Goal: Task Accomplishment & Management: Complete application form

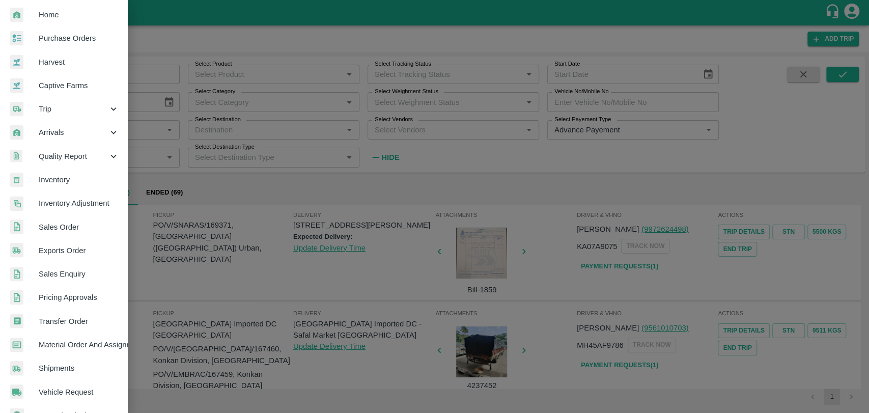
scroll to position [26, 0]
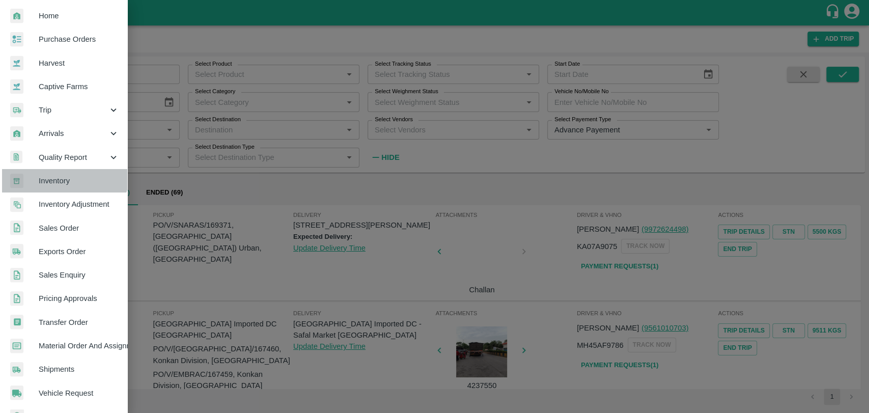
click at [61, 171] on link "Inventory" at bounding box center [63, 180] width 127 height 23
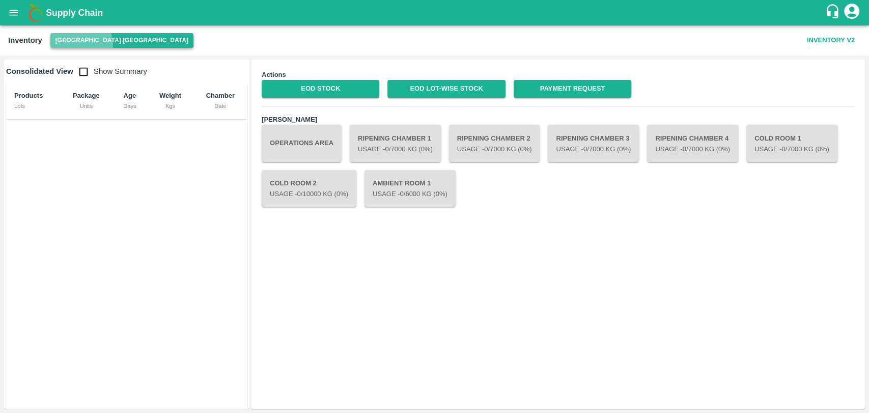
click at [72, 46] on button "[GEOGRAPHIC_DATA] [GEOGRAPHIC_DATA]" at bounding box center [121, 40] width 143 height 15
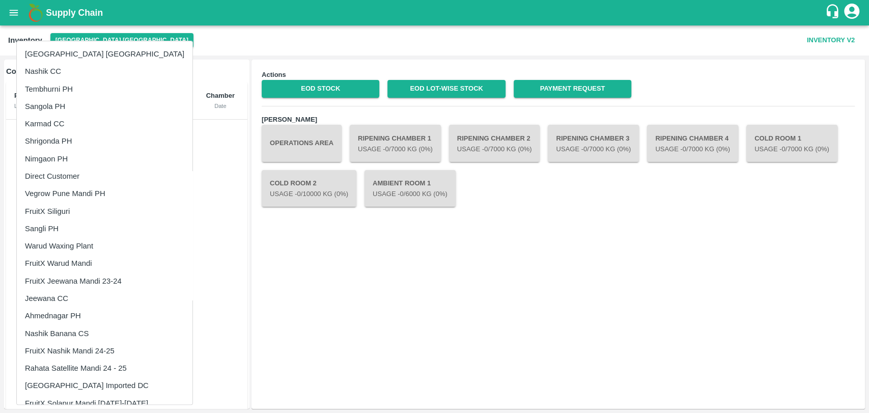
scroll to position [204, 0]
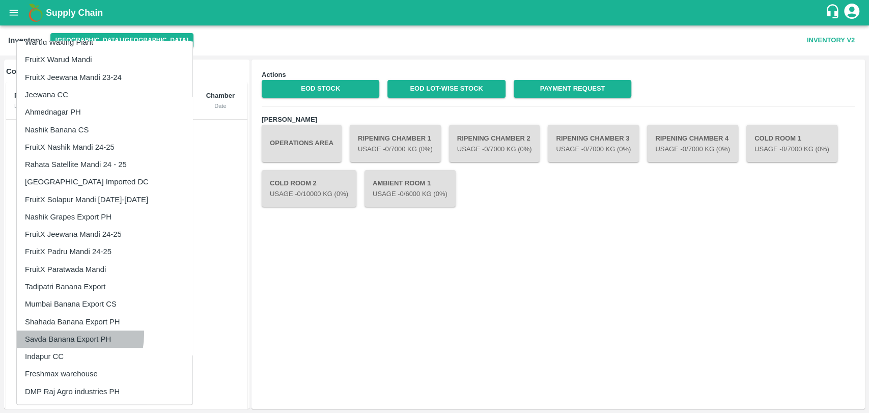
click at [67, 334] on li "Savda Banana Export PH" at bounding box center [105, 338] width 176 height 17
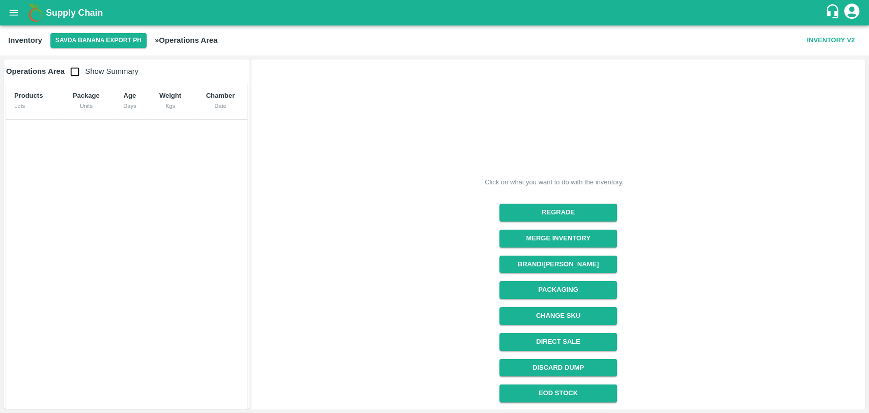
scroll to position [75, 0]
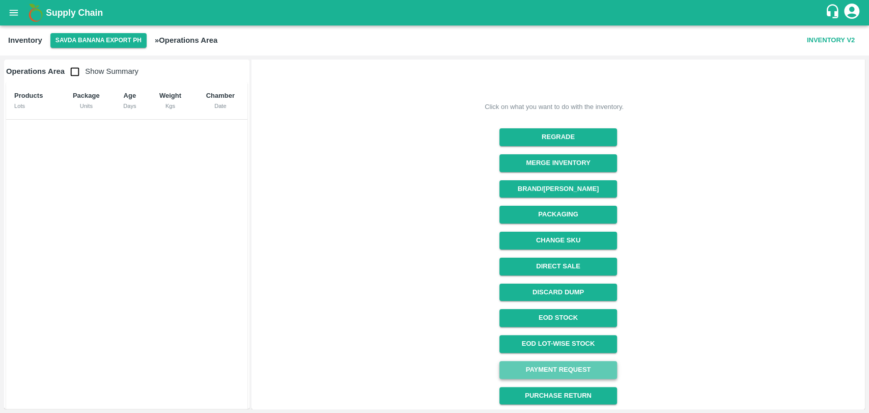
click at [566, 365] on link "Payment Request" at bounding box center [558, 370] width 118 height 18
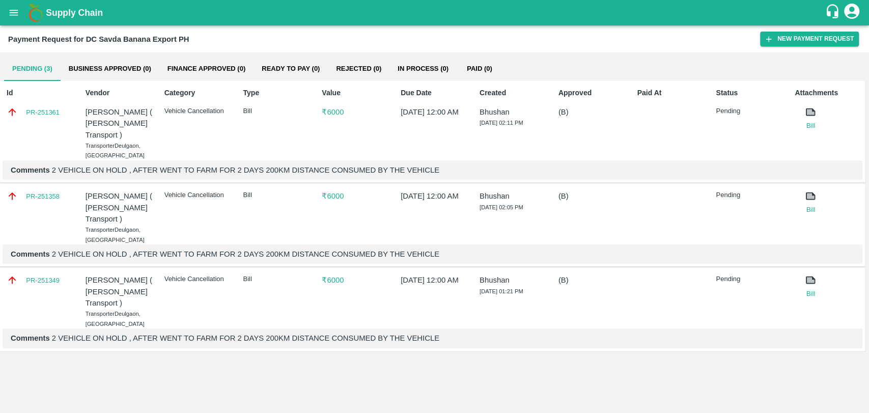
click at [810, 29] on div "Payment Request for DC Savda Banana Export PH New Payment Request" at bounding box center [434, 38] width 869 height 27
click at [802, 36] on button "New Payment Request" at bounding box center [809, 39] width 99 height 15
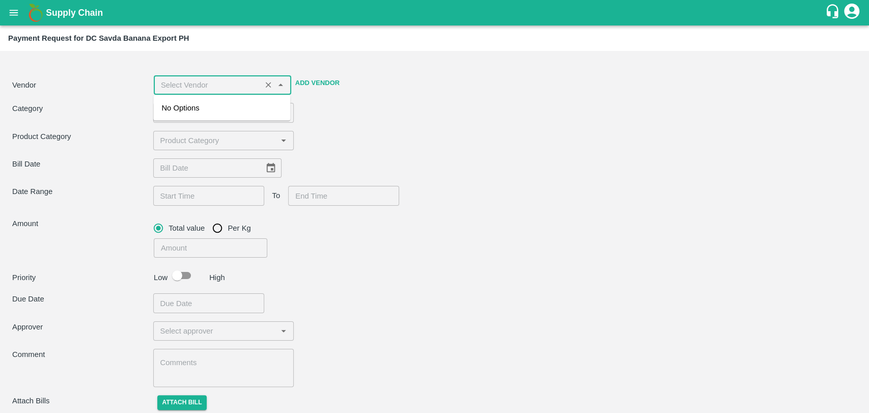
click at [256, 84] on input "input" at bounding box center [207, 84] width 101 height 13
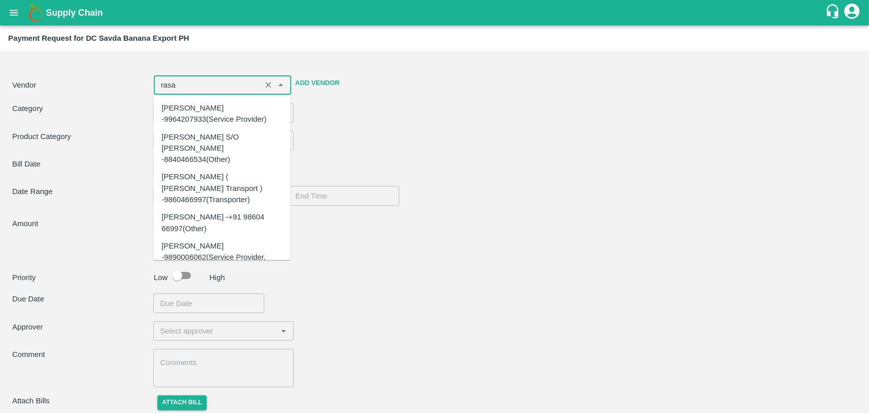
click at [217, 171] on div "Nitin Rasal ( Bhairavnath Transport ) -9860466997(Transporter)" at bounding box center [221, 188] width 121 height 34
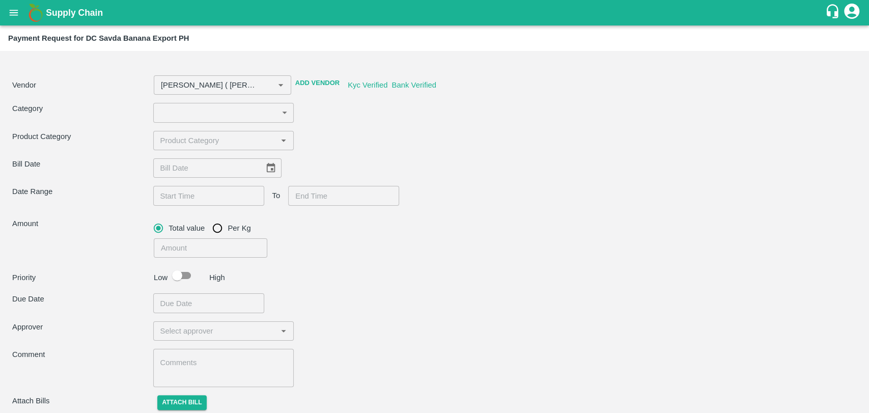
click at [386, 124] on div "Vendor ​ Add Vendor Kyc Verified Bank Verified Category ​ ​ Product Category ​ …" at bounding box center [434, 236] width 861 height 363
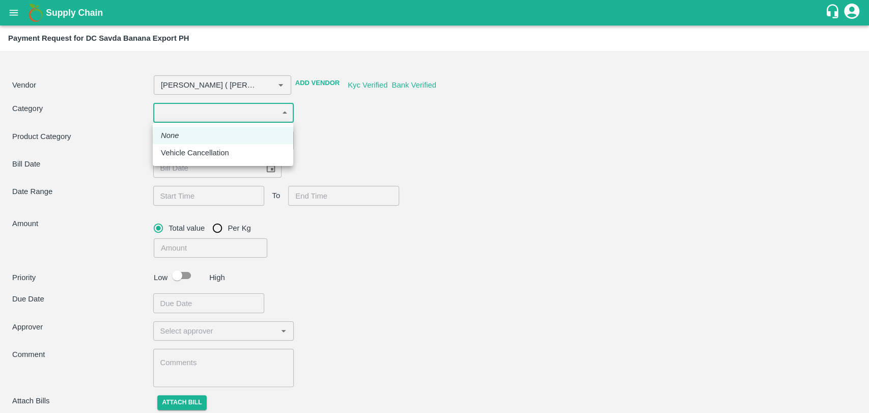
click at [191, 107] on body "Supply Chain Payment Request for DC Savda Banana Export PH Vendor ​ Add Vendor …" at bounding box center [434, 206] width 869 height 413
click at [187, 149] on p "Vehicle Cancellation" at bounding box center [195, 152] width 68 height 11
type input "Nitin Rasal ( Bhairavnath Transport ) -9860466997(Transporter)"
type input "11"
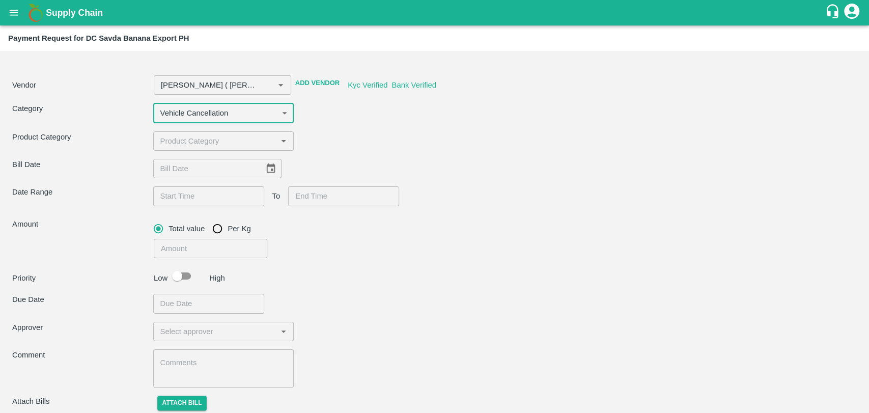
click at [187, 138] on input "input" at bounding box center [215, 140] width 118 height 13
type input "[PERSON_NAME] ( [PERSON_NAME] Transport ) -9860466997(Transporter)"
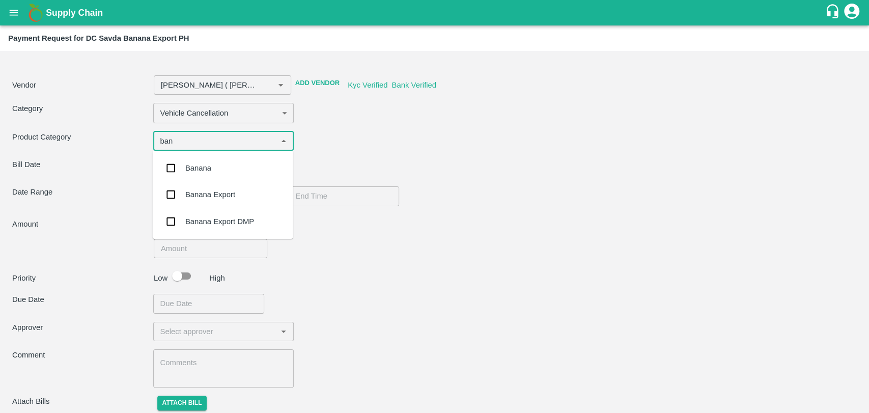
type input "bana"
click at [205, 198] on div "Banana Export" at bounding box center [210, 194] width 50 height 11
type input "[PERSON_NAME] ( [PERSON_NAME] Transport ) -9860466997(Transporter)"
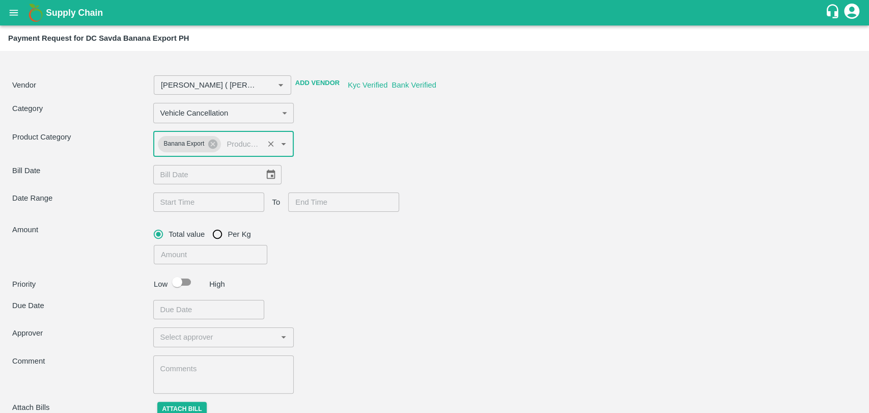
click at [267, 173] on icon "Choose date" at bounding box center [270, 174] width 11 height 11
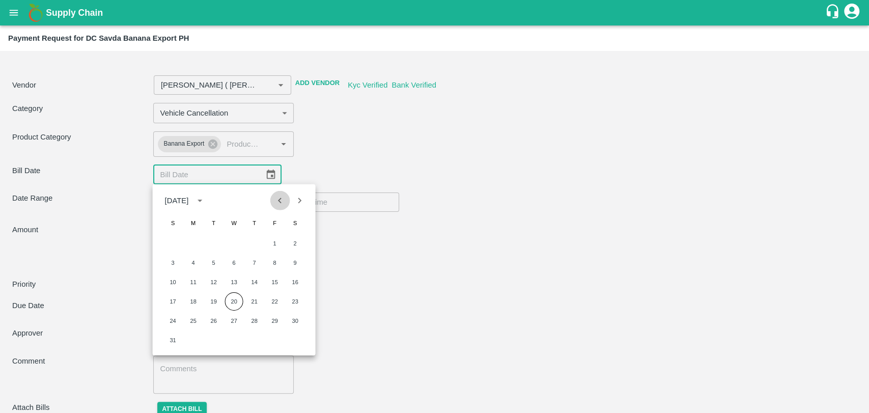
drag, startPoint x: 273, startPoint y: 199, endPoint x: 268, endPoint y: 201, distance: 5.8
click at [273, 199] on button "Previous month" at bounding box center [279, 200] width 19 height 19
click at [196, 258] on button "7" at bounding box center [193, 262] width 18 height 18
type input "Nitin Rasal ( Bhairavnath Transport ) -9860466997(Transporter)"
type input "07/07/2025"
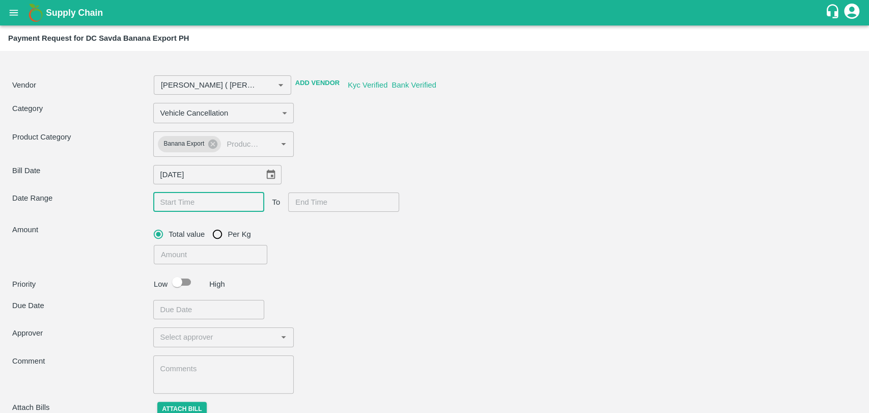
type input "DD/MM/YYYY hh:mm aa"
click at [187, 201] on input "DD/MM/YYYY hh:mm aa" at bounding box center [205, 201] width 104 height 19
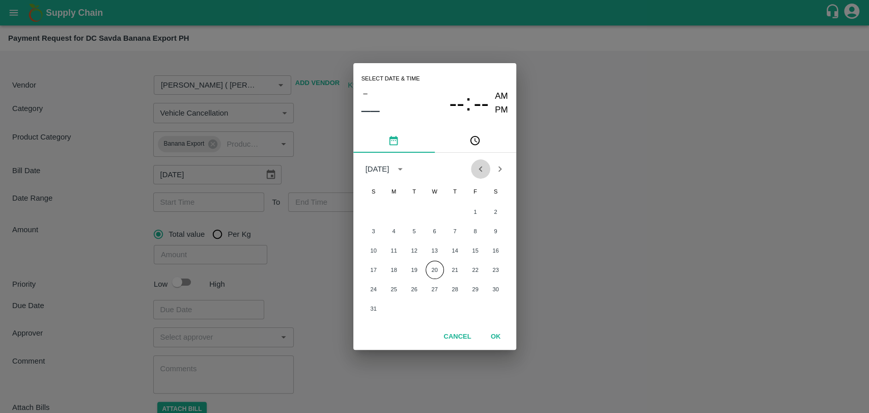
click at [487, 167] on button "Previous month" at bounding box center [480, 168] width 19 height 19
click at [487, 211] on button "5" at bounding box center [496, 212] width 18 height 18
type input "Nitin Rasal ( Bhairavnath Transport ) -9860466997(Transporter)"
type input "05/07/2025 12:00 AM"
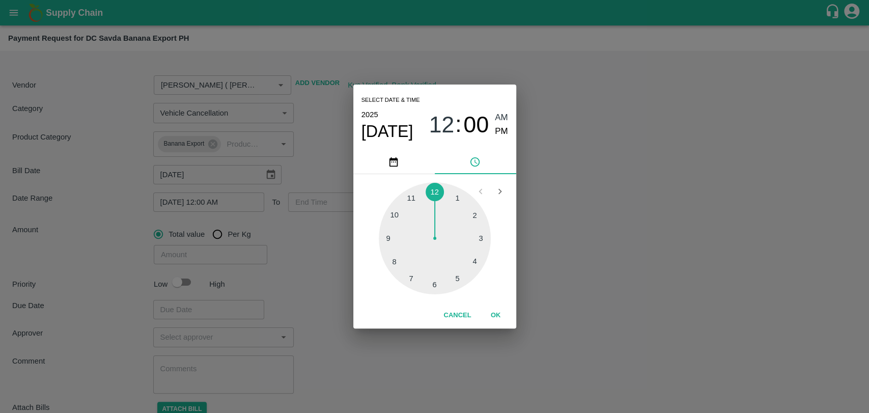
click at [501, 313] on button "OK" at bounding box center [495, 315] width 33 height 18
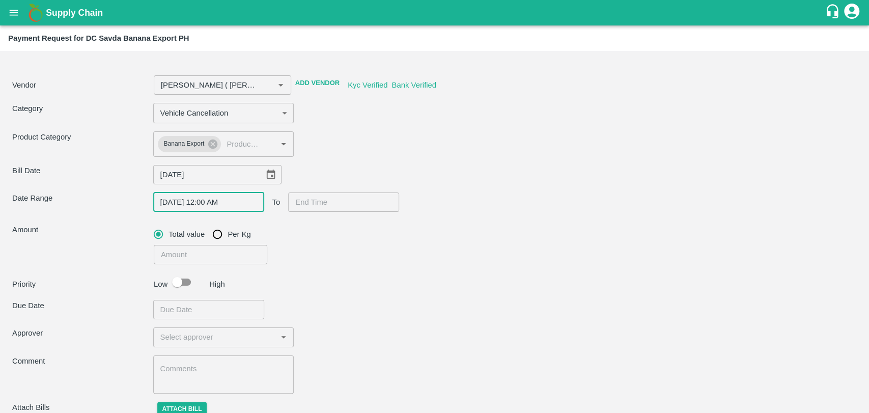
type input "DD/MM/YYYY hh:mm aa"
click at [338, 205] on input "DD/MM/YYYY hh:mm aa" at bounding box center [340, 201] width 104 height 19
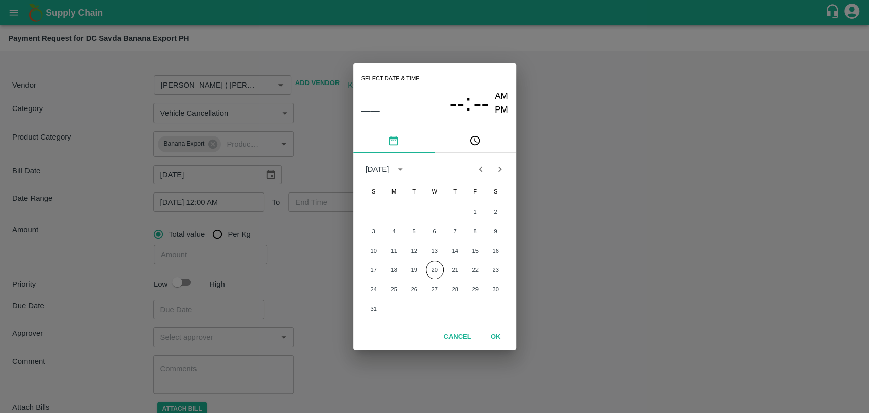
click at [477, 172] on icon "Previous month" at bounding box center [480, 168] width 11 height 11
click at [415, 225] on button "8" at bounding box center [414, 231] width 18 height 18
type input "Nitin Rasal ( Bhairavnath Transport ) -9860466997(Transporter)"
type input "08/07/2025 12:00 AM"
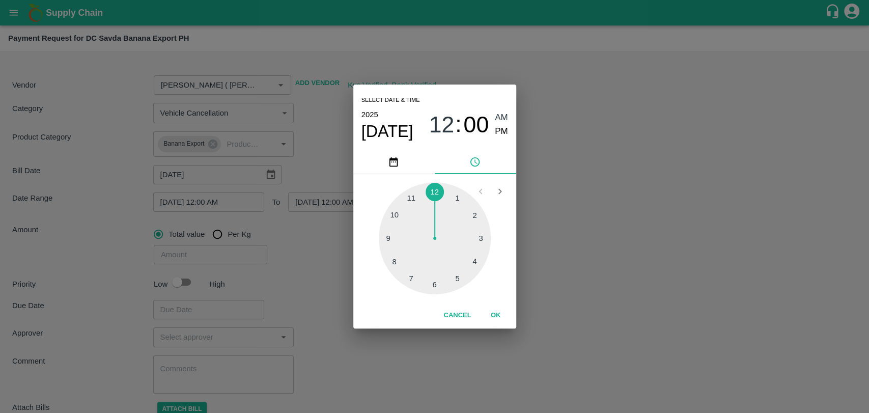
click at [499, 309] on button "OK" at bounding box center [495, 315] width 33 height 18
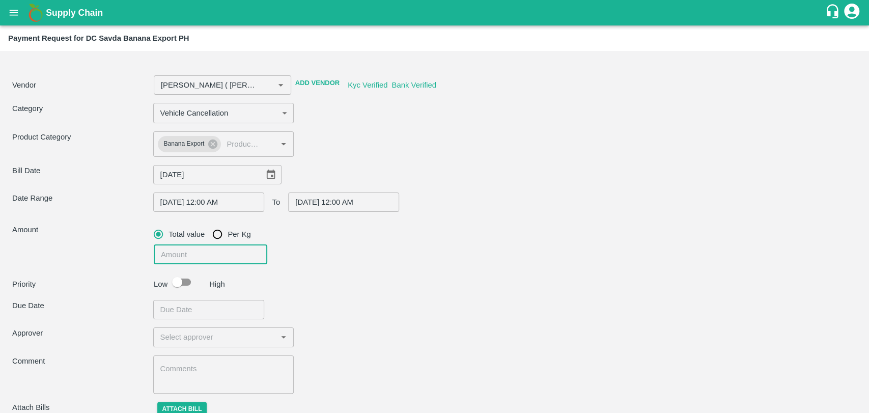
click at [194, 257] on input "number" at bounding box center [211, 254] width 114 height 19
type input "Nitin Rasal ( Bhairavnath Transport ) -9860466997(Transporter)"
type input "6"
type input "Nitin Rasal ( Bhairavnath Transport ) -9860466997(Transporter)"
type input "600"
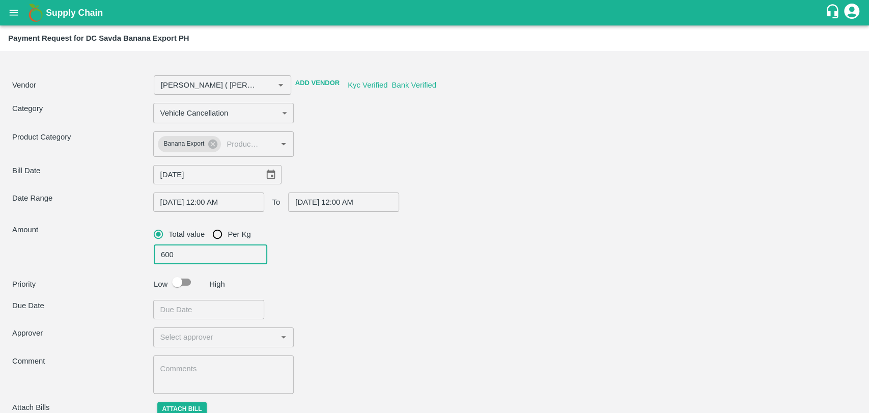
type input "Nitin Rasal ( Bhairavnath Transport ) -9860466997(Transporter)"
type input "6000"
type input "Nitin Rasal ( Bhairavnath Transport ) -9860466997(Transporter)"
click at [180, 281] on input "checkbox" at bounding box center [177, 281] width 58 height 19
checkbox input "true"
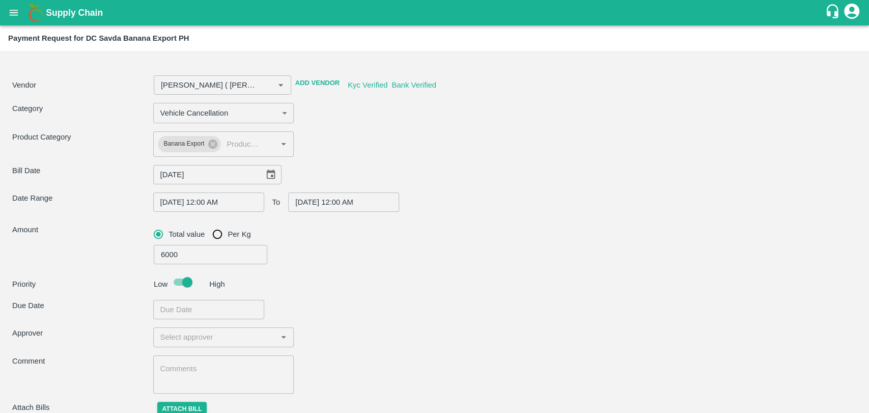
type input "Nitin Rasal ( Bhairavnath Transport ) -9860466997(Transporter)"
type input "DD/MM/YYYY hh:mm aa"
click at [187, 308] on input "DD/MM/YYYY hh:mm aa" at bounding box center [205, 309] width 104 height 19
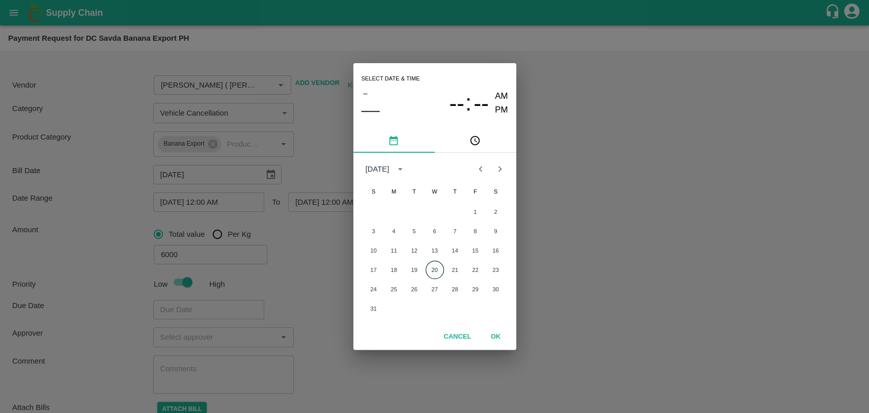
click at [434, 265] on button "20" at bounding box center [435, 270] width 18 height 18
type input "Nitin Rasal ( Bhairavnath Transport ) -9860466997(Transporter)"
type input "20/08/2025 12:00 AM"
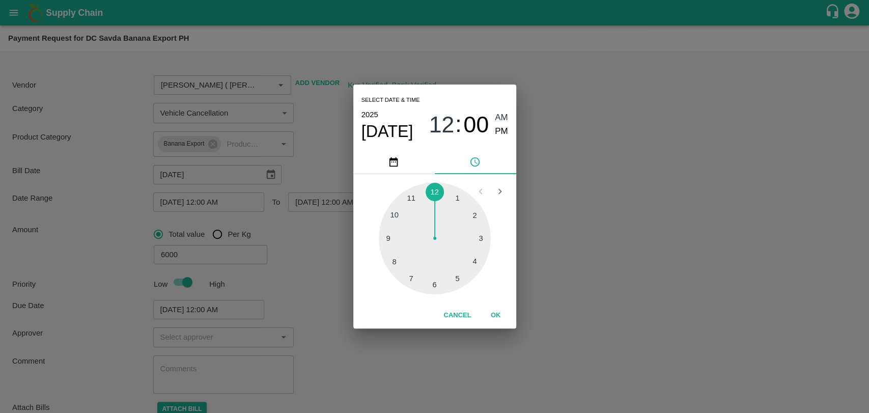
click at [490, 310] on button "OK" at bounding box center [495, 315] width 33 height 18
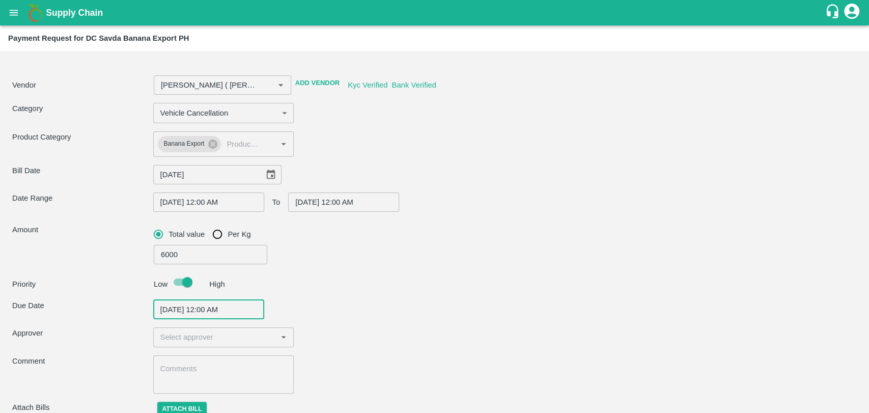
click at [214, 335] on input "input" at bounding box center [215, 336] width 118 height 13
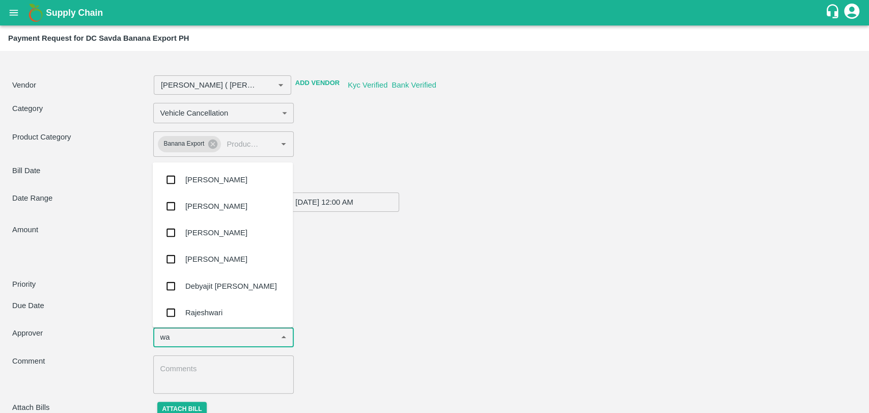
type input "wag"
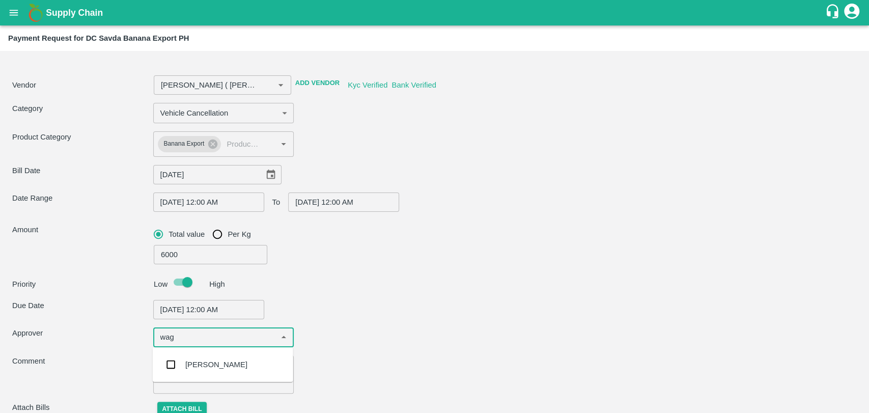
click at [201, 378] on ul "Prasad Waghade" at bounding box center [223, 364] width 140 height 35
click at [200, 373] on div "Prasad Waghade" at bounding box center [223, 364] width 140 height 26
type input "Nitin Rasal ( Bhairavnath Transport ) -9860466997(Transporter)"
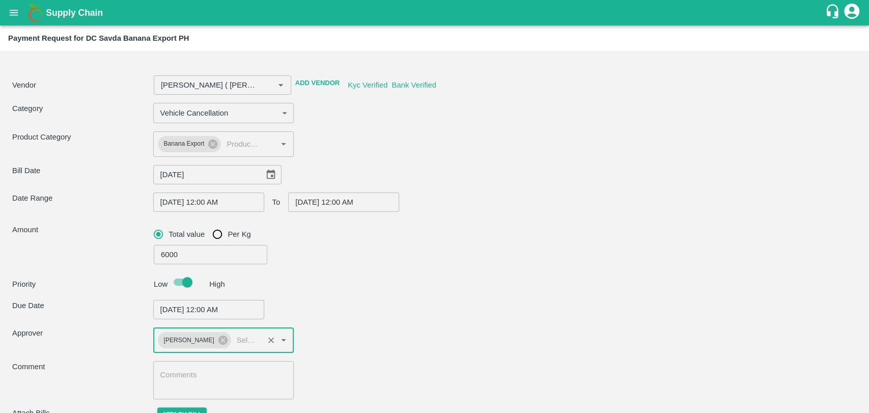
click at [200, 373] on textarea at bounding box center [223, 380] width 127 height 21
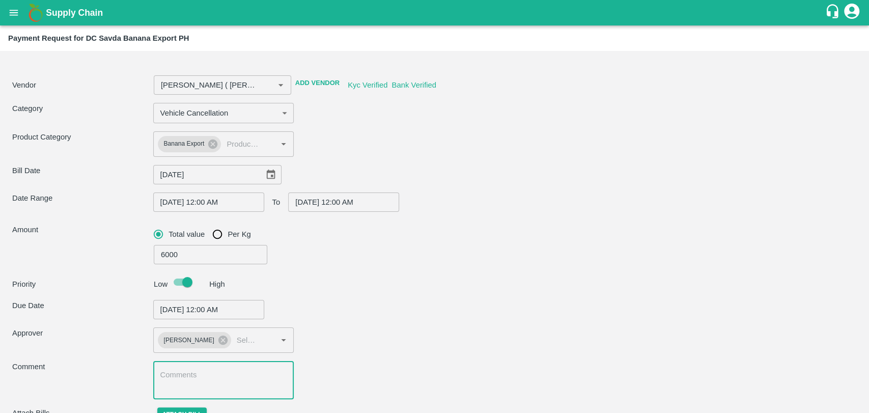
scroll to position [47, 0]
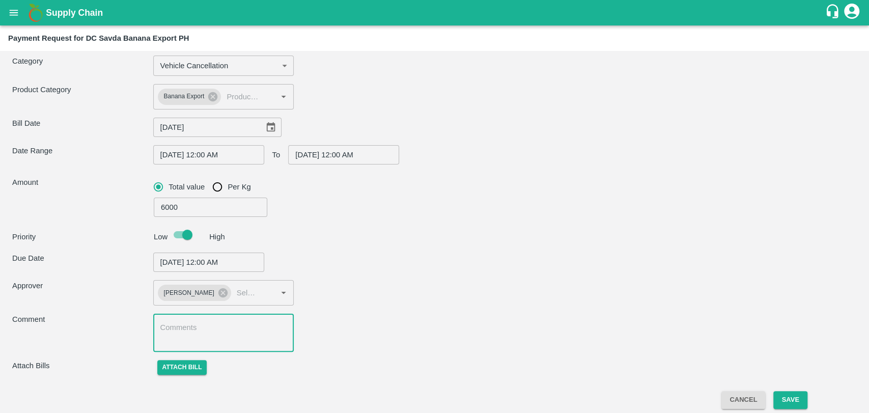
paste textarea "2 VEHICLE ON HOLD , AFTER WENT TO FARM FOR 2 DAYS 200KM DISTANCE CONSUMED BY TH…"
type input "Nitin Rasal ( Bhairavnath Transport ) -9860466997(Transporter)"
type textarea "2 VEHICLE ON HOLD , AFTER WENT TO FARM FOR 2 DAYS 200KM DISTANCE CONSUMED BY TH…"
click at [169, 328] on textarea "2 VEHICLE ON HOLD , AFTER WENT TO FARM FOR 2 DAYS 200KM DISTANCE CONSUMED BY TH…" at bounding box center [223, 332] width 127 height 21
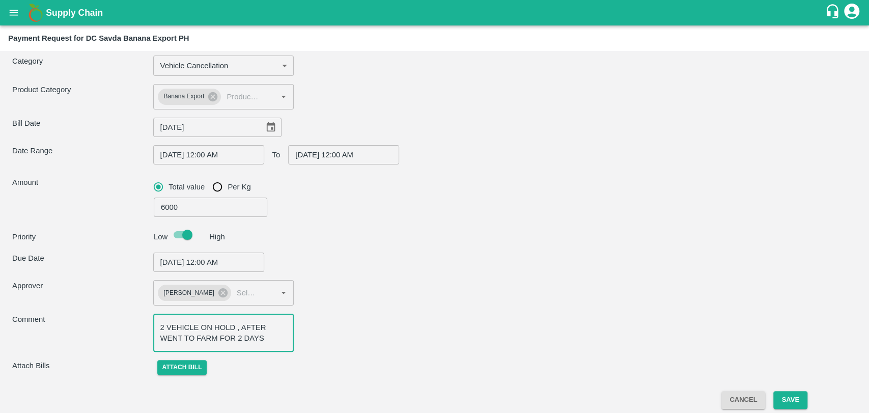
type input "Nitin Rasal ( Bhairavnath Transport ) -9860466997(Transporter)"
type textarea "2 dVEHICLE ON HOLD , AFTER WENT TO FARM FOR 2 DAYS 200KM DISTANCE CONSUMED BY T…"
type input "Nitin Rasal ( Bhairavnath Transport ) -9860466997(Transporter)"
type textarea "2 daVEHICLE ON HOLD , AFTER WENT TO FARM FOR 2 DAYS 200KM DISTANCE CONSUMED BY …"
type input "Nitin Rasal ( Bhairavnath Transport ) -9860466997(Transporter)"
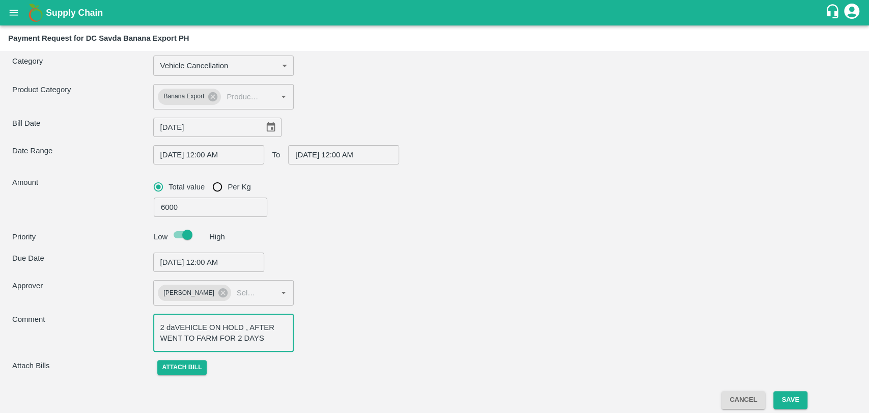
type textarea "2 dayVEHICLE ON HOLD , AFTER WENT TO FARM FOR 2 DAYS 200KM DISTANCE CONSUMED BY…"
type input "Nitin Rasal ( Bhairavnath Transport ) -9860466997(Transporter)"
type textarea "2 daysVEHICLE ON HOLD , AFTER WENT TO FARM FOR 2 DAYS 200KM DISTANCE CONSUMED B…"
type input "Nitin Rasal ( Bhairavnath Transport ) -9860466997(Transporter)"
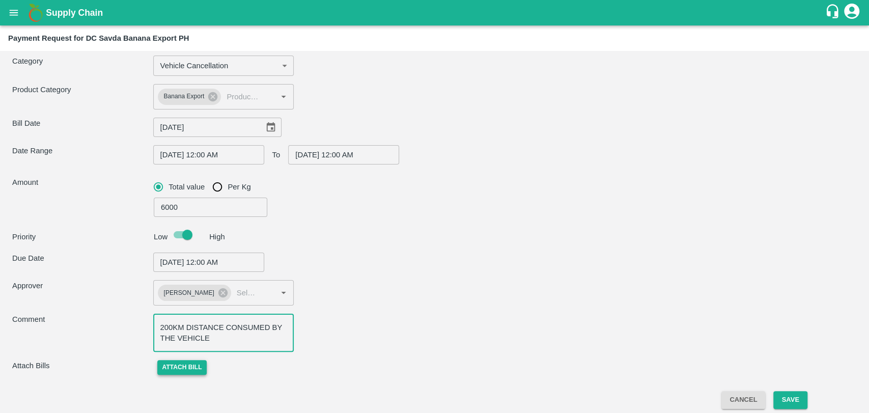
type textarea "2 days VEHICLE ON HOLD , AFTER WENT TO FARM FOR 2 DAYS 200KM DISTANCE CONSUMED …"
click at [184, 364] on button "Attach bill" at bounding box center [182, 367] width 50 height 15
type input "Nitin Rasal ( Bhairavnath Transport ) -9860466997(Transporter)"
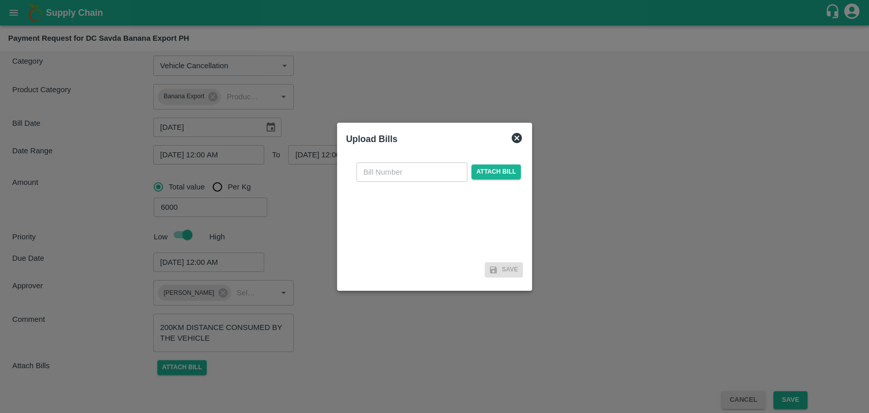
click at [393, 182] on div "​ Attach bill" at bounding box center [434, 206] width 177 height 104
click at [393, 178] on input "text" at bounding box center [411, 171] width 111 height 19
type input "3863"
click at [497, 176] on span "Attach bill" at bounding box center [496, 171] width 50 height 15
click at [0, 0] on input "Attach bill" at bounding box center [0, 0] width 0 height 0
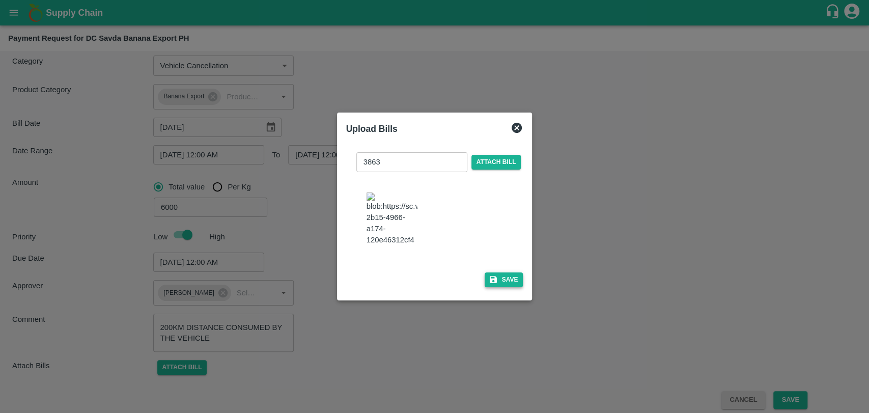
click at [490, 278] on icon "button" at bounding box center [493, 279] width 7 height 7
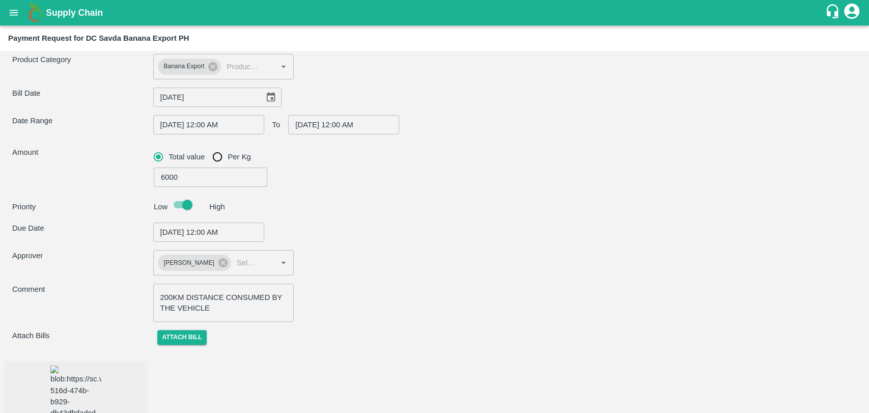
scroll to position [94, 0]
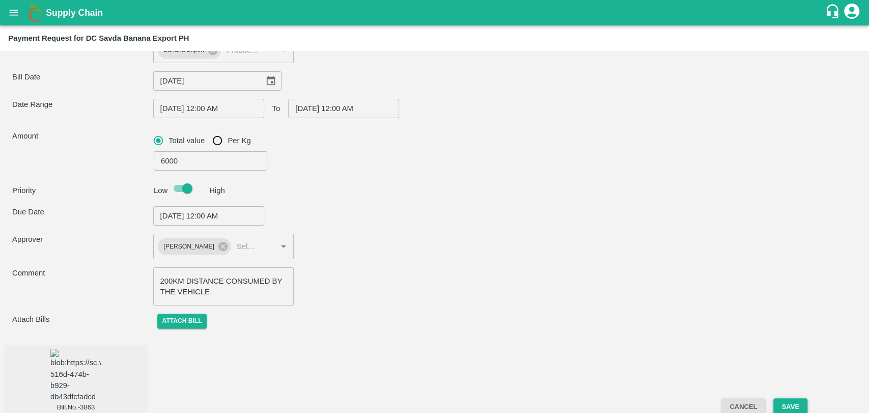
click at [789, 398] on button "Save" at bounding box center [790, 407] width 34 height 18
type input "Nitin Rasal ( Bhairavnath Transport ) -9860466997(Transporter)"
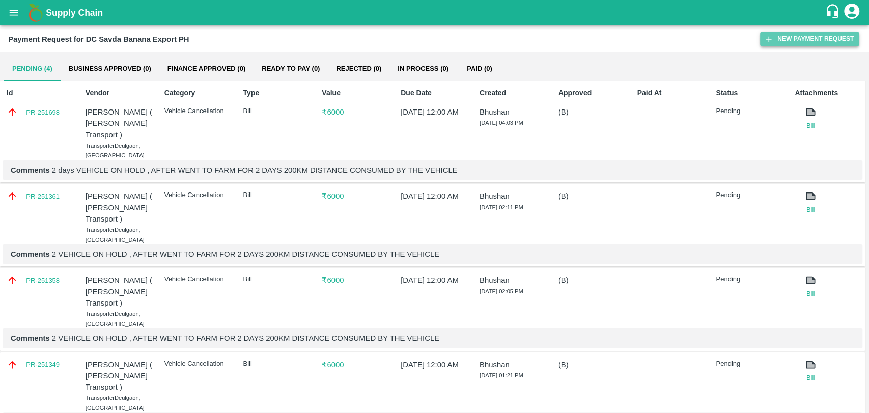
click at [811, 42] on button "New Payment Request" at bounding box center [809, 39] width 99 height 15
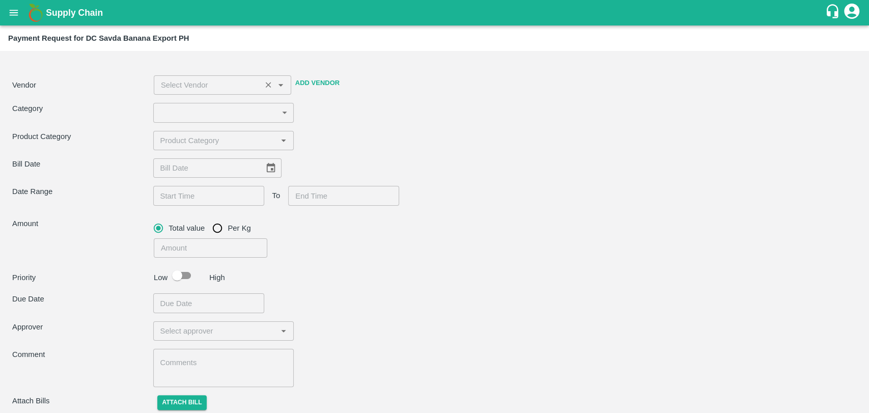
click at [208, 87] on input "input" at bounding box center [207, 84] width 101 height 13
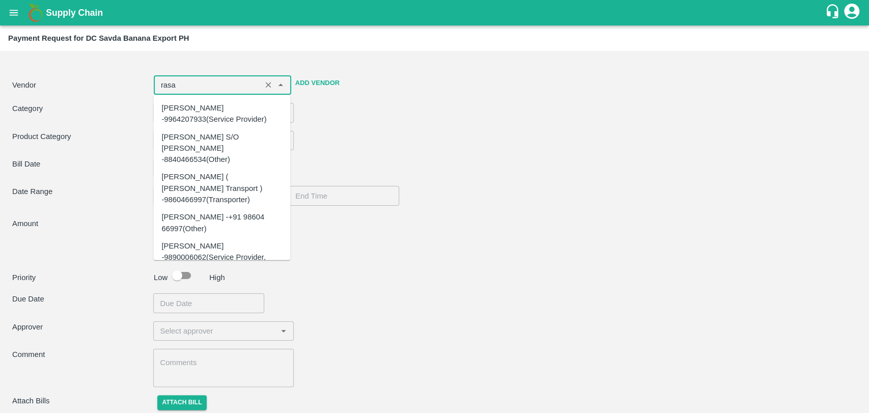
click at [194, 171] on div "Nitin Rasal ( Bhairavnath Transport ) -9860466997(Transporter)" at bounding box center [221, 188] width 121 height 34
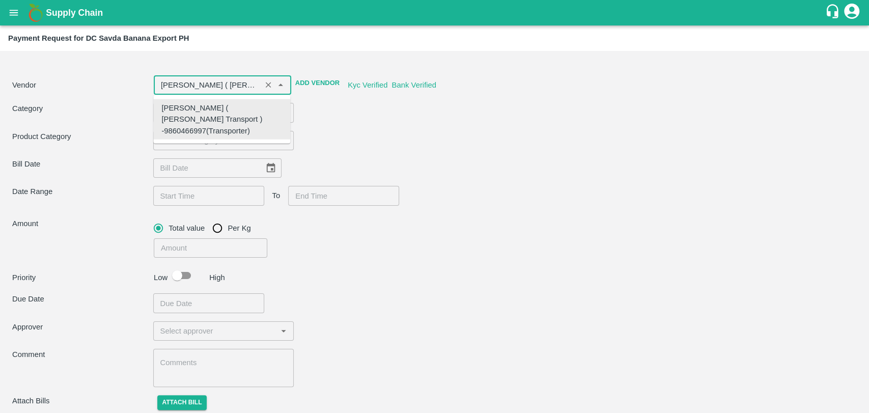
click at [190, 118] on div "Nitin Rasal ( Bhairavnath Transport ) -9860466997(Transporter)" at bounding box center [221, 119] width 121 height 34
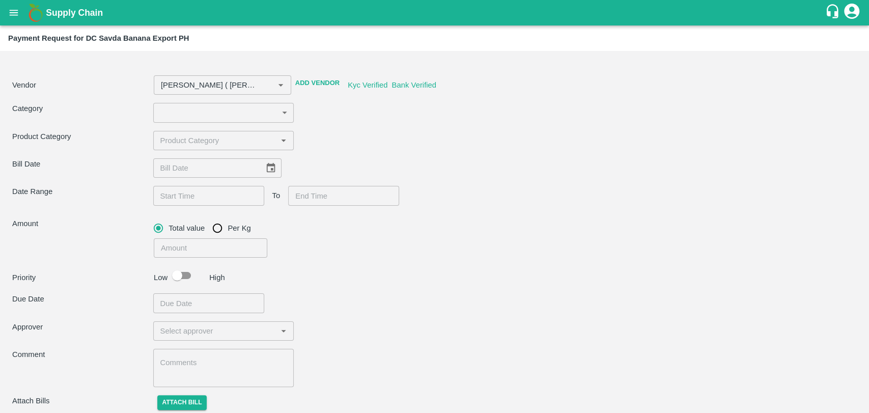
click at [419, 135] on div "Product Category ​" at bounding box center [434, 140] width 844 height 19
click at [171, 103] on body "Supply Chain Payment Request for DC Savda Banana Export PH Vendor ​ Add Vendor …" at bounding box center [434, 206] width 869 height 413
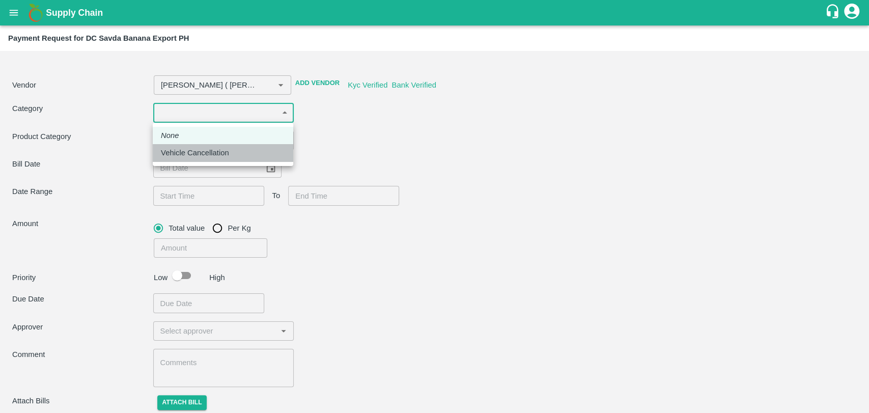
click at [177, 148] on p "Vehicle Cancellation" at bounding box center [195, 152] width 68 height 11
type input "Nitin Rasal ( Bhairavnath Transport ) -9860466997(Transporter)"
type input "11"
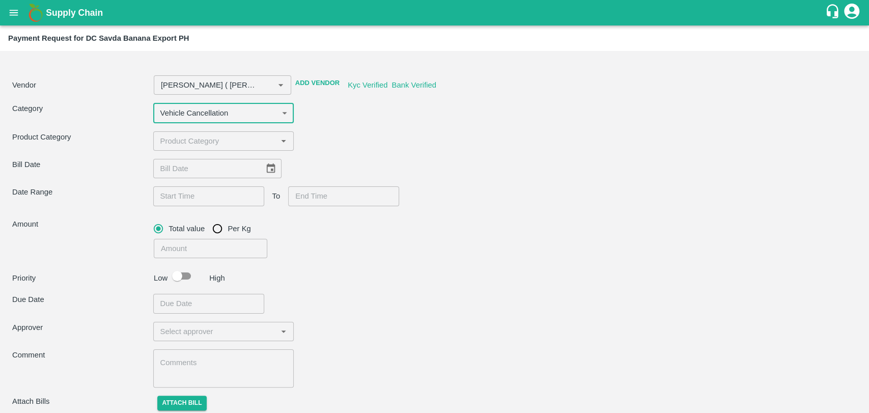
click at [177, 147] on input "input" at bounding box center [215, 140] width 118 height 13
type input "Nitin Rasal ( Bhairavnath Transport ) -9860466997(Transporter)"
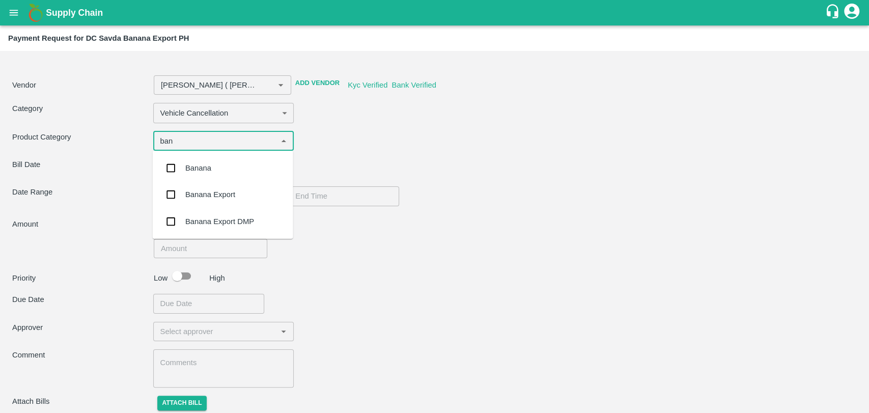
type input "bana"
click at [197, 196] on div "Banana Export" at bounding box center [210, 194] width 50 height 11
type input "Nitin Rasal ( Bhairavnath Transport ) -9860466997(Transporter)"
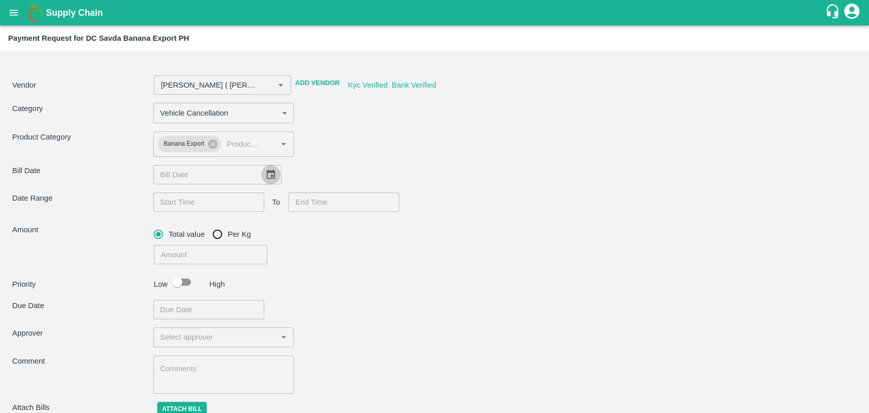
click at [265, 173] on icon "Choose date" at bounding box center [270, 174] width 11 height 11
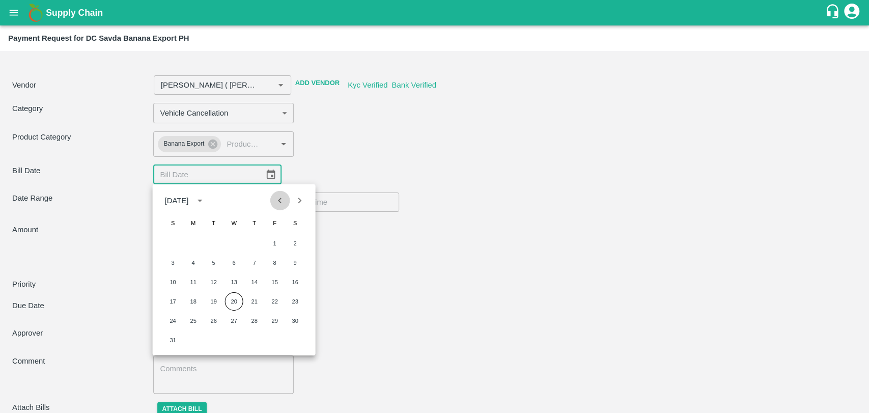
click at [274, 199] on icon "Previous month" at bounding box center [279, 200] width 11 height 11
click at [252, 299] on button "24" at bounding box center [254, 301] width 18 height 18
type input "Nitin Rasal ( Bhairavnath Transport ) -9860466997(Transporter)"
type input "24/07/2025"
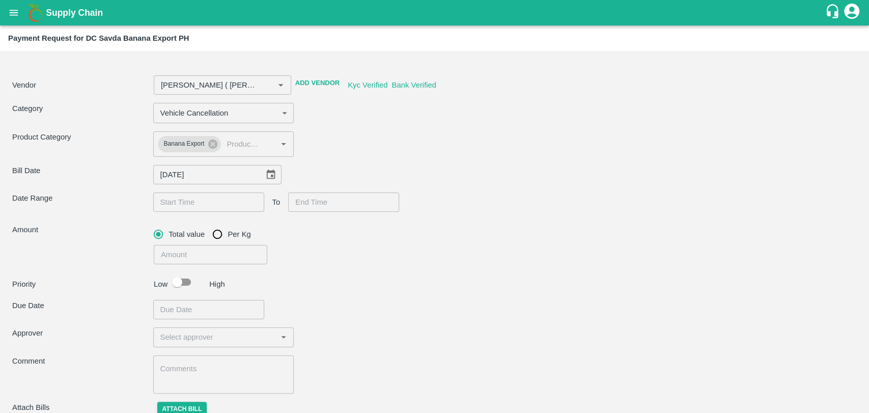
type input "DD/MM/YYYY hh:mm aa"
click at [187, 204] on input "DD/MM/YYYY hh:mm aa" at bounding box center [205, 201] width 104 height 19
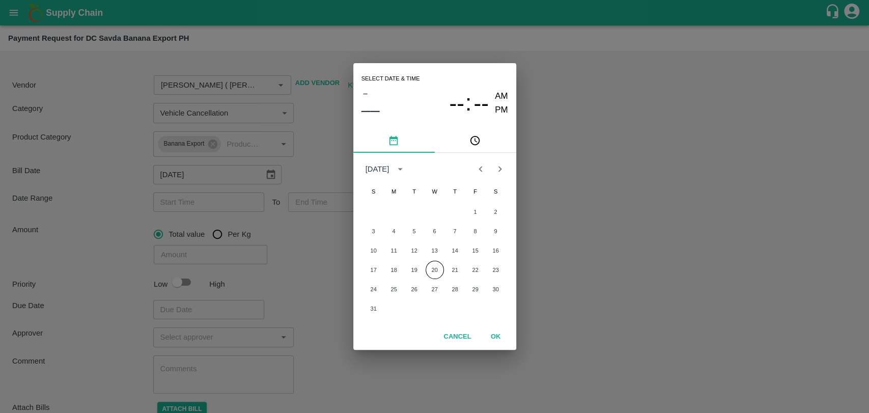
click at [477, 162] on button "Previous month" at bounding box center [480, 168] width 19 height 19
click at [433, 271] on button "23" at bounding box center [435, 270] width 18 height 18
type input "Nitin Rasal ( Bhairavnath Transport ) -9860466997(Transporter)"
type input "23/07/2025 12:00 AM"
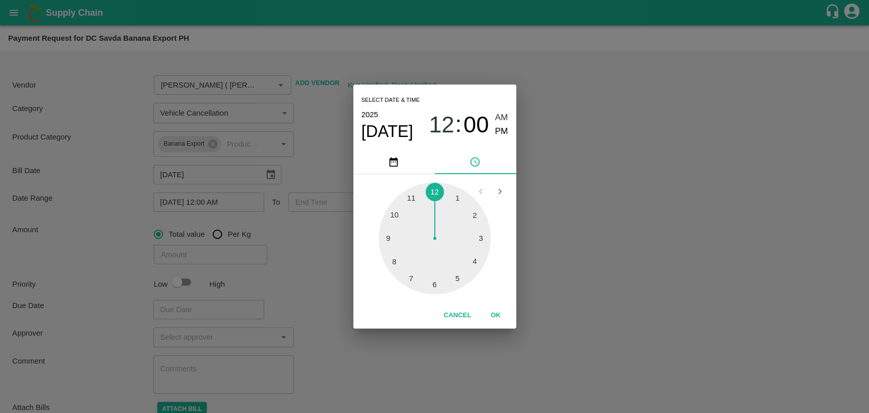
click at [493, 309] on button "OK" at bounding box center [495, 315] width 33 height 18
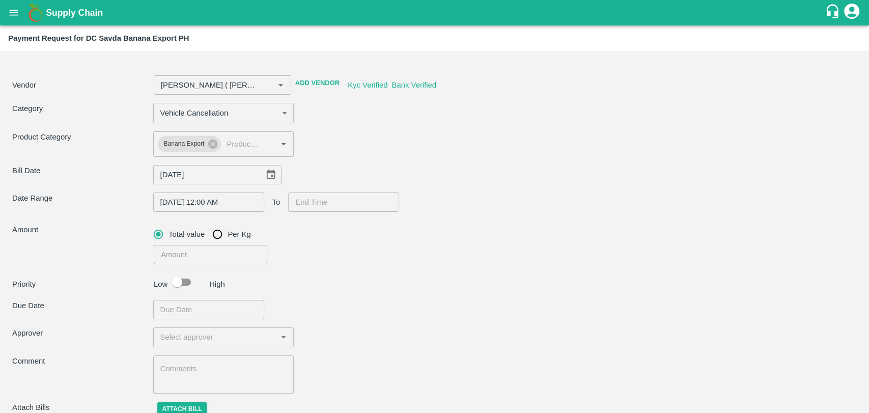
type input "DD/MM/YYYY hh:mm aa"
click at [312, 201] on input "DD/MM/YYYY hh:mm aa" at bounding box center [340, 201] width 104 height 19
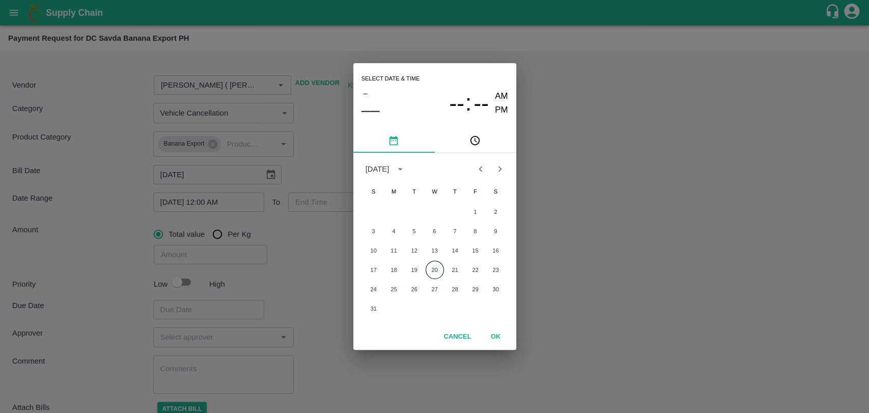
click at [432, 267] on button "20" at bounding box center [435, 270] width 18 height 18
type input "Nitin Rasal ( Bhairavnath Transport ) -9860466997(Transporter)"
type input "20/08/2025 12:00 AM"
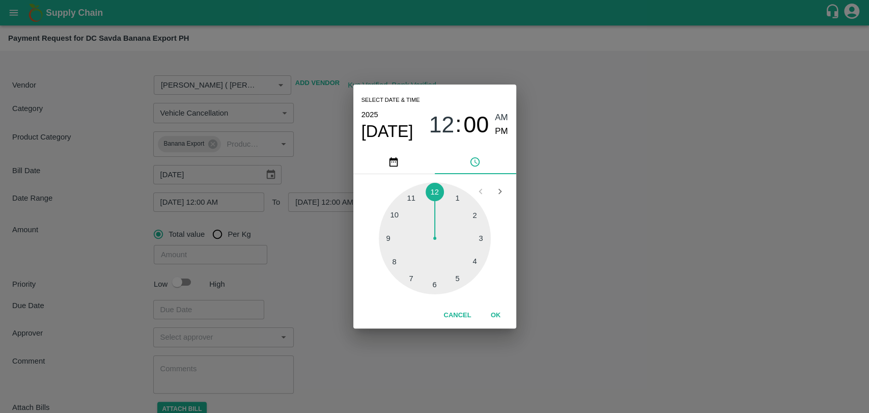
click at [499, 321] on button "OK" at bounding box center [495, 315] width 33 height 18
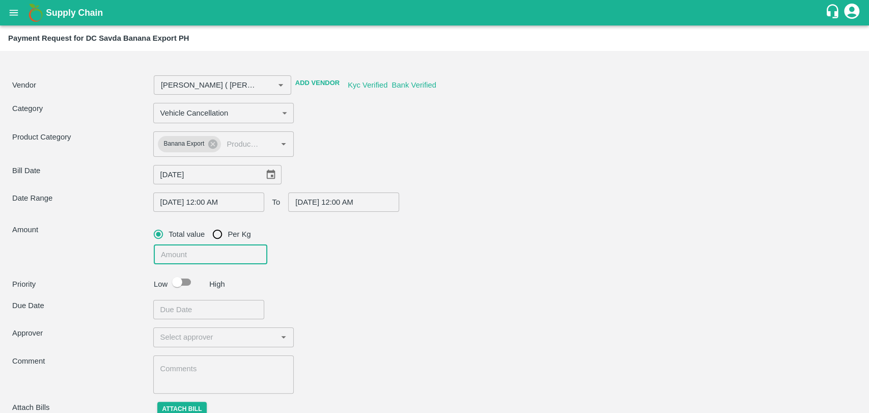
click at [199, 253] on input "number" at bounding box center [211, 254] width 114 height 19
type input "Nitin Rasal ( Bhairavnath Transport ) -9860466997(Transporter)"
type input "1"
type input "Nitin Rasal ( Bhairavnath Transport ) -9860466997(Transporter)"
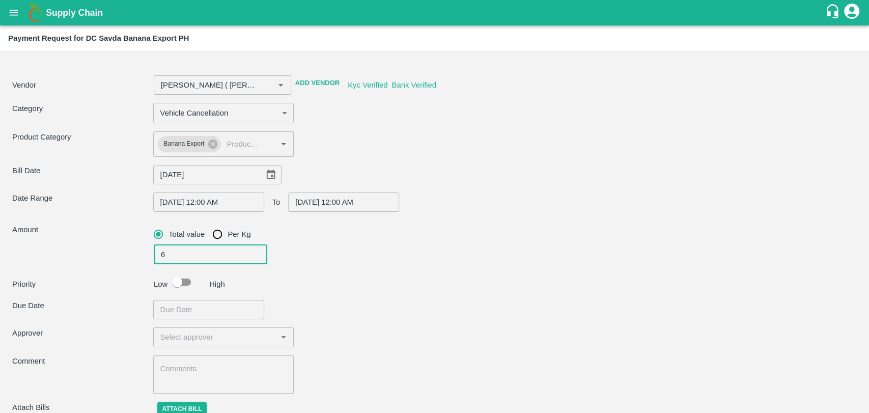
type input "60"
type input "Nitin Rasal ( Bhairavnath Transport ) -9860466997(Transporter)"
type input "600"
type input "Nitin Rasal ( Bhairavnath Transport ) -9860466997(Transporter)"
type input "6000"
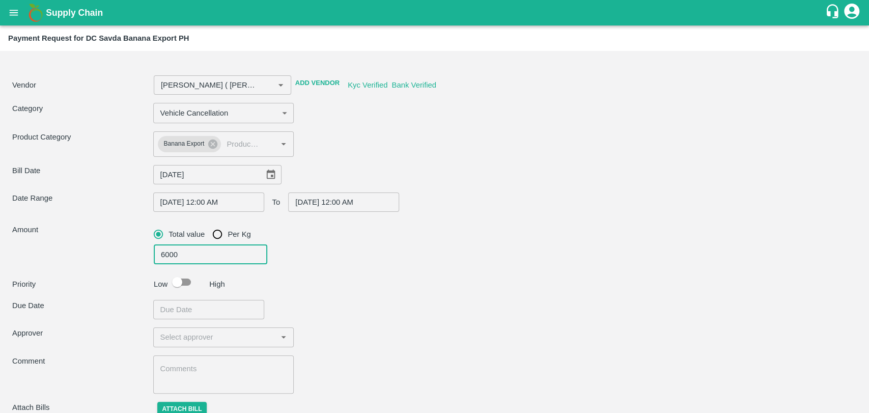
type input "Nitin Rasal ( Bhairavnath Transport ) -9860466997(Transporter)"
click at [189, 276] on input "checkbox" at bounding box center [177, 281] width 58 height 19
checkbox input "true"
type input "Nitin Rasal ( Bhairavnath Transport ) -9860466997(Transporter)"
type input "DD/MM/YYYY hh:mm aa"
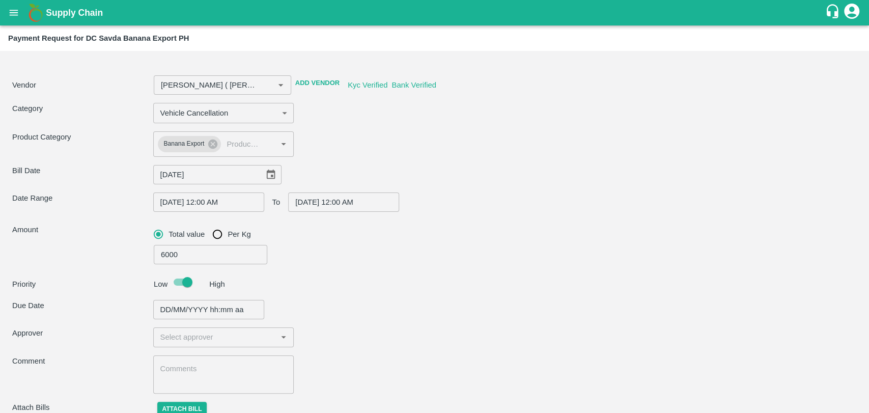
click at [185, 307] on input "DD/MM/YYYY hh:mm aa" at bounding box center [205, 309] width 104 height 19
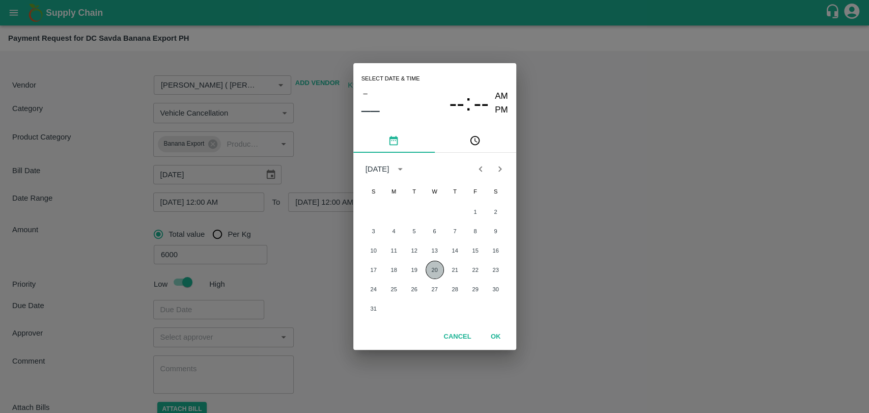
click at [439, 274] on button "20" at bounding box center [435, 270] width 18 height 18
type input "Nitin Rasal ( Bhairavnath Transport ) -9860466997(Transporter)"
type input "[DATE] 12:00 AM"
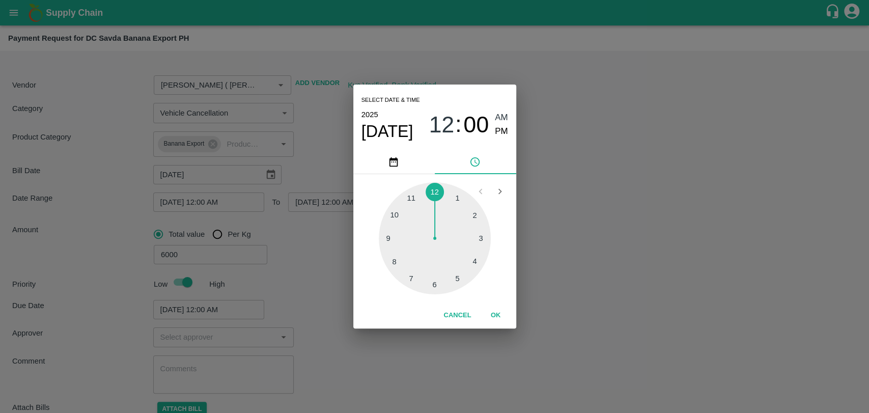
click at [494, 312] on button "OK" at bounding box center [495, 315] width 33 height 18
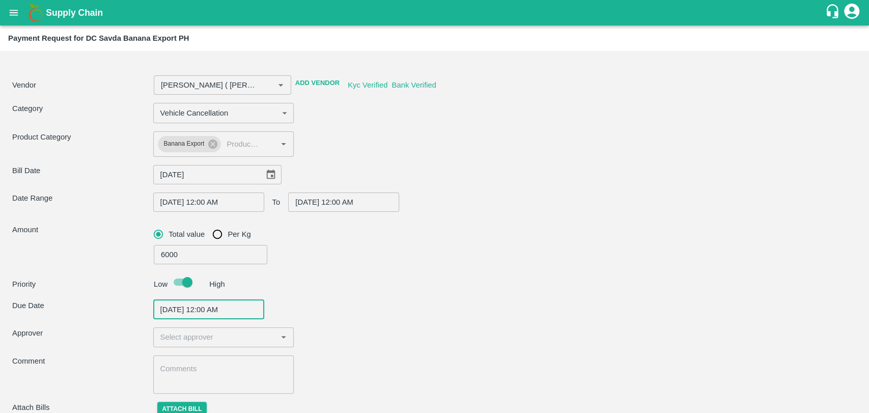
click at [193, 338] on input "input" at bounding box center [215, 336] width 118 height 13
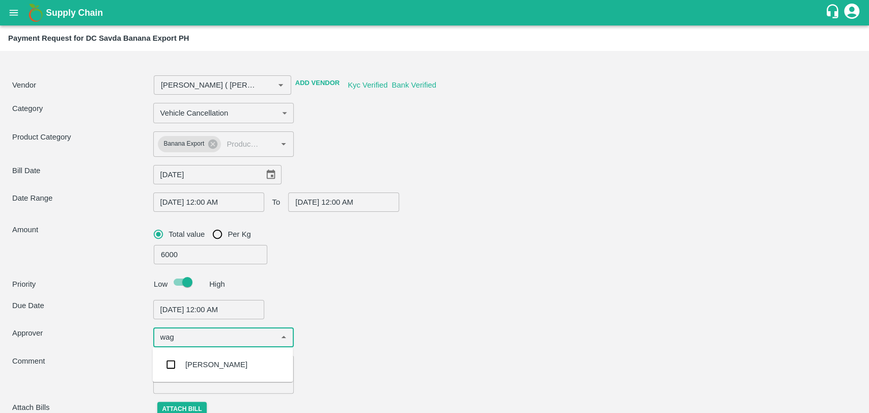
type input "wagh"
click at [197, 357] on div "[PERSON_NAME]" at bounding box center [223, 364] width 140 height 26
type input "Nitin Rasal ( Bhairavnath Transport ) -9860466997(Transporter)"
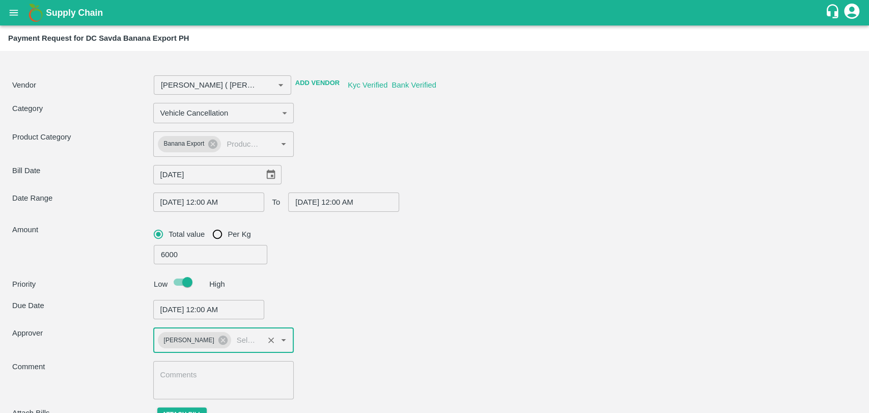
click at [192, 369] on div "x ​" at bounding box center [223, 380] width 141 height 38
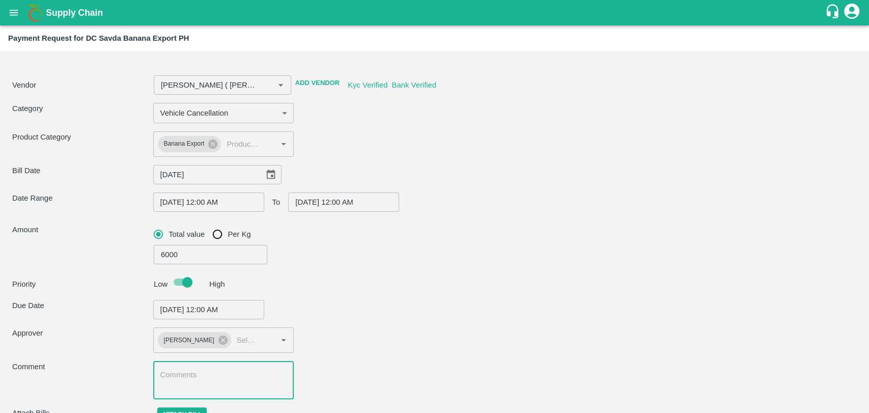
scroll to position [47, 0]
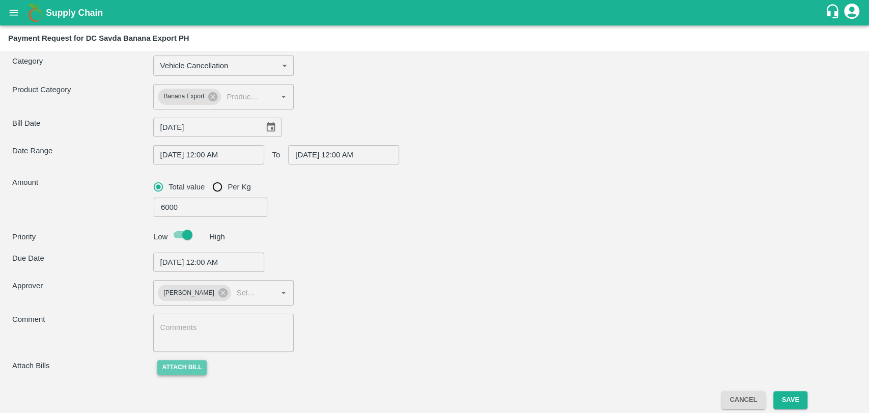
click at [189, 369] on button "Attach bill" at bounding box center [182, 367] width 50 height 15
type input "Nitin Rasal ( Bhairavnath Transport ) -9860466997(Transporter)"
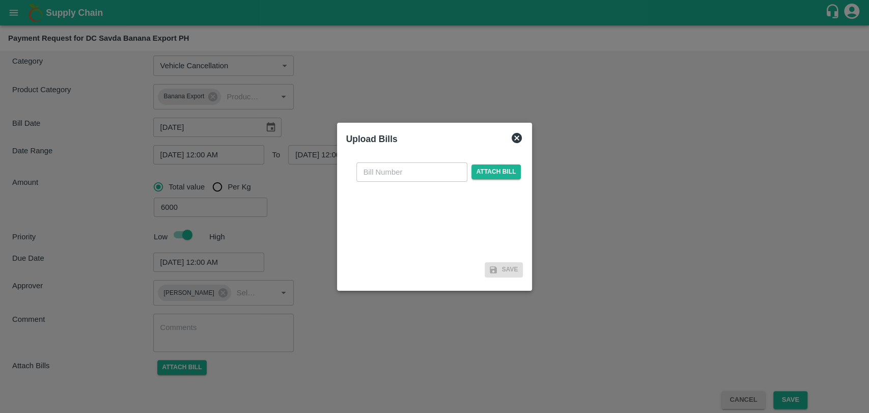
click at [399, 155] on div "​ Attach bill" at bounding box center [434, 206] width 177 height 104
click at [396, 164] on input "text" at bounding box center [411, 171] width 111 height 19
type input "3864"
click at [477, 172] on span "Attach bill" at bounding box center [496, 171] width 50 height 15
click at [0, 0] on input "Attach bill" at bounding box center [0, 0] width 0 height 0
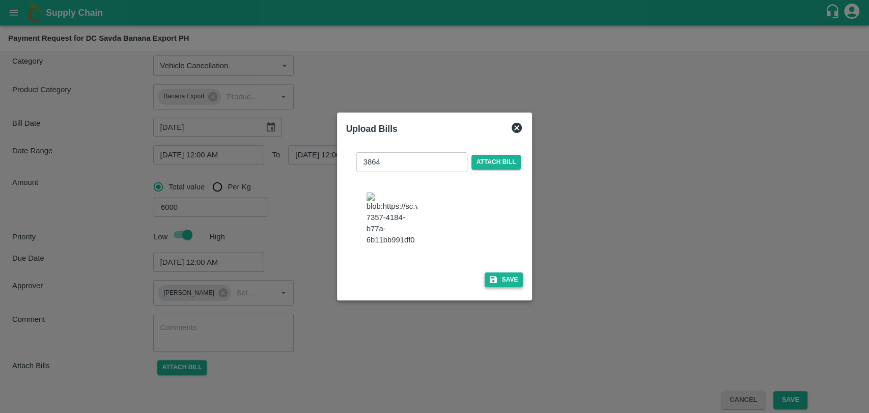
click at [490, 276] on icon "button" at bounding box center [493, 279] width 9 height 9
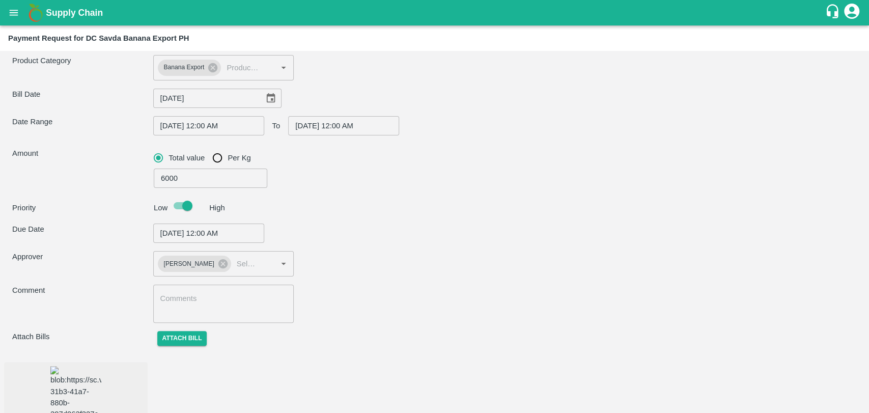
scroll to position [92, 0]
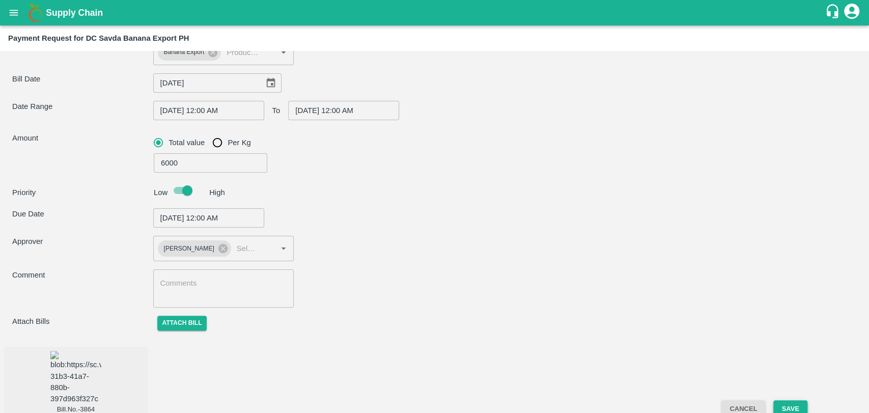
click at [798, 403] on button "Save" at bounding box center [790, 409] width 34 height 18
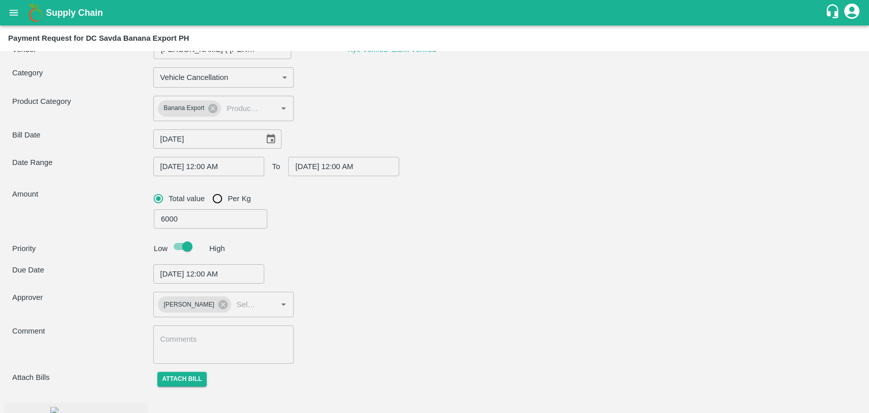
scroll to position [0, 0]
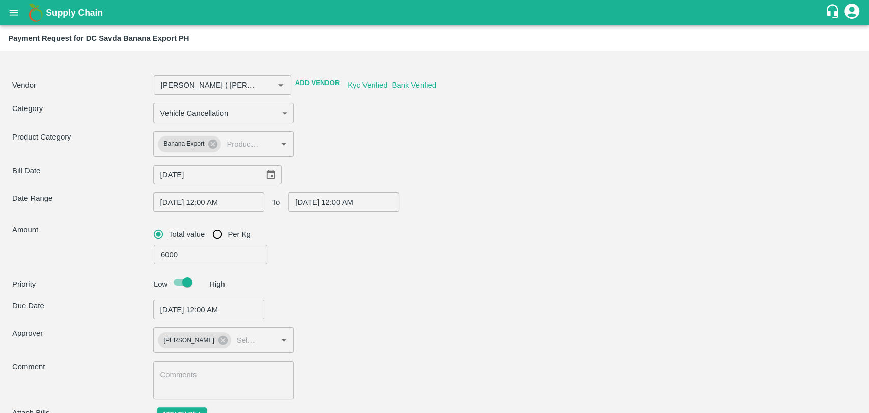
type input "Nitin Rasal ( Bhairavnath Transport ) -9860466997(Transporter)"
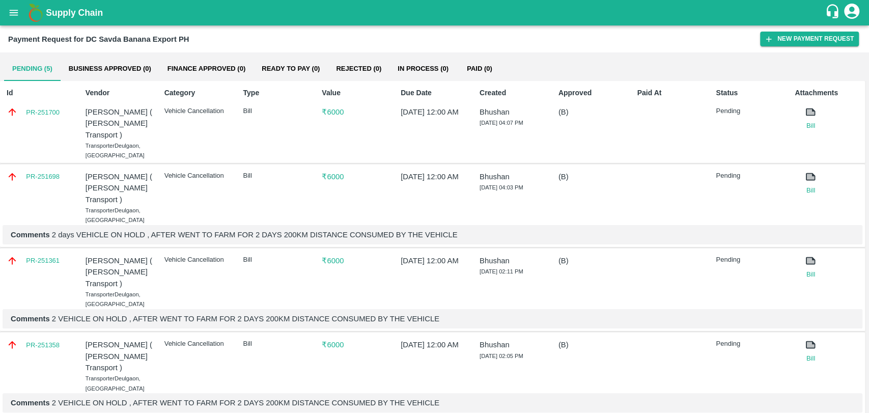
click at [104, 70] on button "Business Approved (0)" at bounding box center [110, 68] width 99 height 24
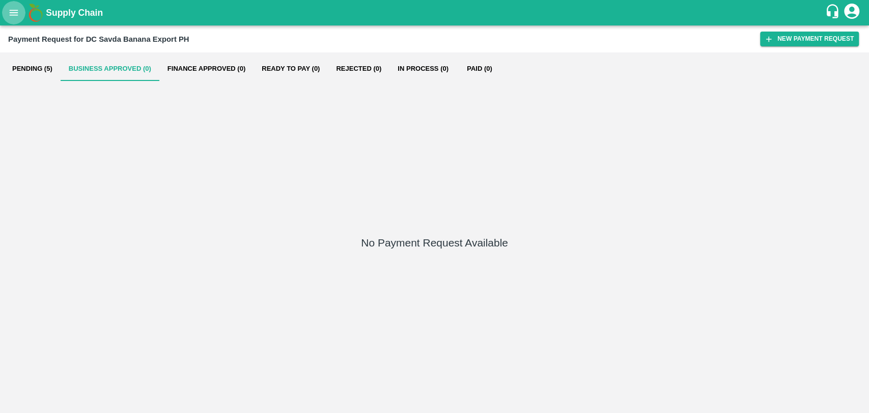
click at [17, 9] on icon "open drawer" at bounding box center [13, 12] width 11 height 11
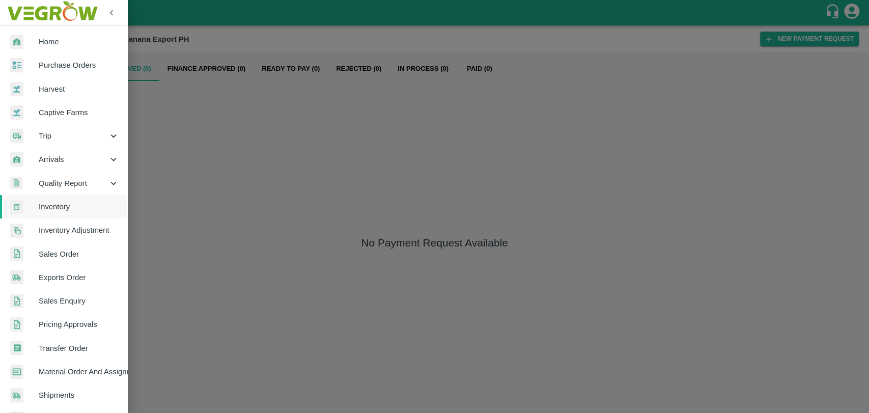
click at [53, 134] on span "Trip" at bounding box center [73, 135] width 69 height 11
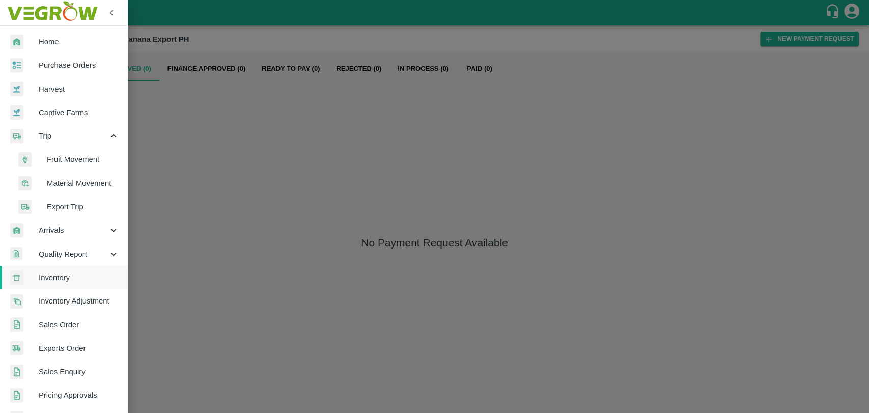
click at [62, 156] on span "Fruit Movement" at bounding box center [83, 159] width 72 height 11
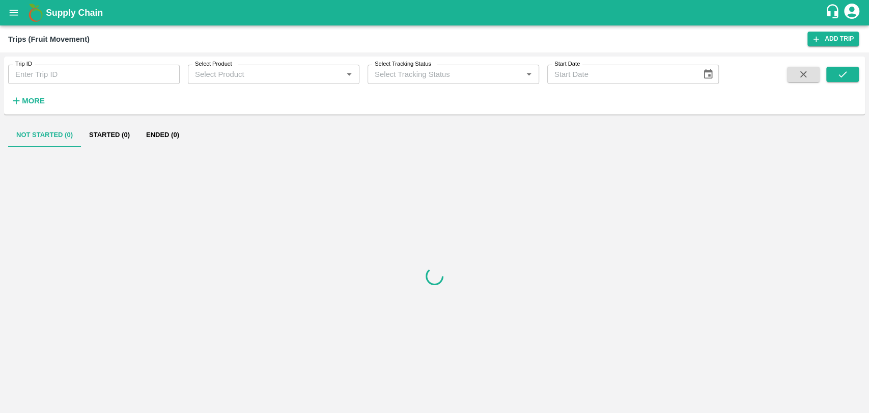
click at [25, 99] on strong "More" at bounding box center [33, 101] width 23 height 8
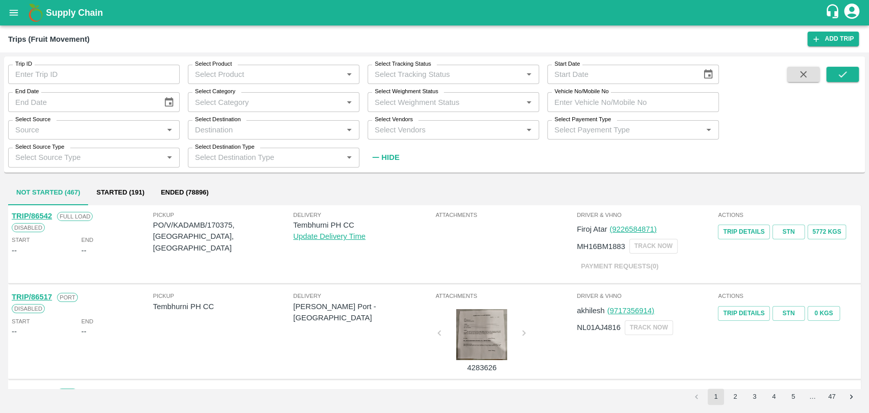
click at [637, 103] on input "Vehicle No/Mobile No" at bounding box center [633, 101] width 172 height 19
paste input "MH18BA5188"
type input "MH18BA5188"
click at [847, 75] on icon "submit" at bounding box center [842, 74] width 11 height 11
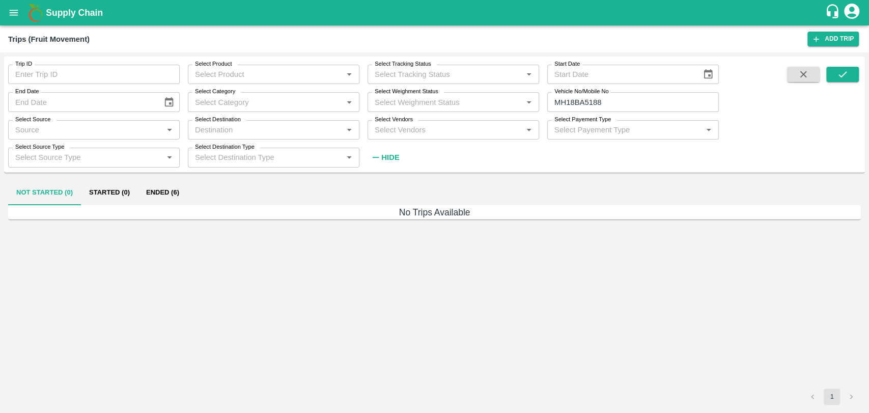
click at [155, 191] on button "Ended (6)" at bounding box center [162, 193] width 49 height 24
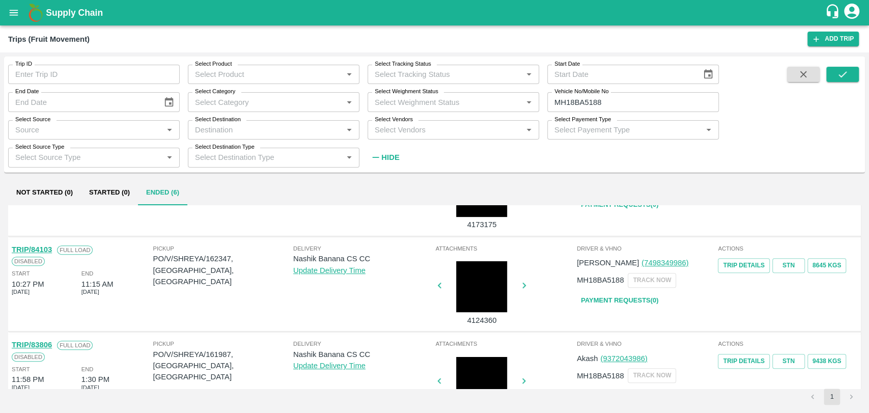
scroll to position [332, 0]
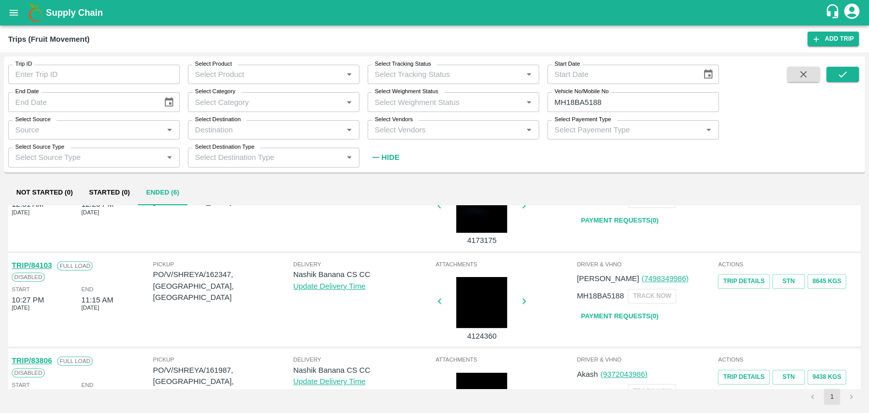
click at [35, 266] on link "TRIP/84103" at bounding box center [32, 265] width 40 height 8
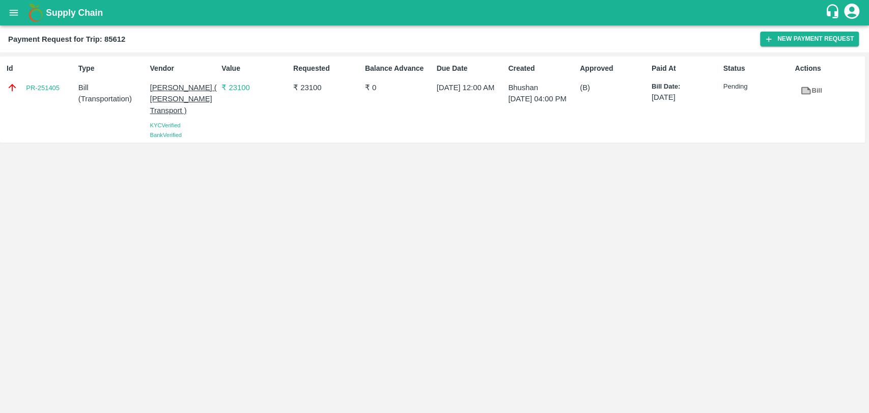
click at [21, 14] on button "open drawer" at bounding box center [13, 12] width 23 height 23
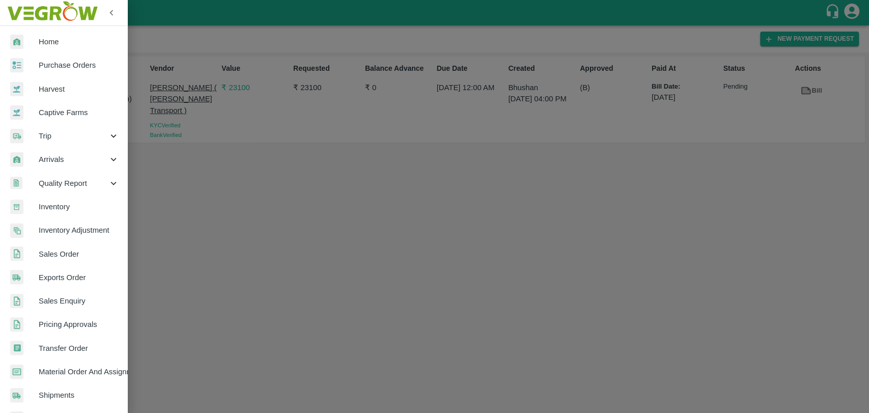
click at [65, 206] on span "Inventory" at bounding box center [79, 206] width 80 height 11
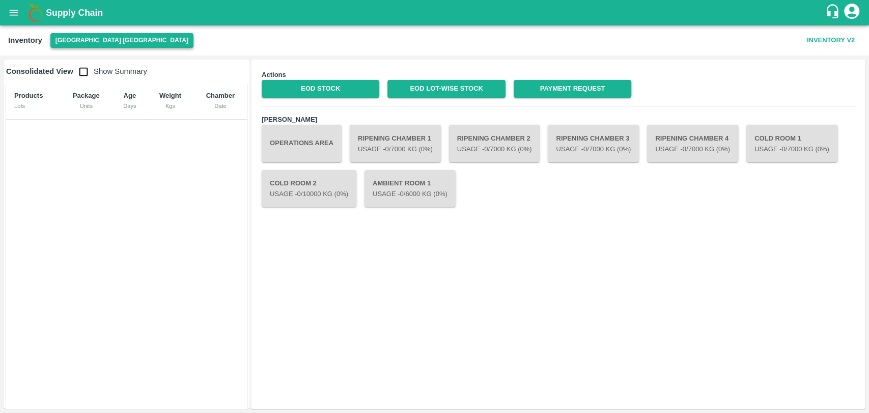
click at [91, 40] on button "[GEOGRAPHIC_DATA] [GEOGRAPHIC_DATA]" at bounding box center [121, 40] width 143 height 15
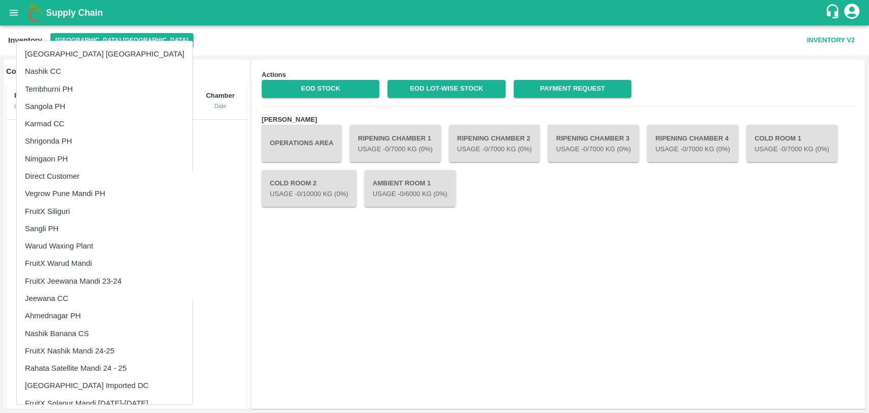
scroll to position [204, 0]
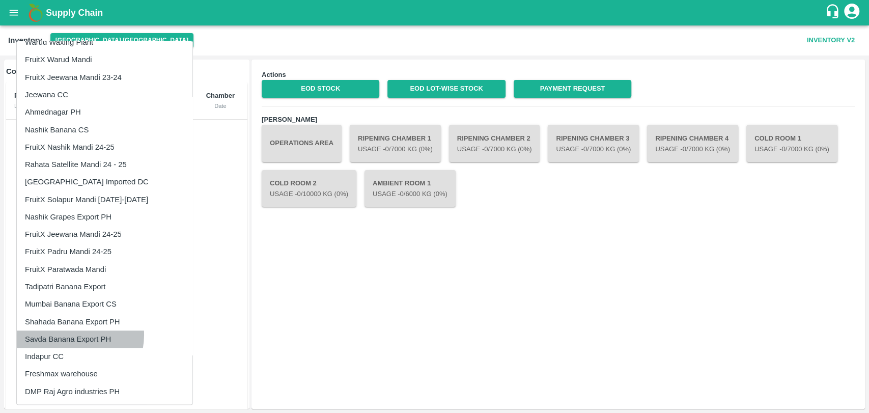
click at [72, 334] on li "Savda Banana Export PH" at bounding box center [105, 338] width 176 height 17
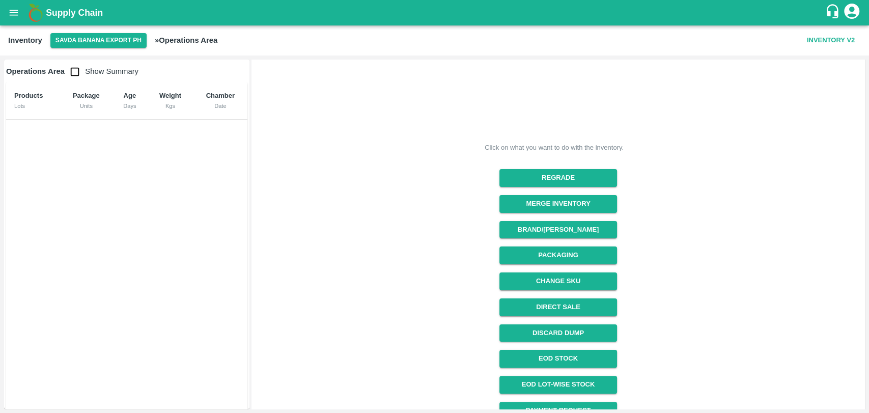
scroll to position [75, 0]
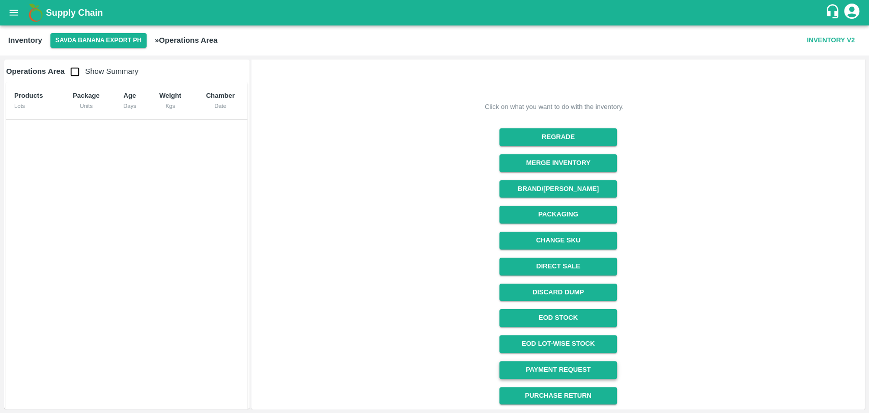
click at [536, 368] on link "Payment Request" at bounding box center [558, 370] width 118 height 18
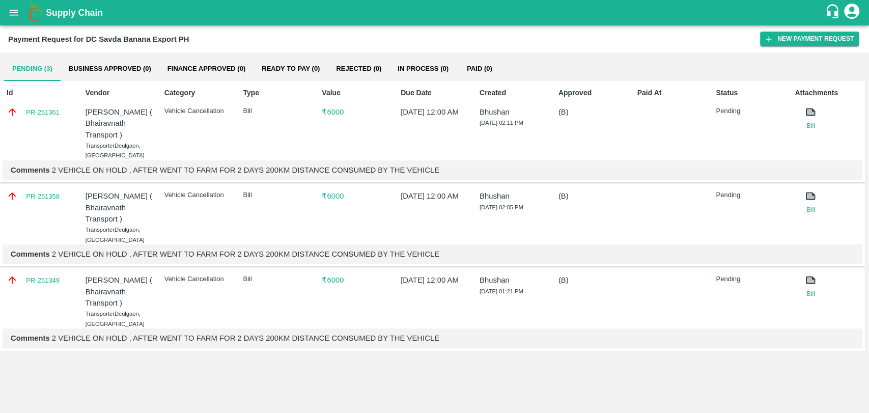
click at [45, 118] on div "PR-251361" at bounding box center [41, 111] width 68 height 11
click at [44, 112] on link "PR-251361" at bounding box center [43, 112] width 34 height 10
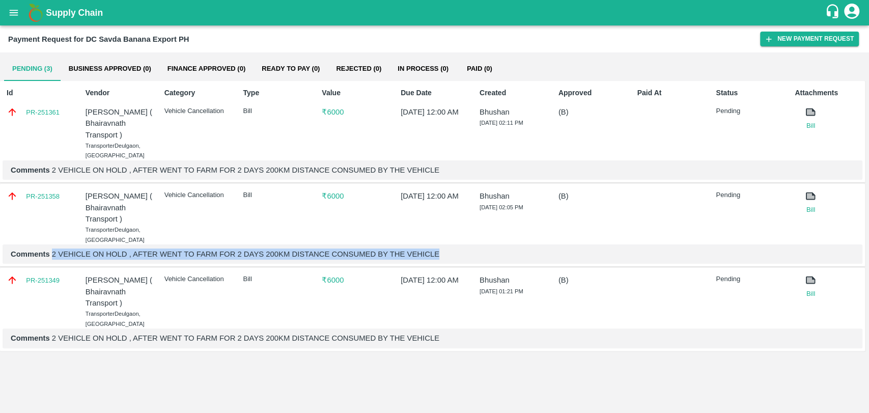
drag, startPoint x: 447, startPoint y: 252, endPoint x: 53, endPoint y: 253, distance: 394.0
click at [53, 253] on p "Comments 2 VEHICLE ON HOLD , AFTER WENT TO FARM FOR 2 DAYS 200KM DISTANCE CONSU…" at bounding box center [432, 253] width 843 height 11
copy p "2 VEHICLE ON HOLD , AFTER WENT TO FARM FOR 2 DAYS 200KM DISTANCE CONSUMED BY TH…"
click at [17, 8] on icon "open drawer" at bounding box center [13, 12] width 11 height 11
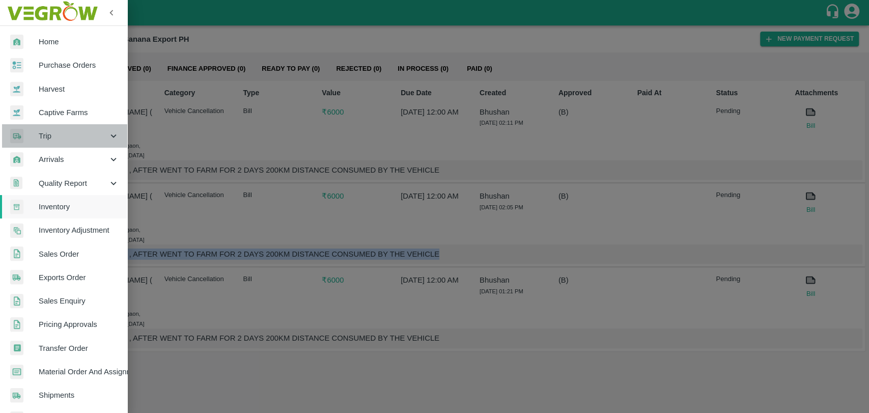
click at [65, 130] on span "Trip" at bounding box center [73, 135] width 69 height 11
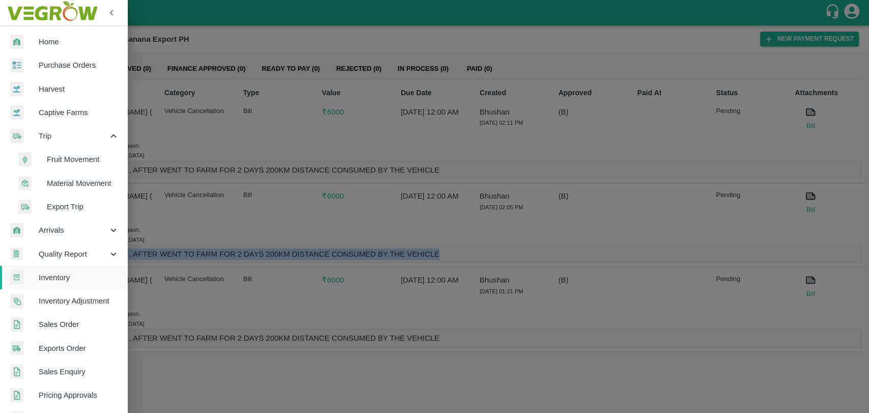
click at [68, 156] on span "Fruit Movement" at bounding box center [83, 159] width 72 height 11
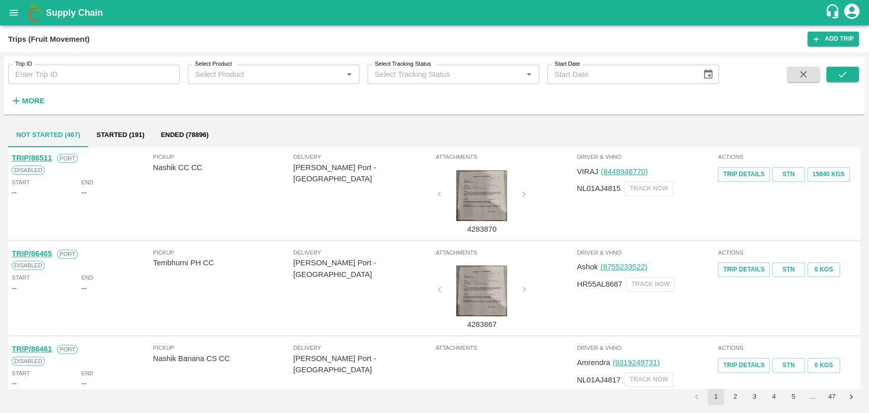
scroll to position [282, 0]
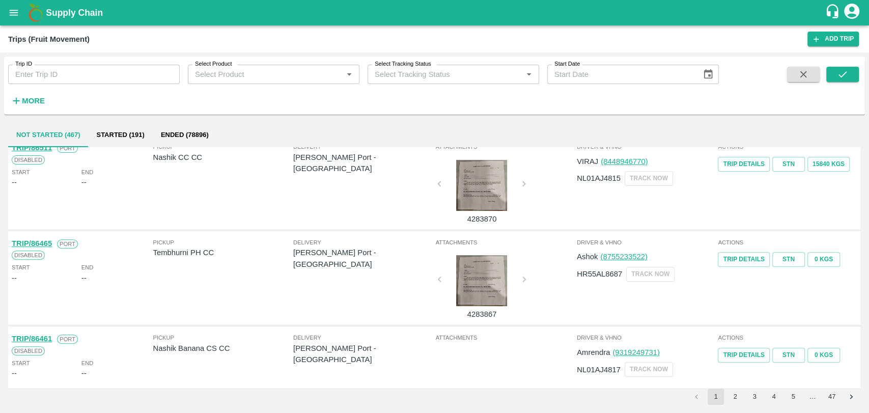
click at [108, 130] on button "Started (191)" at bounding box center [120, 135] width 64 height 24
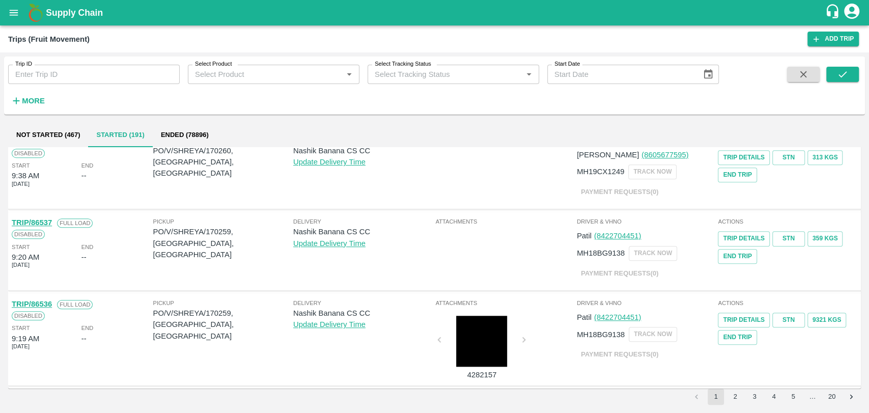
scroll to position [627, 0]
click at [739, 397] on button "2" at bounding box center [735, 396] width 16 height 16
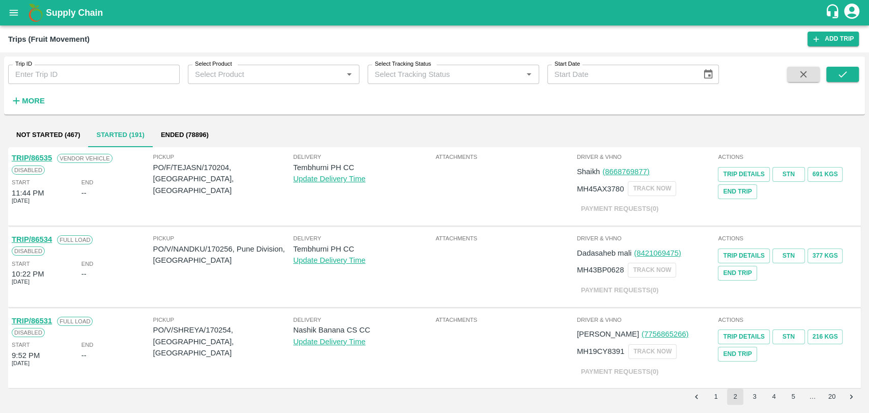
click at [801, 398] on button "5" at bounding box center [793, 396] width 16 height 16
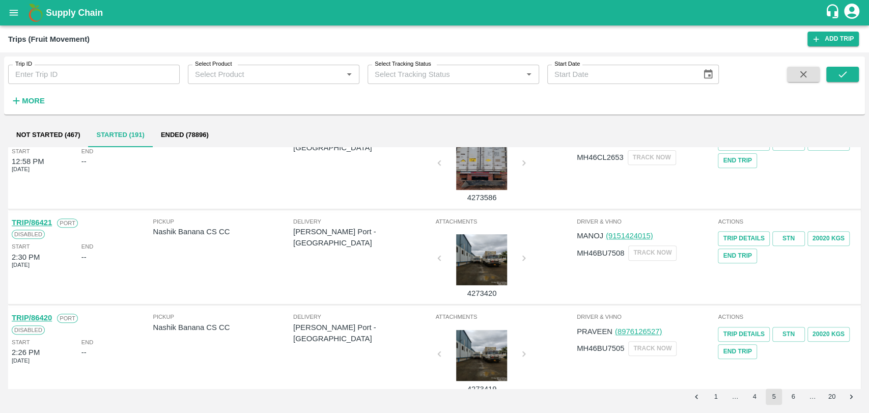
scroll to position [0, 0]
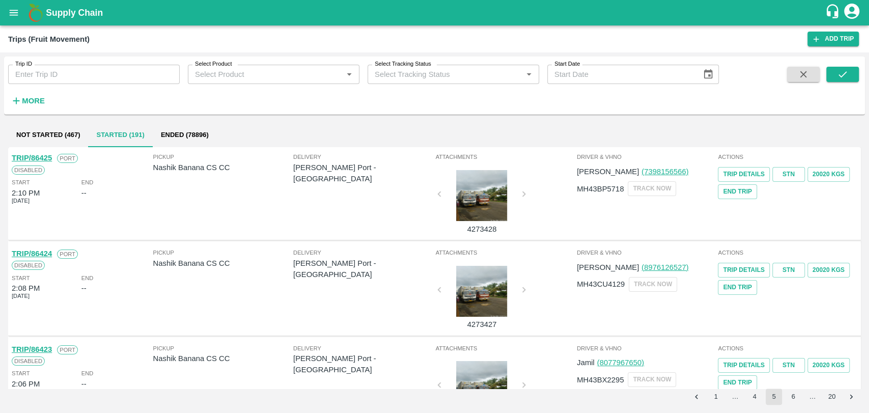
click at [84, 78] on input "Trip ID" at bounding box center [94, 74] width 172 height 19
type input "84103"
click at [841, 75] on icon "submit" at bounding box center [842, 74] width 11 height 11
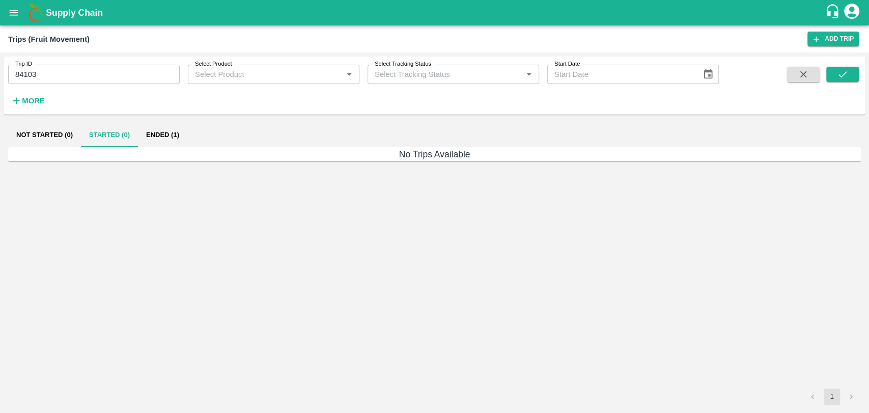
click at [145, 132] on button "Ended (1)" at bounding box center [162, 135] width 49 height 24
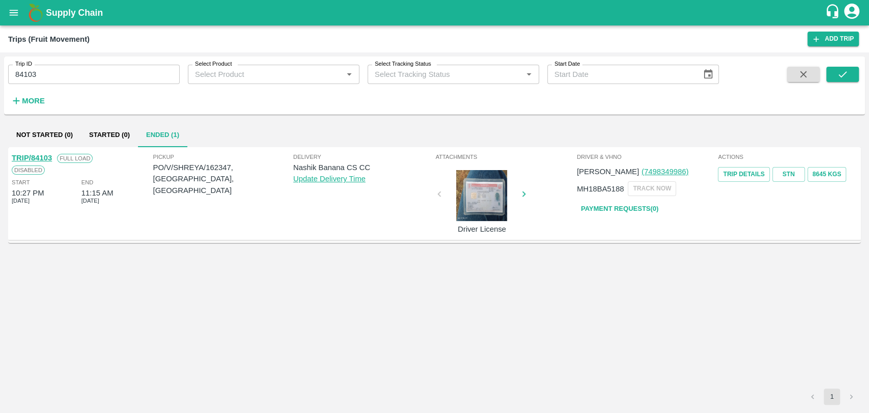
click at [642, 215] on link "Payment Requests( 0 )" at bounding box center [620, 209] width 86 height 18
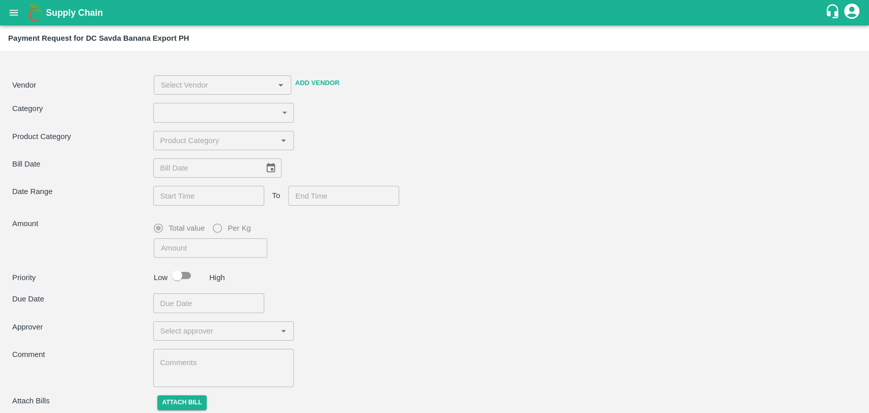
type input "11"
type input "6000"
checkbox input "true"
type textarea "2 VEHICLE ON HOLD , AFTER WENT TO FARM FOR 2 DAYS 200KM DISTANCE CONSUMED BY TH…"
type input "[PERSON_NAME] ( [PERSON_NAME] Transport ) -9860466997(Transporter)"
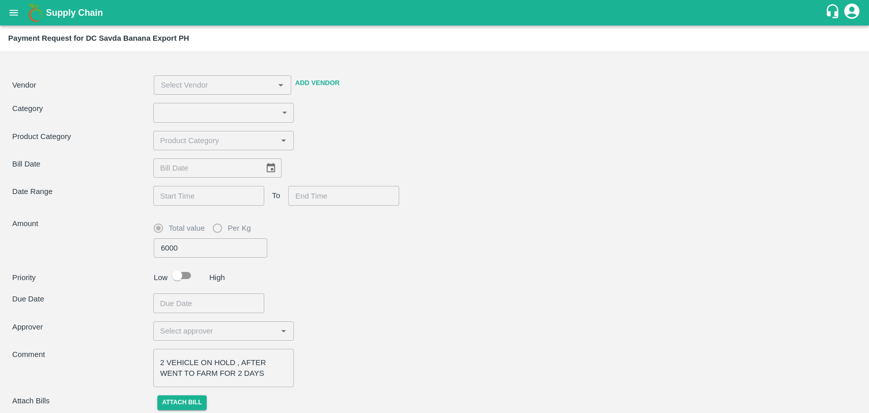
type input "[DATE]"
type input "[DATE] 12:00 AM"
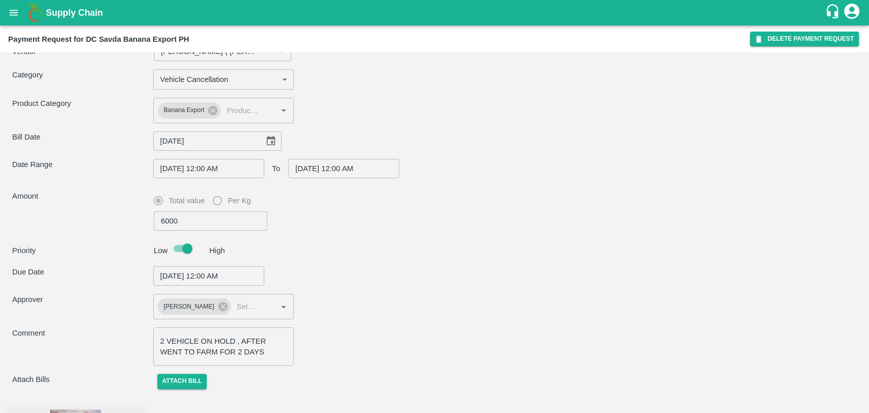
scroll to position [49, 0]
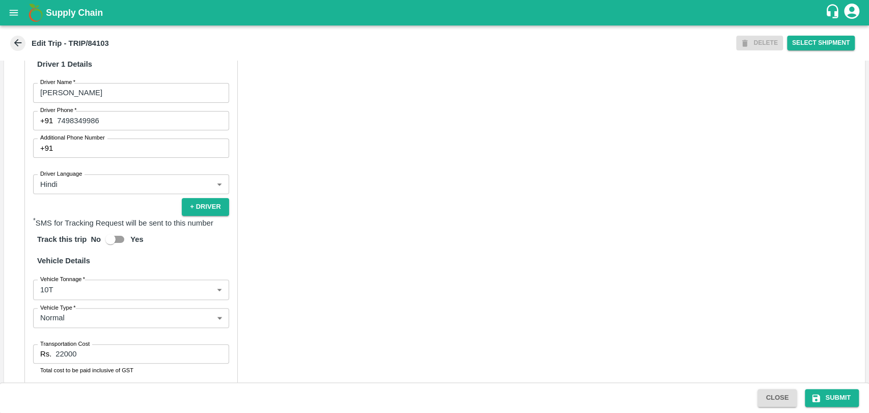
scroll to position [622, 0]
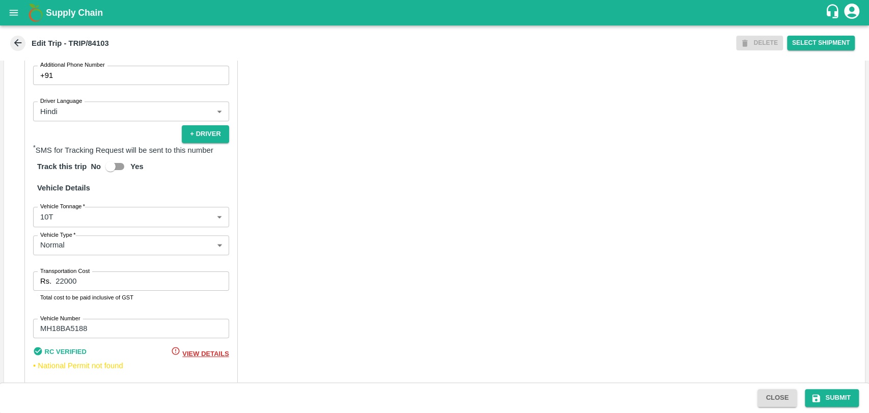
click at [53, 233] on body "Supply Chain Edit Trip - TRIP/84103 DELETE Select Shipment Trip Details Trip Ty…" at bounding box center [434, 206] width 869 height 413
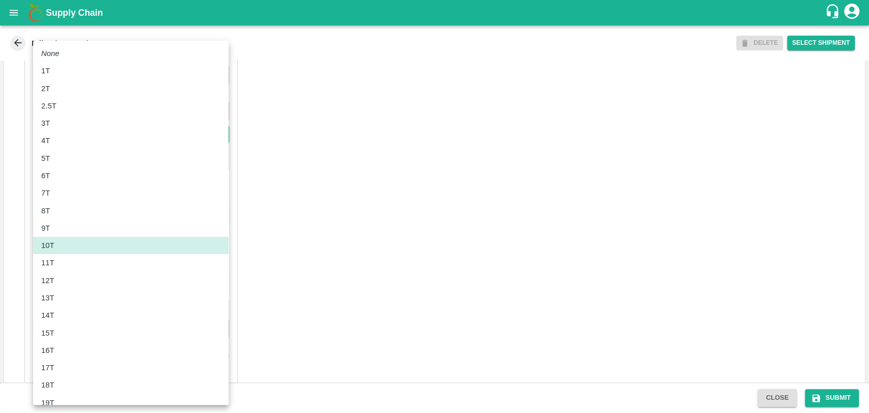
click at [454, 259] on div at bounding box center [434, 206] width 869 height 413
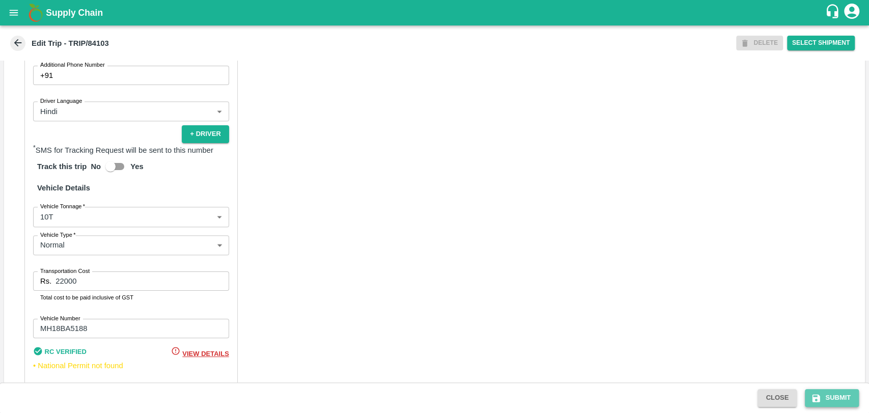
drag, startPoint x: 838, startPoint y: 397, endPoint x: 573, endPoint y: 322, distance: 275.5
click at [838, 396] on button "Submit" at bounding box center [832, 398] width 54 height 18
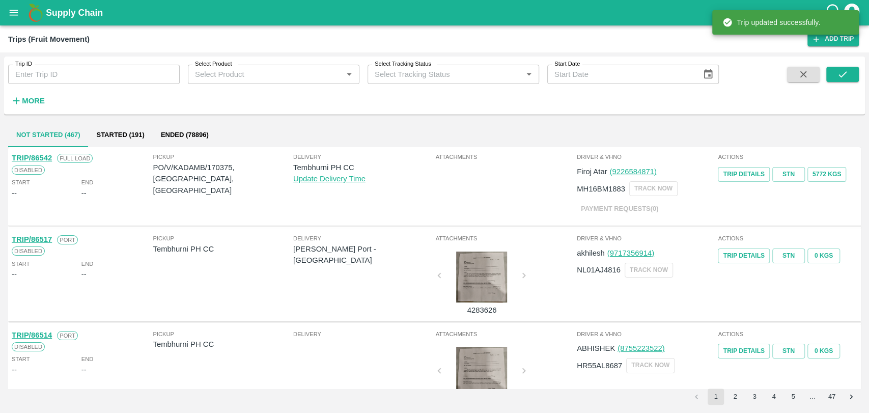
click at [40, 97] on strong "More" at bounding box center [33, 101] width 23 height 8
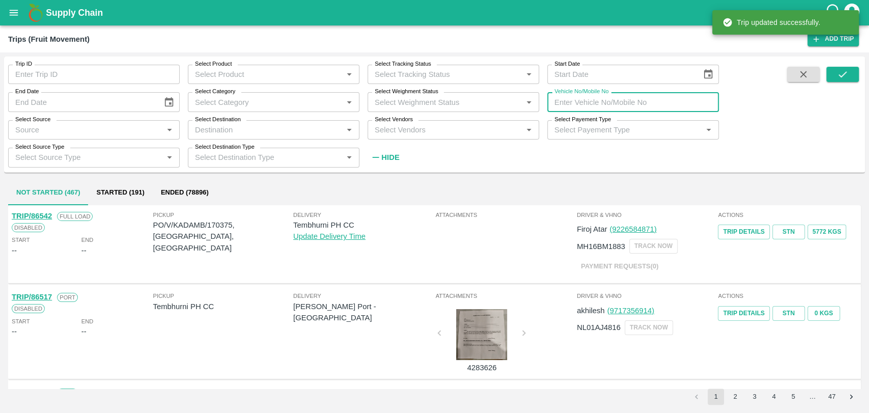
click at [582, 99] on input "Vehicle No/Mobile No" at bounding box center [633, 101] width 172 height 19
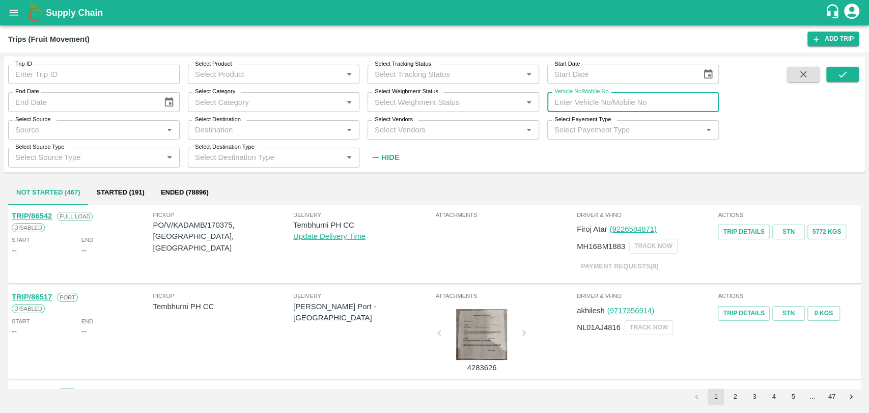
paste input "MH18BZ0749"
type input "MH18BZ0749"
click at [833, 70] on button "submit" at bounding box center [842, 74] width 33 height 15
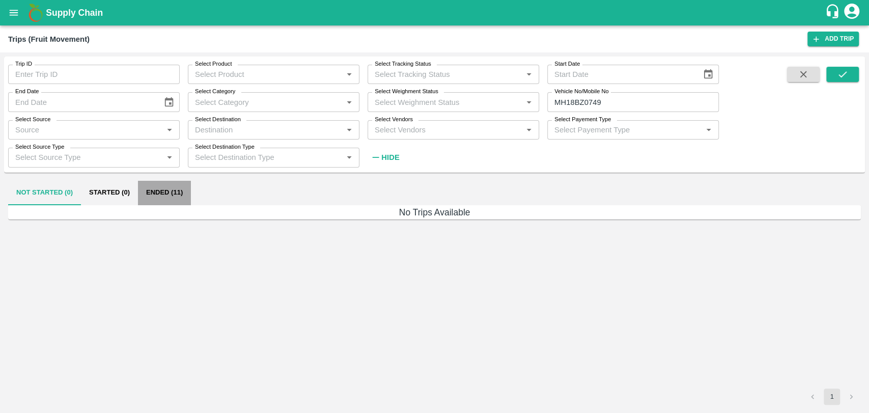
click at [168, 196] on button "Ended (11)" at bounding box center [164, 193] width 53 height 24
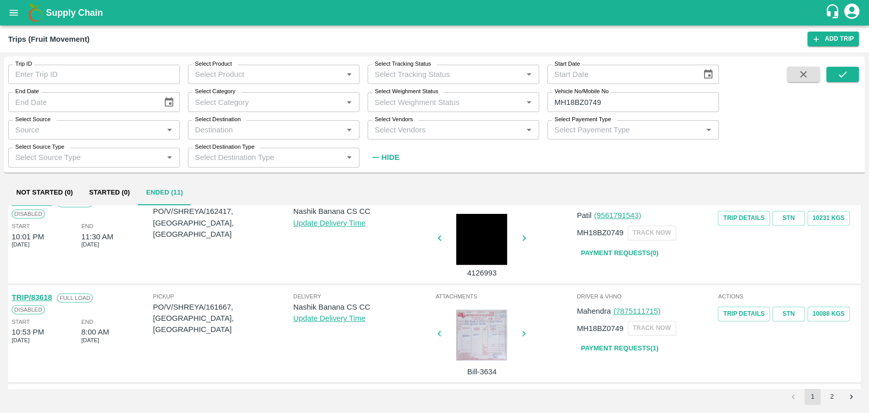
scroll to position [339, 0]
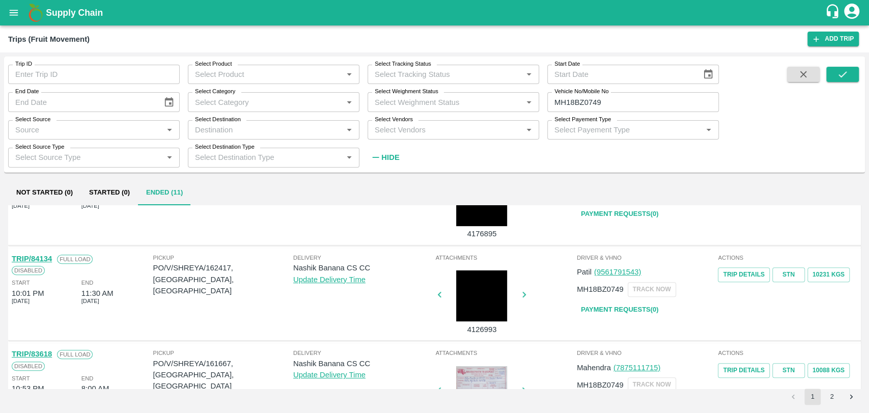
click at [45, 257] on link "TRIP/84134" at bounding box center [32, 258] width 40 height 8
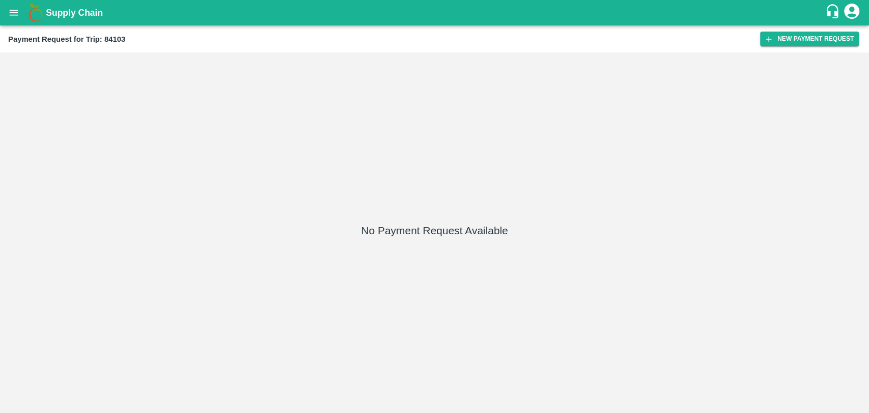
click at [836, 48] on div "Payment Request for Trip: 84103 New Payment Request" at bounding box center [434, 38] width 869 height 27
click at [835, 40] on button "New Payment Request" at bounding box center [809, 39] width 99 height 15
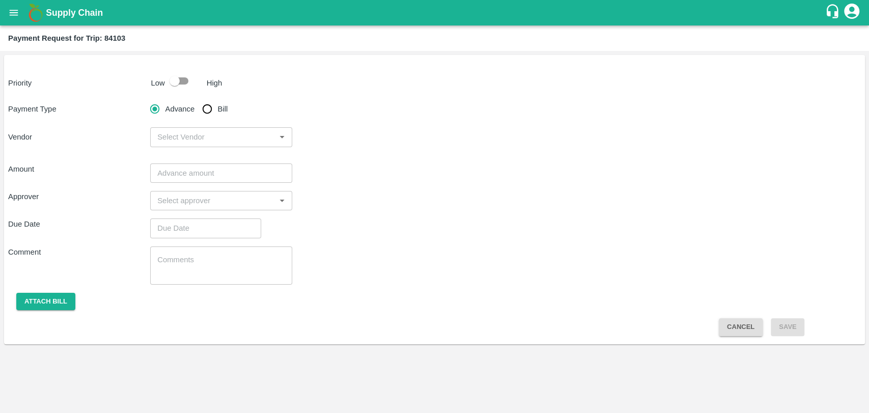
click at [172, 84] on input "checkbox" at bounding box center [175, 80] width 58 height 19
checkbox input "true"
click at [209, 114] on input "Bill" at bounding box center [207, 109] width 20 height 20
radio input "true"
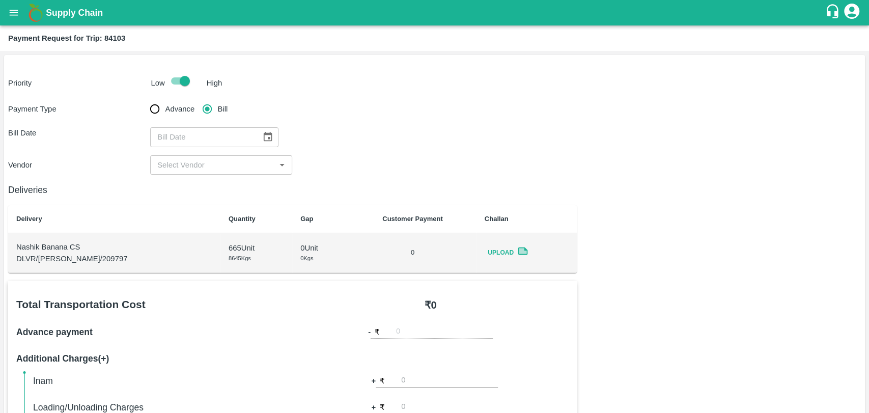
click at [281, 135] on div "​" at bounding box center [221, 136] width 142 height 19
click at [270, 137] on button "Choose date" at bounding box center [267, 136] width 19 height 19
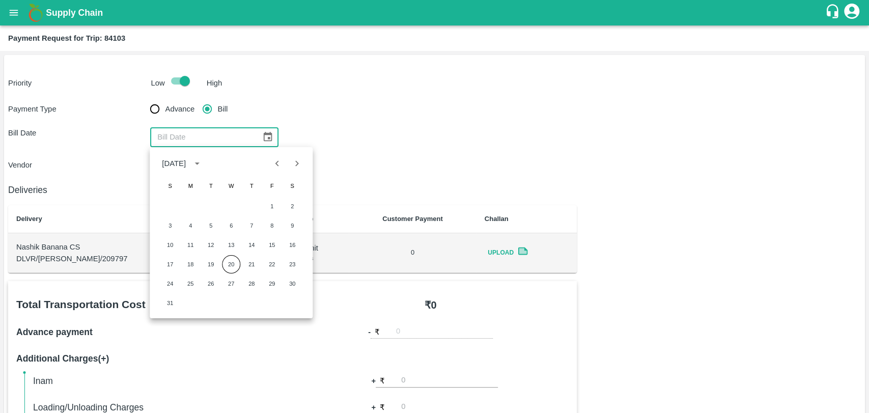
click at [281, 199] on div "1 2" at bounding box center [231, 206] width 163 height 18
click at [269, 202] on button "1" at bounding box center [272, 206] width 18 height 18
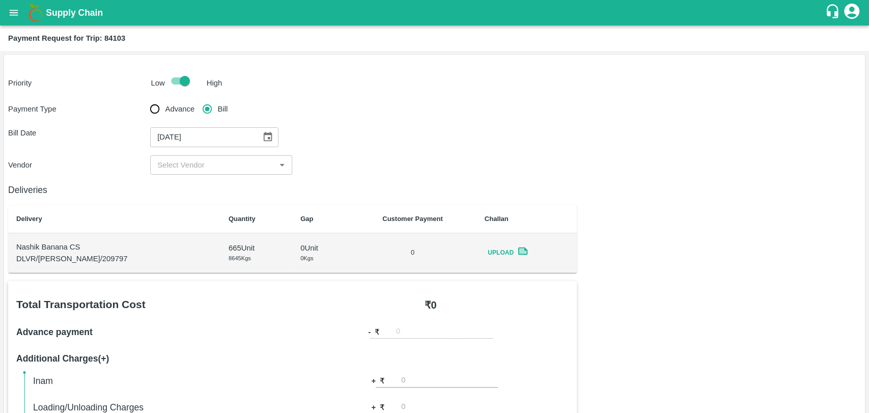
click at [272, 131] on div "[DATE] ​" at bounding box center [214, 136] width 128 height 19
click at [265, 135] on icon "Choose date, selected date is Aug 1, 2025" at bounding box center [267, 136] width 11 height 11
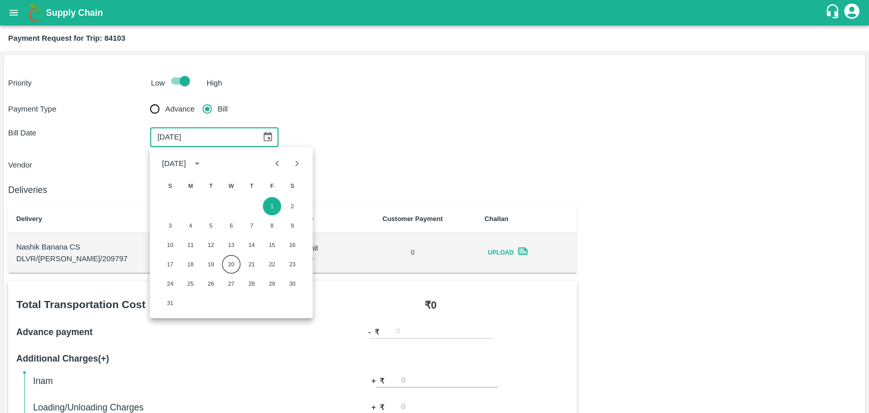
click at [269, 161] on button "Previous month" at bounding box center [277, 163] width 19 height 19
click at [222, 205] on button "2" at bounding box center [231, 206] width 18 height 18
type input "02/07/2025"
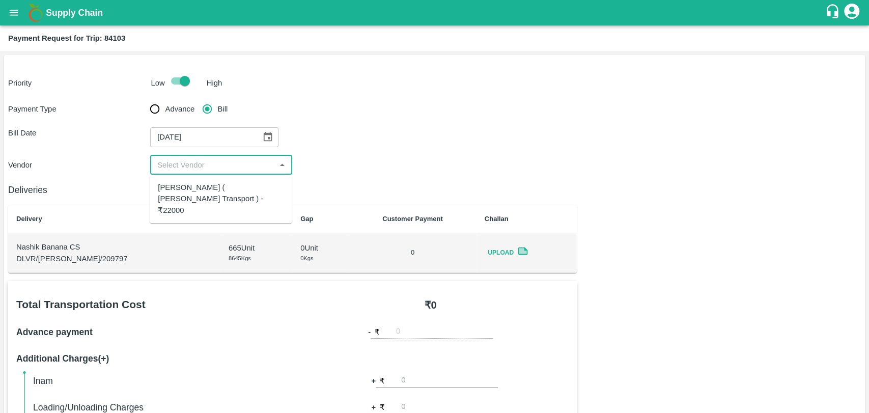
click at [191, 169] on input "input" at bounding box center [212, 164] width 119 height 13
click at [191, 186] on div "Nitin Rasal ( Bhairavnath Transport ) - ₹22000" at bounding box center [221, 199] width 126 height 34
type input "Nitin Rasal ( Bhairavnath Transport ) - ₹22000"
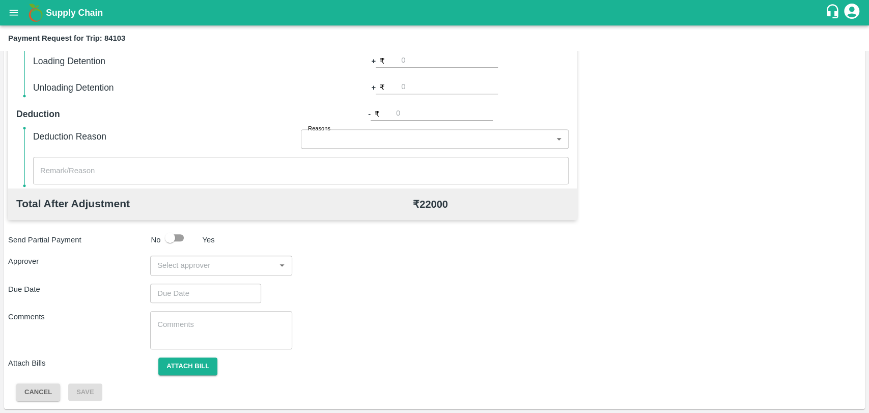
click at [204, 262] on input "input" at bounding box center [212, 265] width 119 height 13
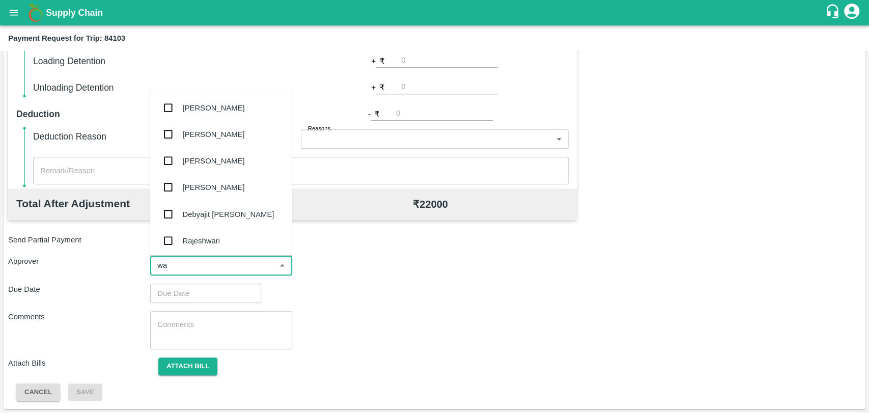
type input "wag"
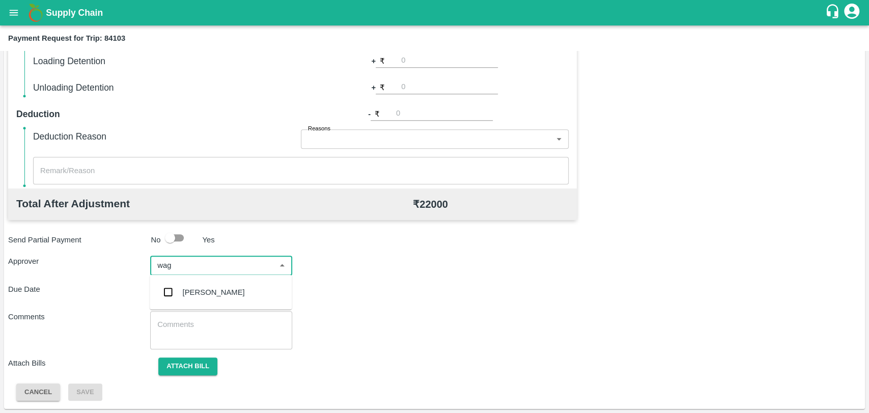
click at [190, 290] on div "Prasad Waghade" at bounding box center [214, 292] width 62 height 11
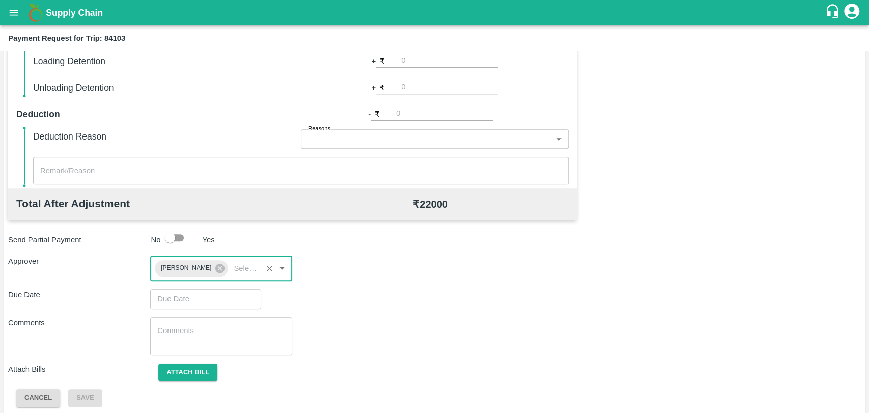
click at [186, 299] on input "Choose date" at bounding box center [202, 298] width 104 height 19
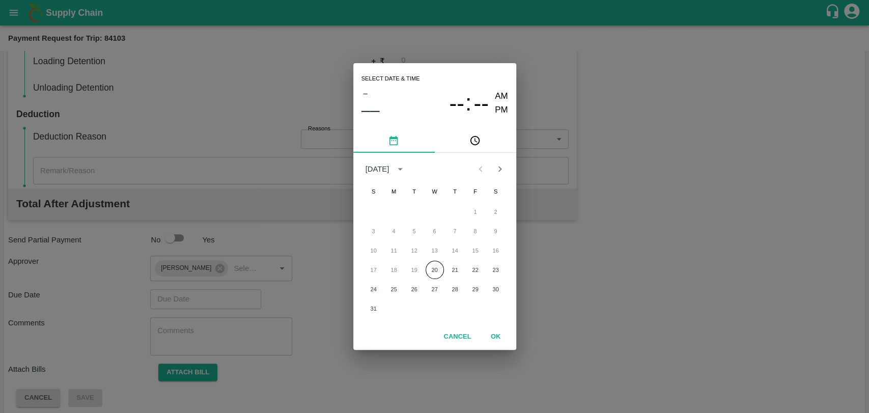
click at [423, 267] on div "17 18 19 20 21 22 23" at bounding box center [434, 270] width 163 height 18
click at [432, 268] on button "20" at bounding box center [435, 270] width 18 height 18
type input "20/08/2025 12:00 AM"
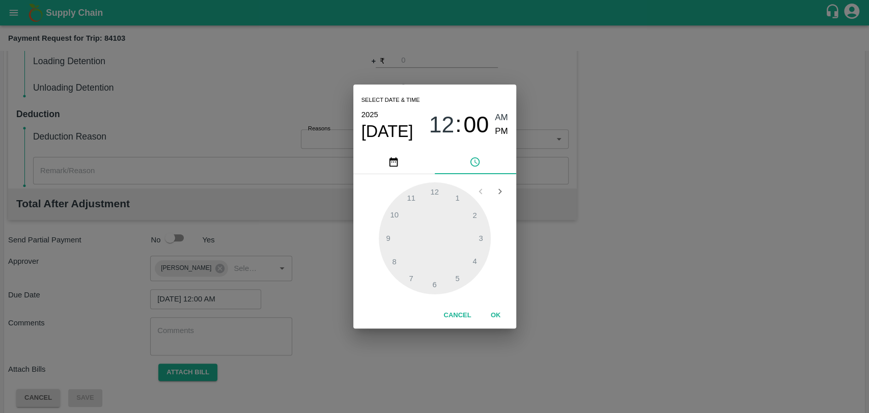
click at [487, 306] on button "OK" at bounding box center [495, 315] width 33 height 18
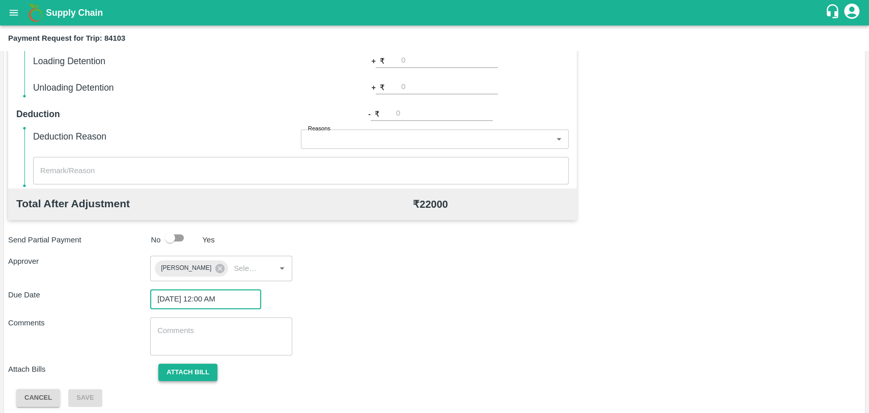
click at [182, 364] on button "Attach bill" at bounding box center [187, 372] width 59 height 18
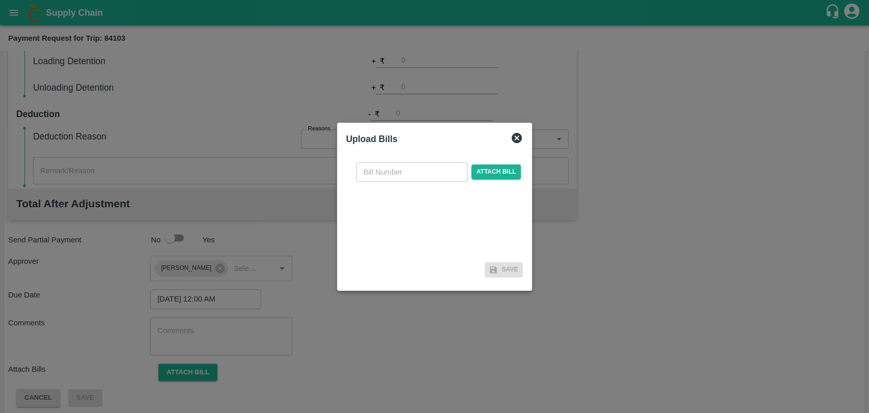
click at [369, 180] on input "text" at bounding box center [411, 171] width 111 height 19
type input "3693"
click at [491, 173] on span "Attach bill" at bounding box center [496, 171] width 50 height 15
click at [0, 0] on input "Attach bill" at bounding box center [0, 0] width 0 height 0
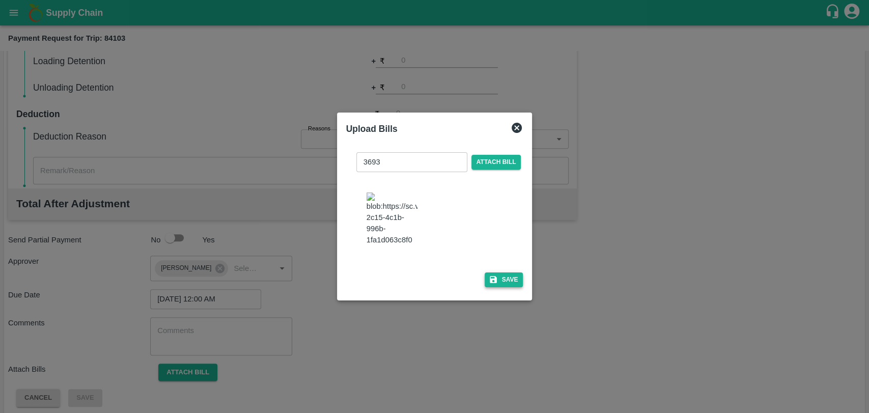
click at [493, 272] on button "Save" at bounding box center [504, 279] width 39 height 15
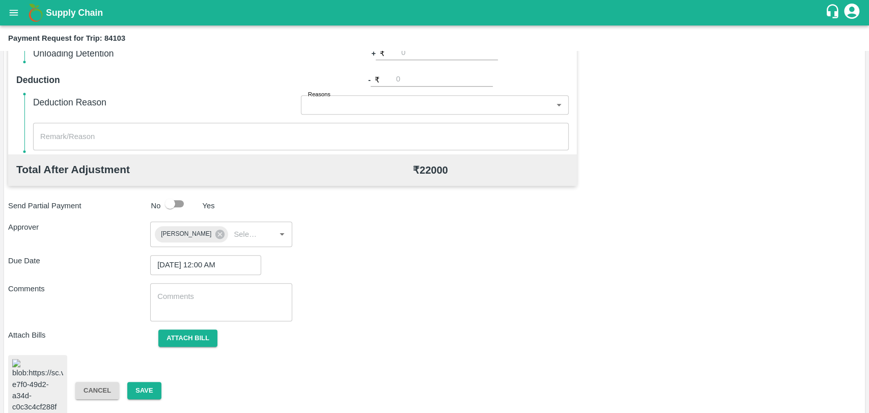
scroll to position [425, 0]
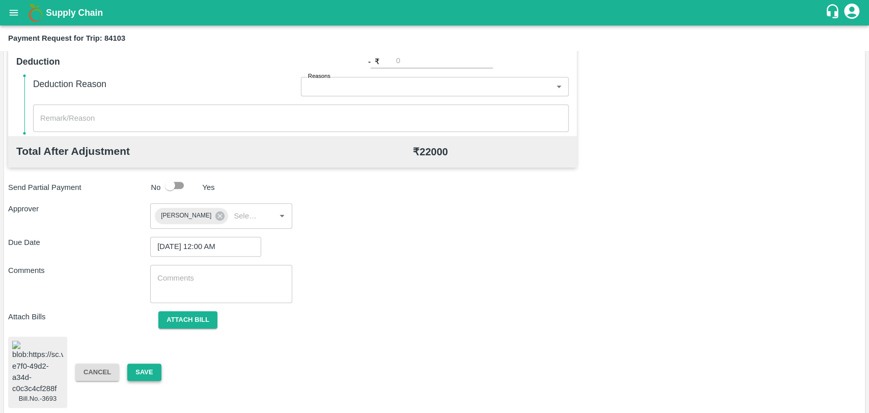
click at [148, 365] on button "Save" at bounding box center [144, 372] width 34 height 18
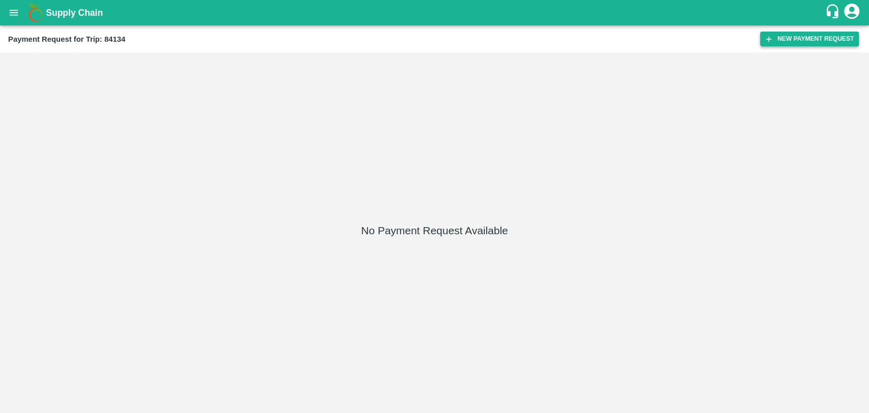
click at [782, 34] on button "New Payment Request" at bounding box center [809, 39] width 99 height 15
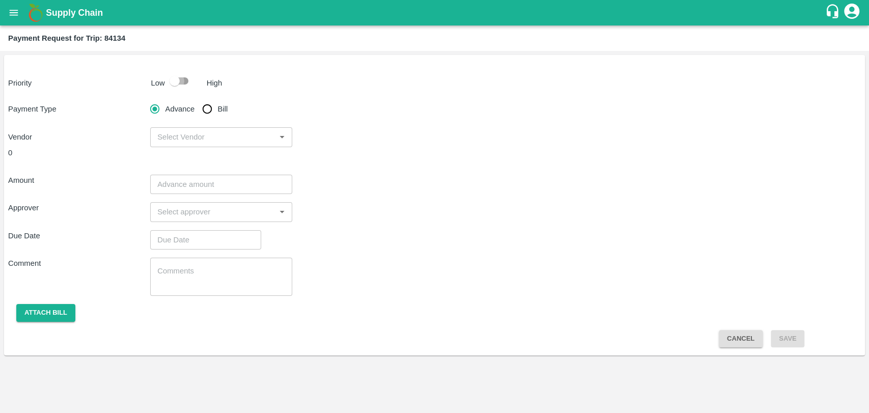
click at [176, 81] on input "checkbox" at bounding box center [175, 80] width 58 height 19
checkbox input "true"
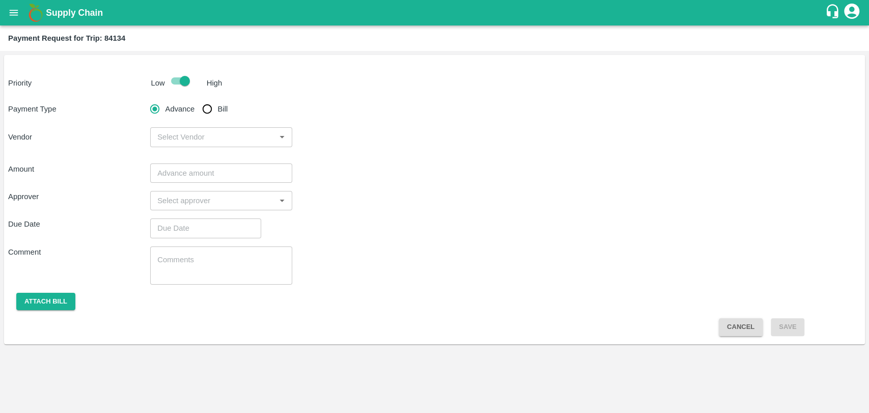
drag, startPoint x: 204, startPoint y: 104, endPoint x: 223, endPoint y: 155, distance: 54.2
click at [204, 105] on input "Bill" at bounding box center [207, 109] width 20 height 20
radio input "true"
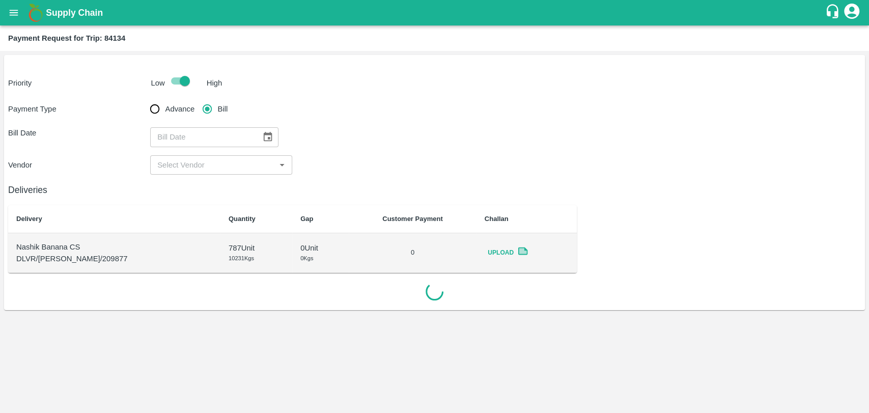
click at [266, 143] on button "Choose date" at bounding box center [267, 136] width 19 height 19
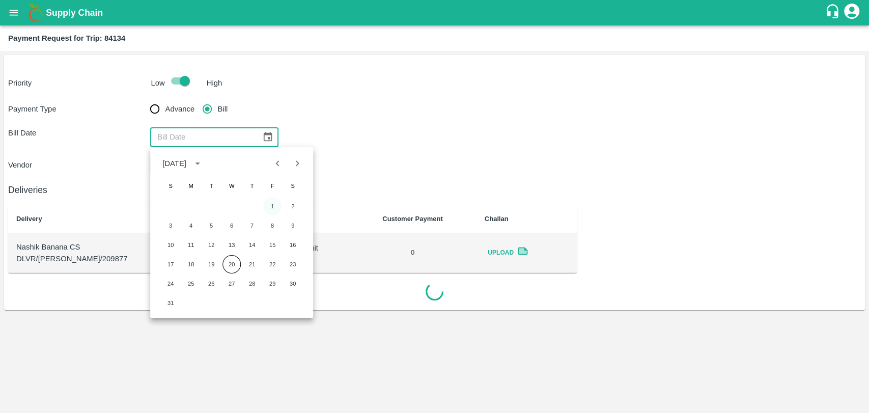
click at [275, 209] on button "1" at bounding box center [272, 206] width 18 height 18
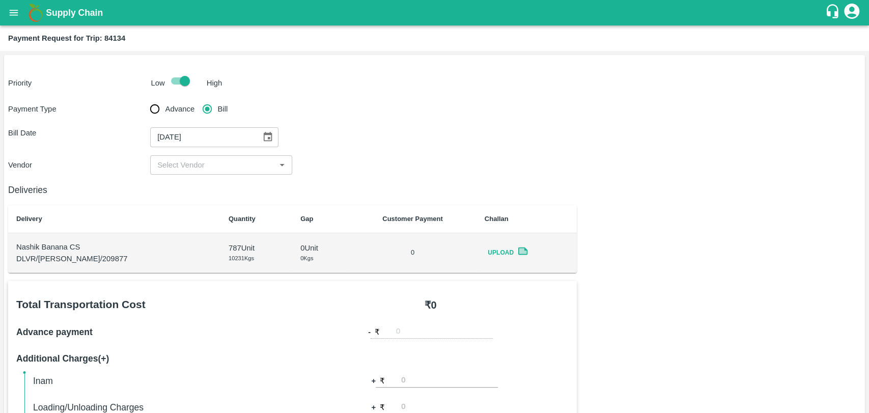
type input "[DATE]"
click at [197, 172] on div "​" at bounding box center [221, 164] width 142 height 19
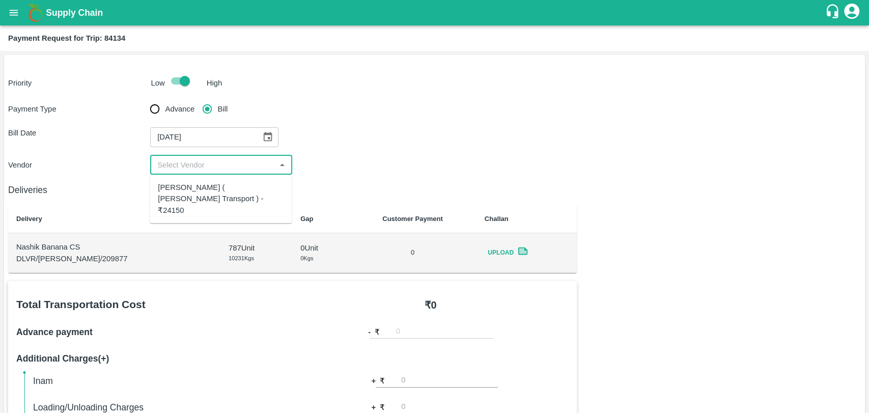
click at [199, 186] on div "[PERSON_NAME] ( [PERSON_NAME] Transport ) - ₹24150" at bounding box center [221, 199] width 126 height 34
type input "[PERSON_NAME] ( [PERSON_NAME] Transport ) - ₹24150"
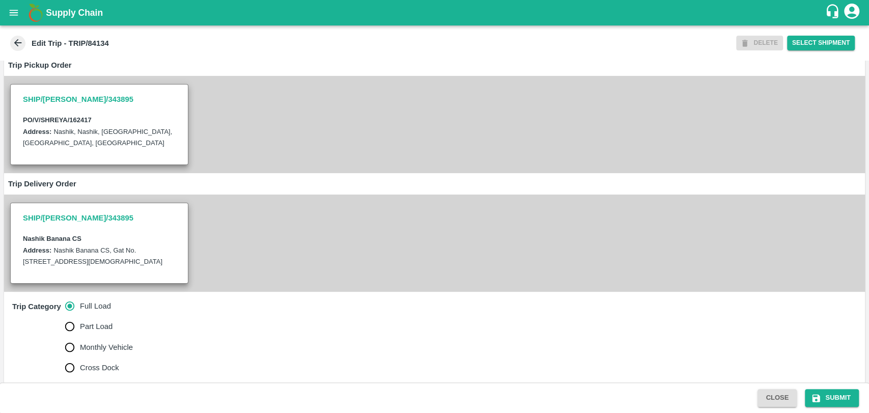
scroll to position [282, 0]
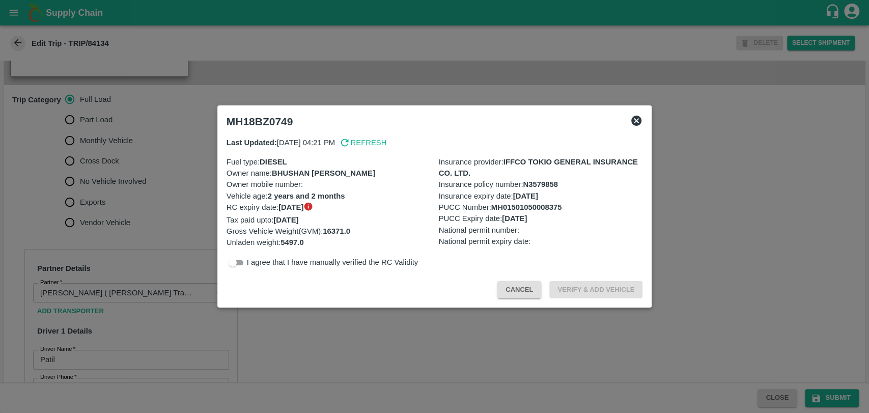
click at [635, 117] on icon at bounding box center [636, 121] width 10 height 10
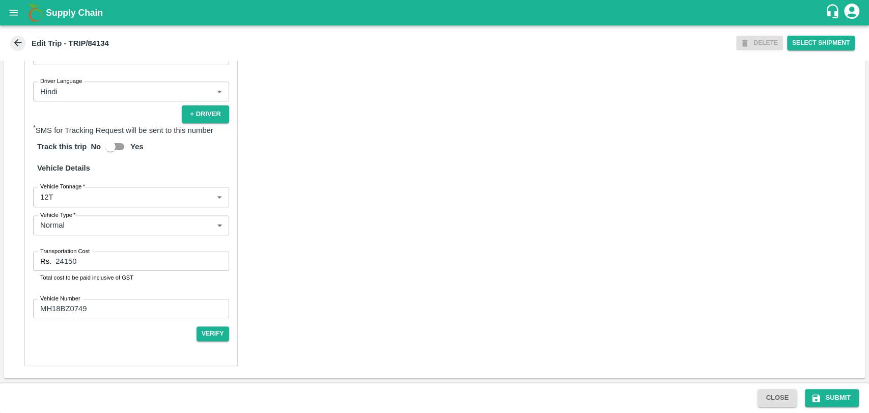
scroll to position [653, 0]
drag, startPoint x: 26, startPoint y: 265, endPoint x: 2, endPoint y: 264, distance: 24.4
click at [2, 264] on div "Trip Details Trip Type Fruit Movement 1 Trip Type Trip Pickup Order SHIP/[PERSO…" at bounding box center [434, 222] width 869 height 322
type input "23100"
click at [847, 395] on button "Submit" at bounding box center [832, 398] width 54 height 18
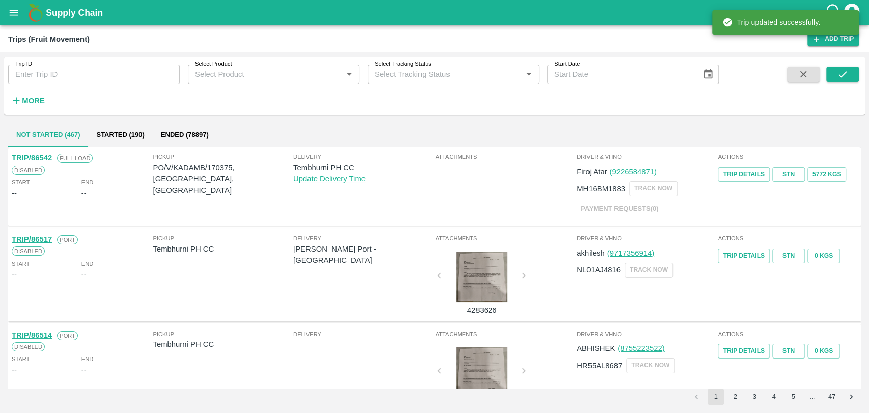
click at [29, 95] on h6 "More" at bounding box center [33, 100] width 23 height 13
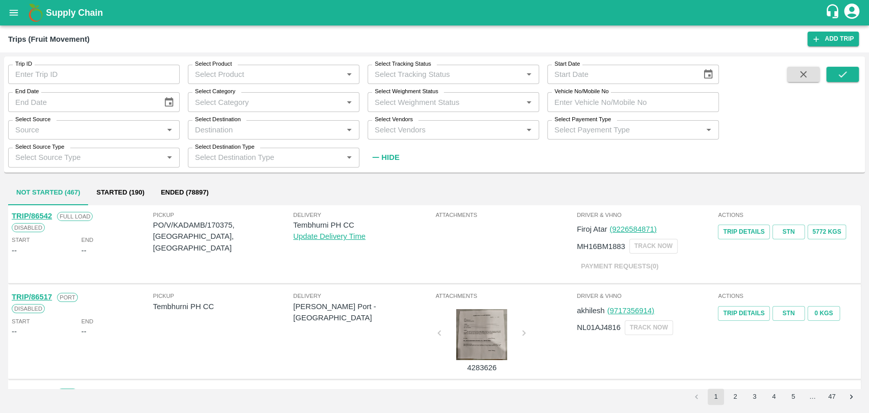
click at [635, 102] on input "Vehicle No/Mobile No" at bounding box center [633, 101] width 172 height 19
paste input "MH19CX0605"
type input "MH19CX0605"
click at [849, 76] on button "submit" at bounding box center [842, 74] width 33 height 15
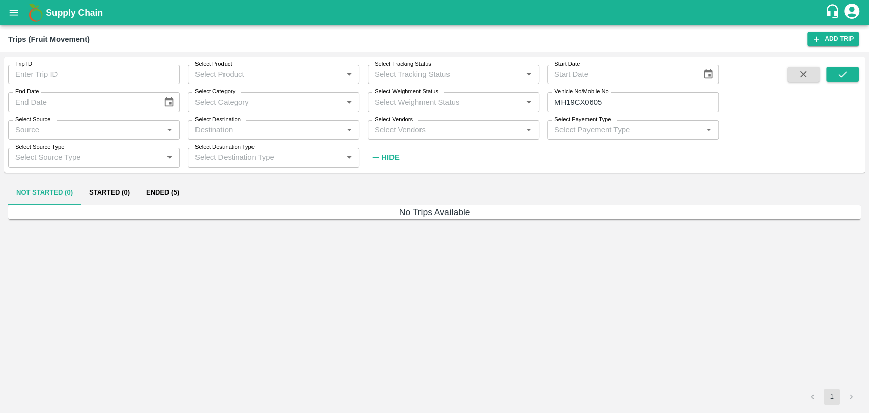
click at [164, 193] on button "Ended (5)" at bounding box center [162, 193] width 49 height 24
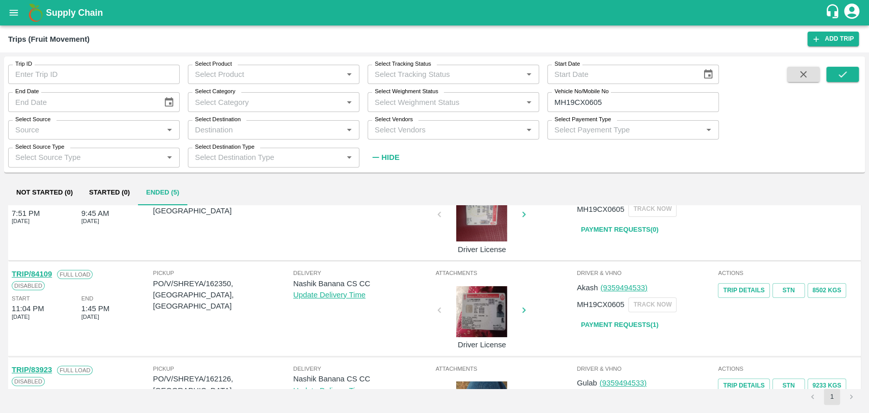
scroll to position [282, 0]
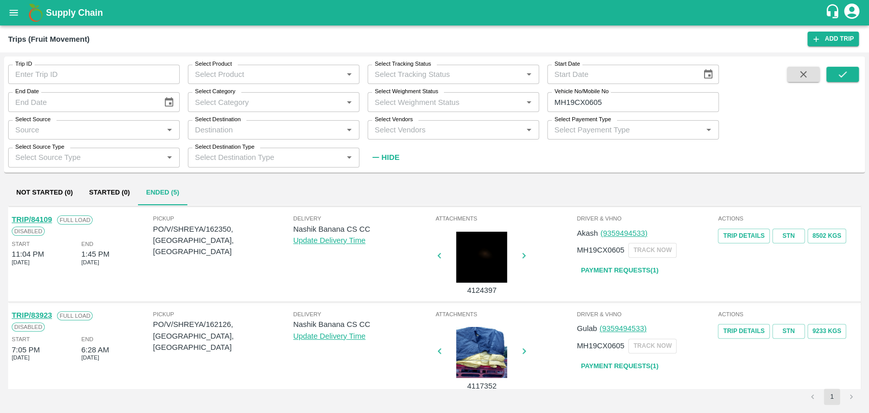
click at [47, 218] on link "TRIP/84109" at bounding box center [32, 219] width 40 height 8
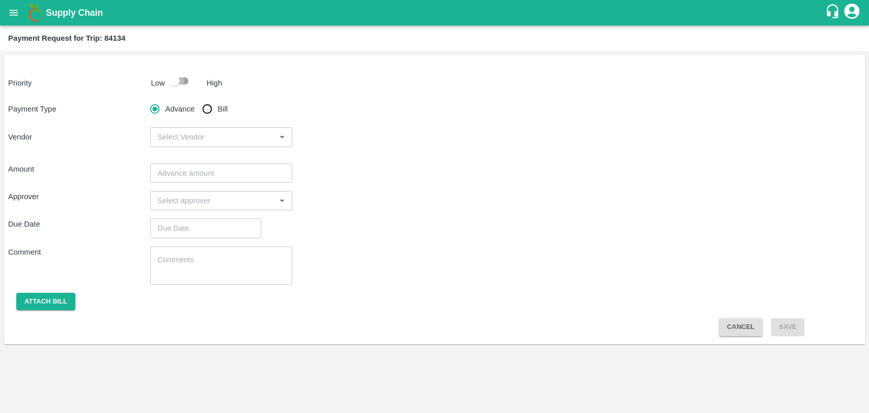
drag, startPoint x: 167, startPoint y: 87, endPoint x: 173, endPoint y: 93, distance: 8.3
click at [167, 87] on input "checkbox" at bounding box center [175, 80] width 58 height 19
checkbox input "true"
click at [207, 114] on input "Bill" at bounding box center [207, 109] width 20 height 20
radio input "true"
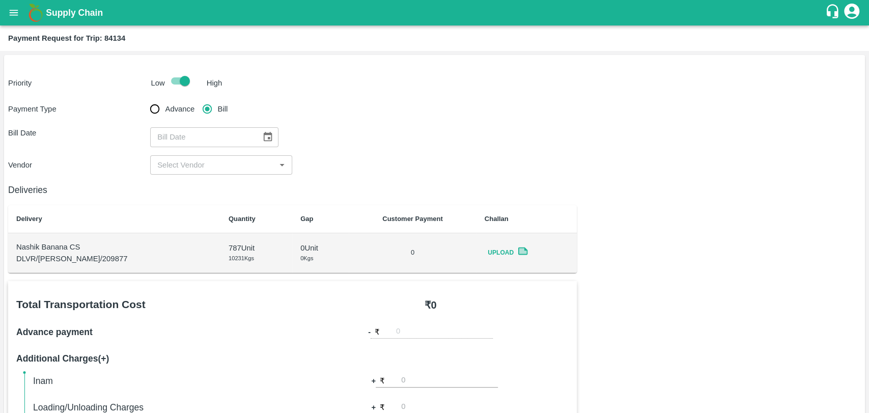
click at [264, 135] on icon "Choose date" at bounding box center [268, 137] width 9 height 10
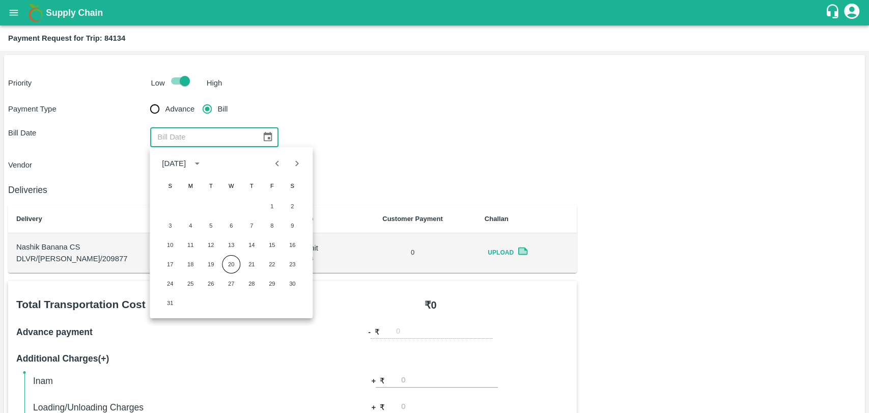
click at [278, 162] on icon "Previous month" at bounding box center [277, 163] width 11 height 11
click at [233, 209] on button "2" at bounding box center [231, 206] width 18 height 18
type input "02/07/2025"
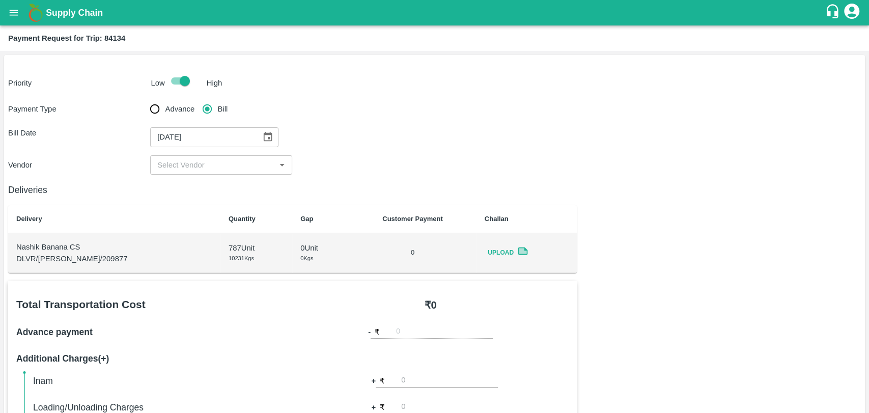
drag, startPoint x: 200, startPoint y: 156, endPoint x: 200, endPoint y: 163, distance: 7.1
click at [200, 157] on div "​" at bounding box center [221, 164] width 142 height 19
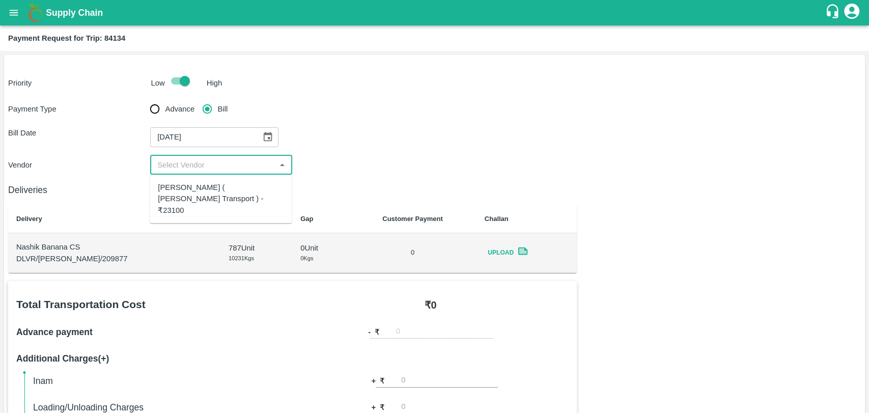
click at [190, 188] on div "Nitin Rasal ( Bhairavnath Transport ) - ₹23100" at bounding box center [221, 199] width 126 height 34
type input "Nitin Rasal ( Bhairavnath Transport ) - ₹23100"
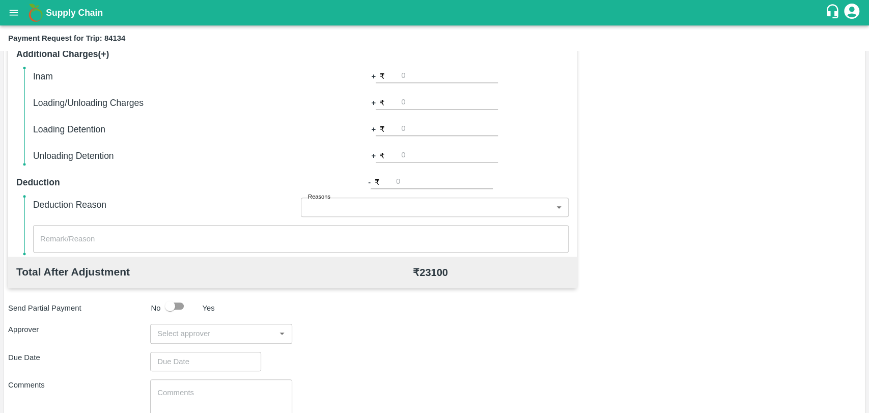
scroll to position [373, 0]
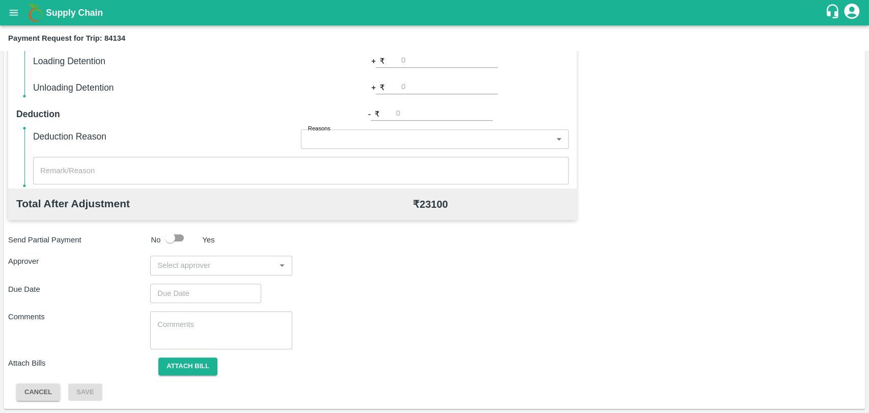
click at [205, 265] on input "input" at bounding box center [212, 265] width 119 height 13
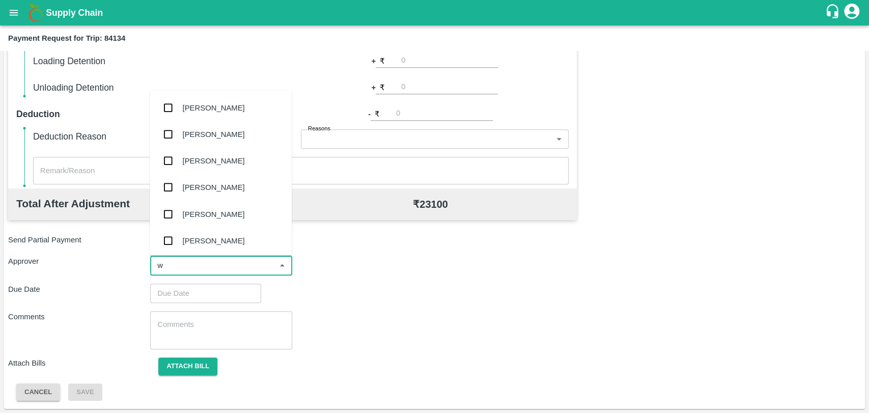
type input "wa"
click at [196, 159] on div "[PERSON_NAME]" at bounding box center [214, 160] width 62 height 11
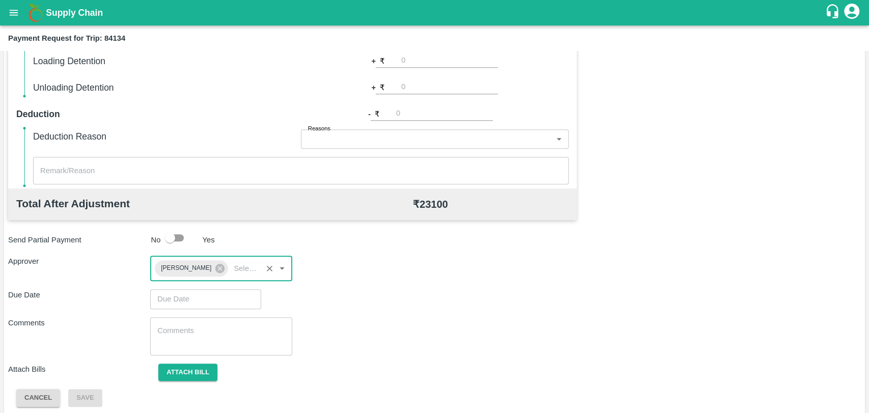
click at [184, 295] on input "Choose date" at bounding box center [202, 298] width 104 height 19
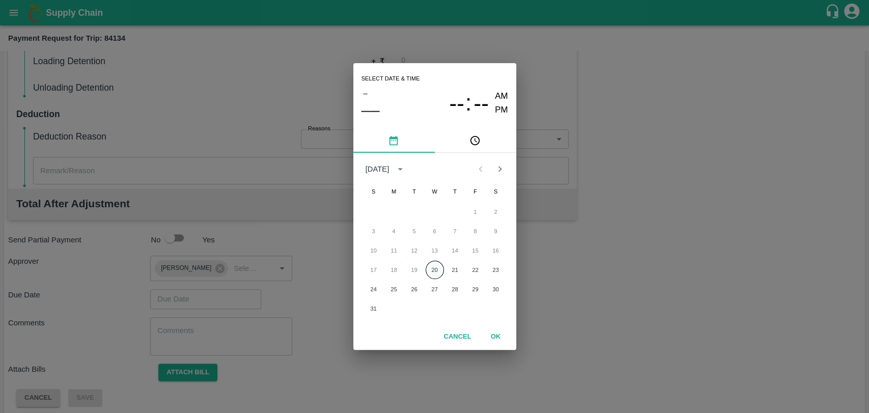
click at [434, 266] on button "20" at bounding box center [435, 270] width 18 height 18
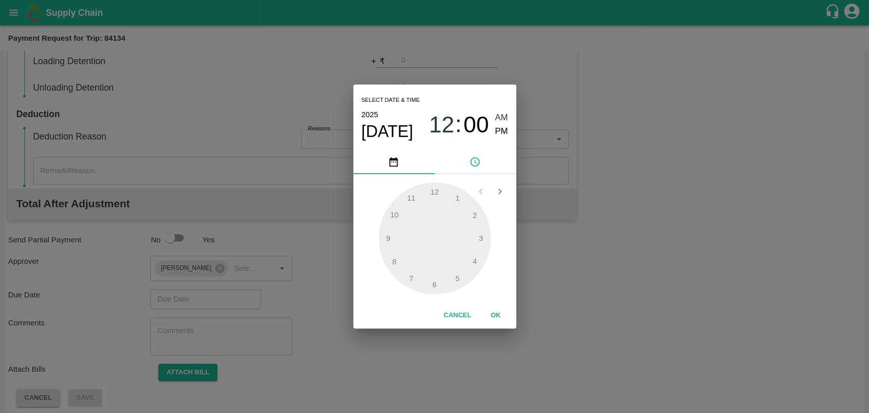
type input "[DATE] 12:00 AM"
click at [492, 319] on button "OK" at bounding box center [495, 315] width 33 height 18
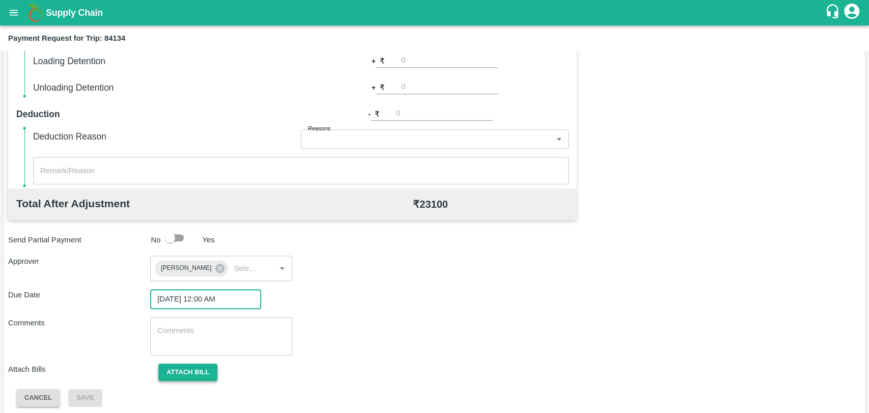
click at [201, 369] on button "Attach bill" at bounding box center [187, 372] width 59 height 18
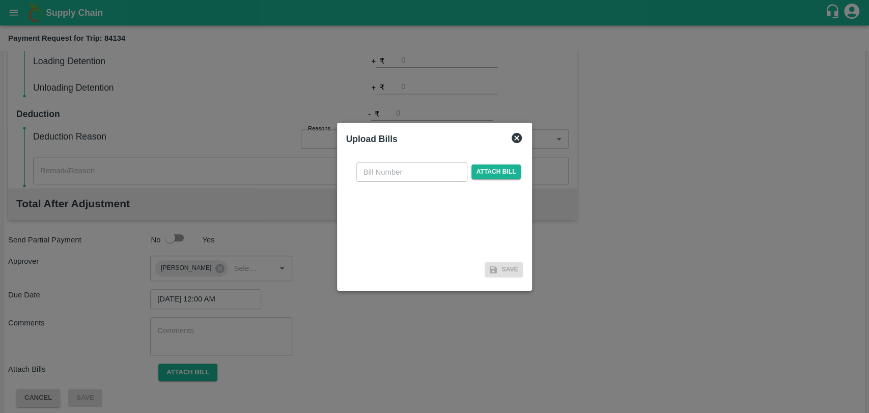
click at [376, 173] on input "text" at bounding box center [411, 171] width 111 height 19
type input "3754"
click at [492, 170] on span "Attach bill" at bounding box center [496, 171] width 50 height 15
click at [0, 0] on input "Attach bill" at bounding box center [0, 0] width 0 height 0
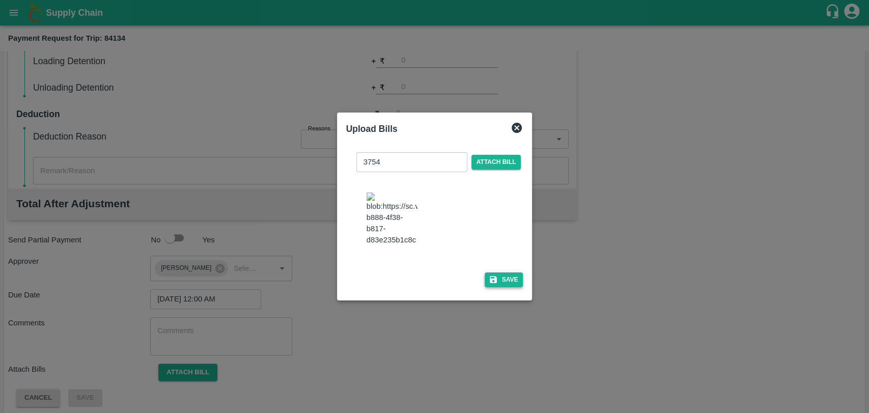
click at [504, 274] on button "Save" at bounding box center [504, 279] width 39 height 15
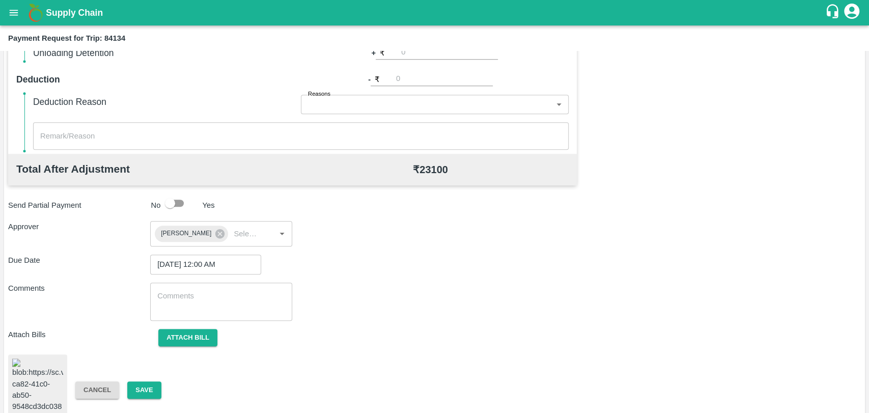
scroll to position [424, 0]
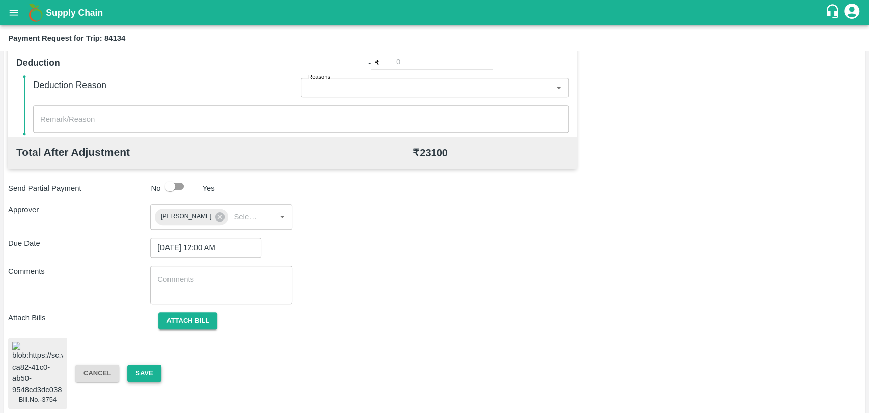
click at [154, 364] on button "Save" at bounding box center [144, 373] width 34 height 18
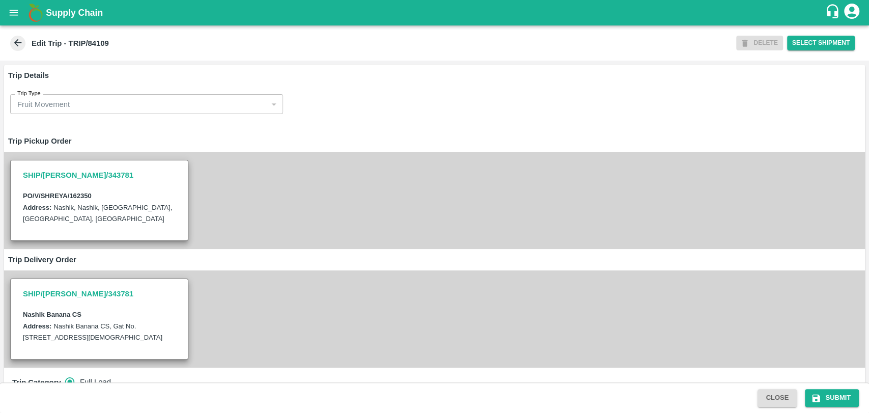
type input "Nitin Rasal ( Bhairavnath Transport )-Deulgaon, Pune-9860466997(Transporter)"
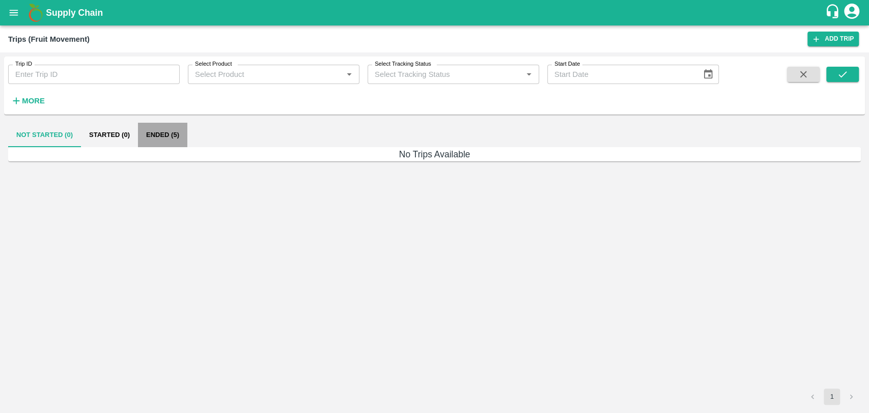
click at [162, 133] on button "Ended (5)" at bounding box center [162, 135] width 49 height 24
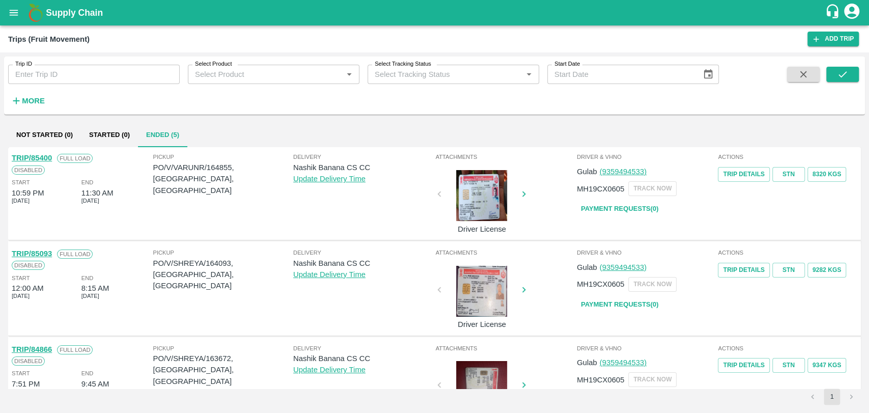
click at [20, 103] on icon "button" at bounding box center [16, 100] width 11 height 11
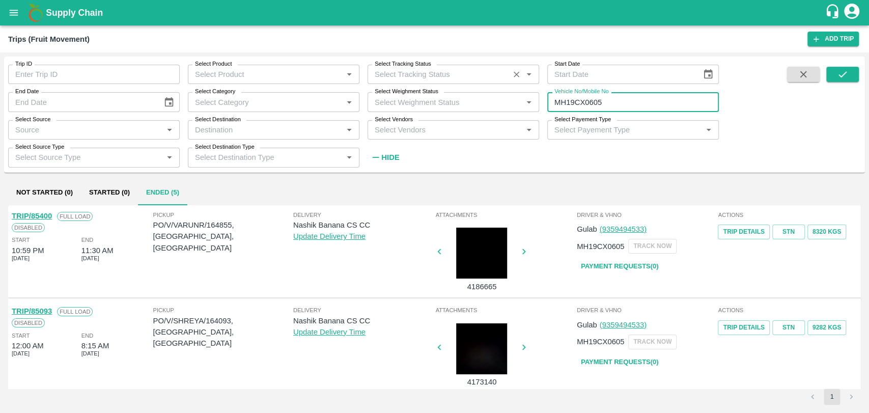
drag, startPoint x: 619, startPoint y: 103, endPoint x: 471, endPoint y: 82, distance: 149.6
click at [471, 82] on div "Trip ID Trip ID Select Product Select Product   * Select Tracking Status Select…" at bounding box center [359, 111] width 719 height 110
paste input "text"
type input "MH19CY8391"
click at [845, 72] on icon "submit" at bounding box center [842, 74] width 8 height 6
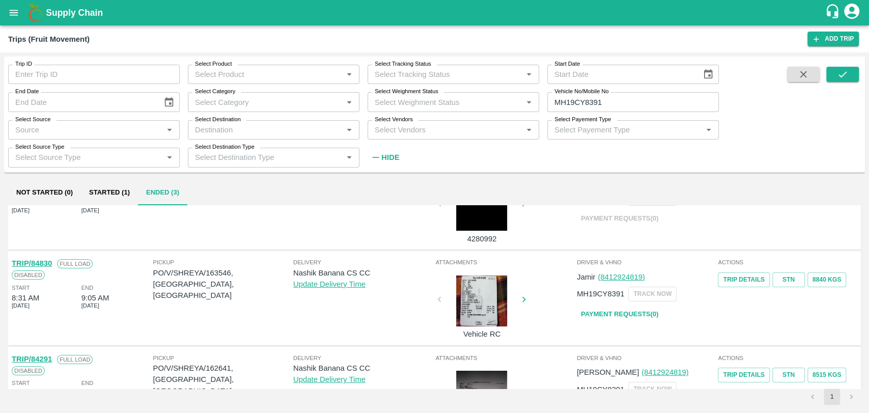
scroll to position [102, 0]
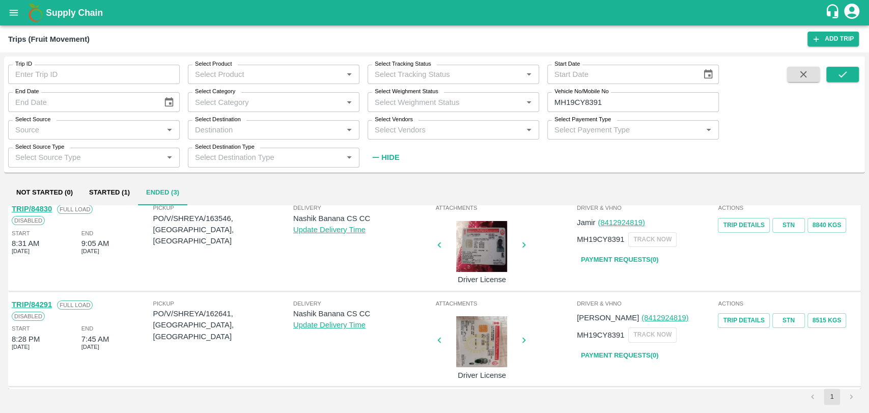
click at [35, 307] on link "TRIP/84291" at bounding box center [32, 304] width 40 height 8
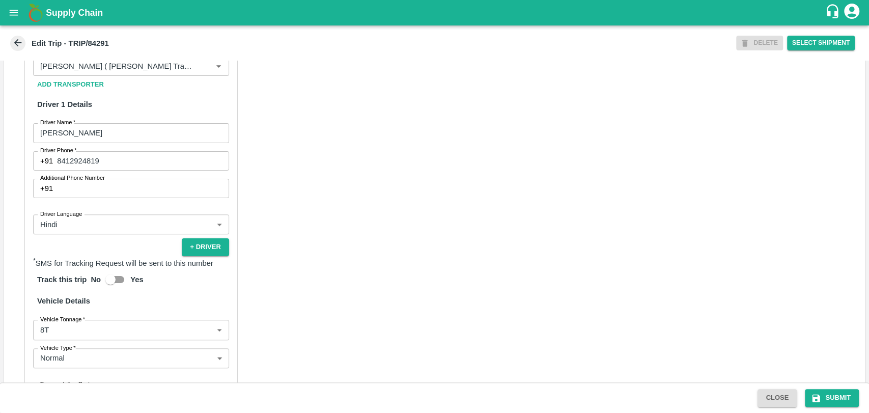
scroll to position [657, 0]
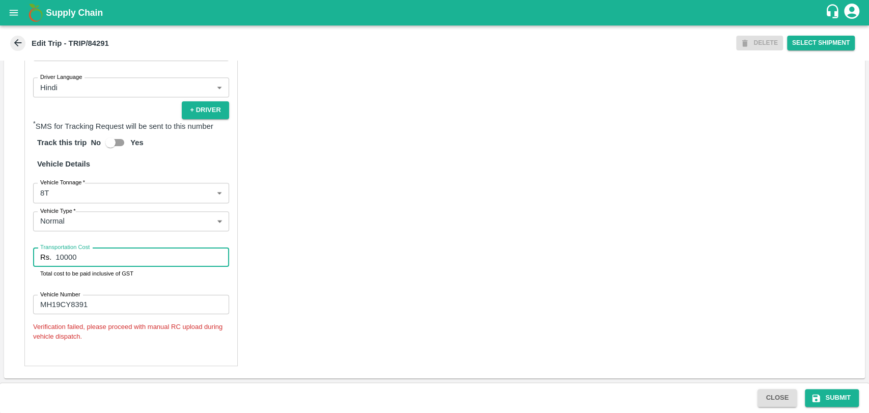
drag, startPoint x: 86, startPoint y: 260, endPoint x: 0, endPoint y: 262, distance: 86.0
click at [0, 264] on div "Trip Details Trip Type Fruit Movement 1 Trip Type Trip Pickup Order SHIP/[PERSO…" at bounding box center [434, 222] width 869 height 322
type input "20000"
click at [66, 192] on body "Supply Chain Edit Trip - TRIP/84291 DELETE Select Shipment Trip Details Trip Ty…" at bounding box center [434, 206] width 869 height 413
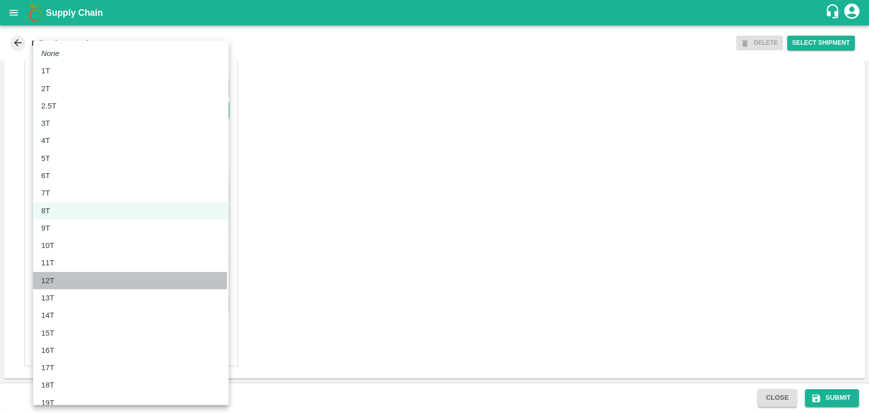
click at [47, 280] on p "12T" at bounding box center [47, 280] width 13 height 11
type input "12000"
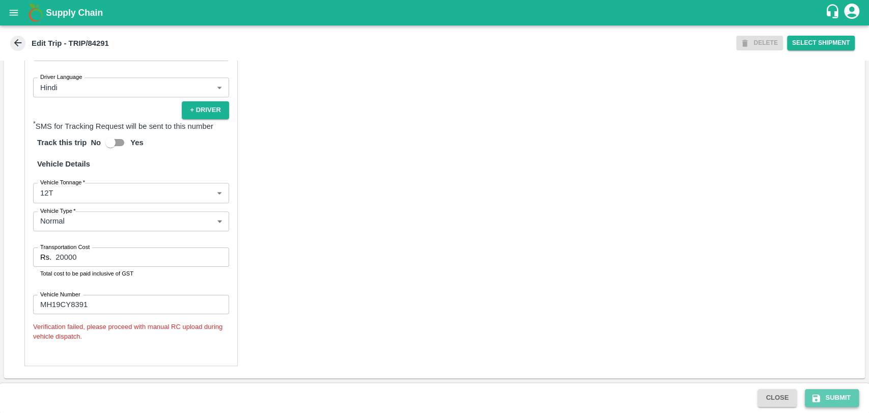
click at [815, 406] on button "Submit" at bounding box center [832, 398] width 54 height 18
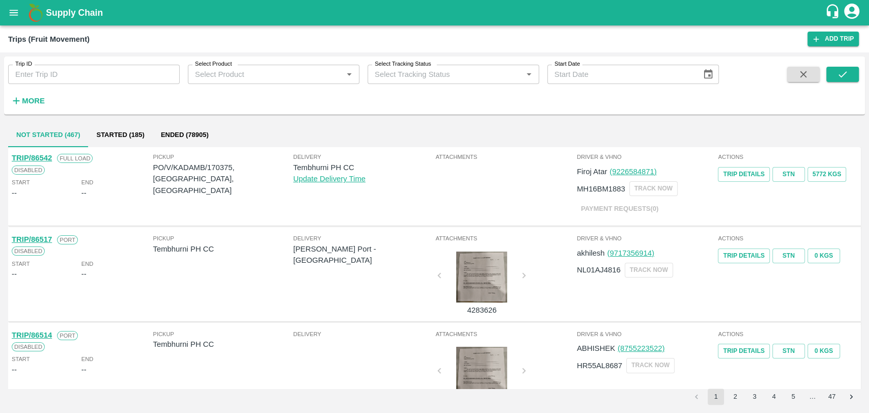
click at [25, 97] on strong "More" at bounding box center [33, 101] width 23 height 8
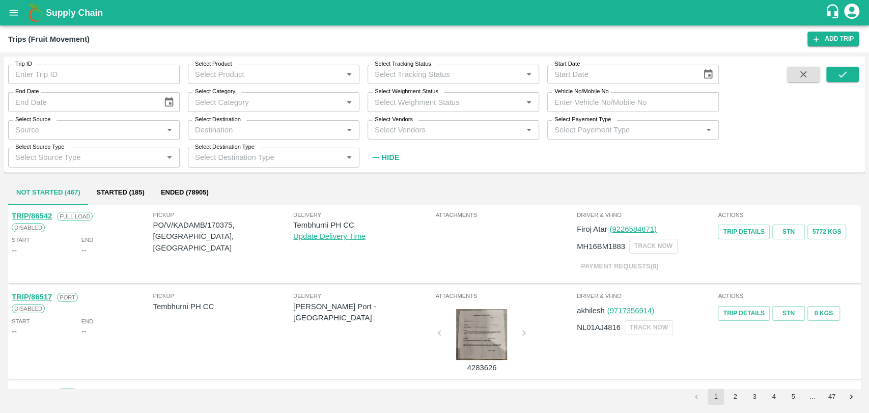
click at [566, 103] on input "Vehicle No/Mobile No" at bounding box center [633, 101] width 172 height 19
paste input "MH04HY3755"
type input "MH04HY3755"
click at [828, 72] on button "submit" at bounding box center [842, 74] width 33 height 15
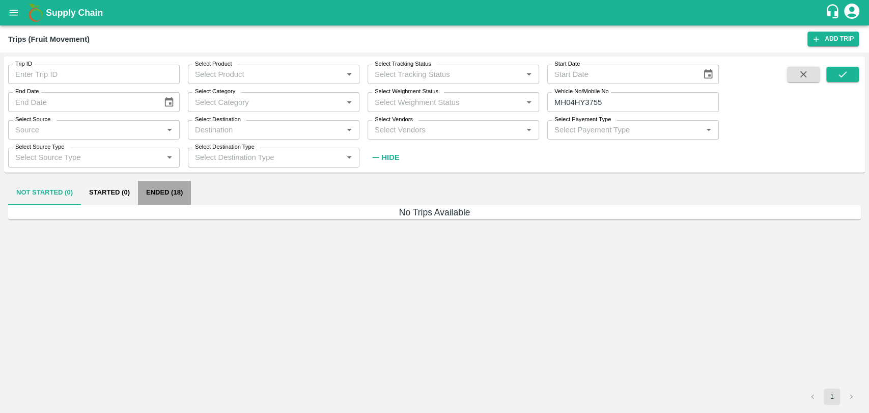
click at [167, 193] on button "Ended (18)" at bounding box center [164, 193] width 53 height 24
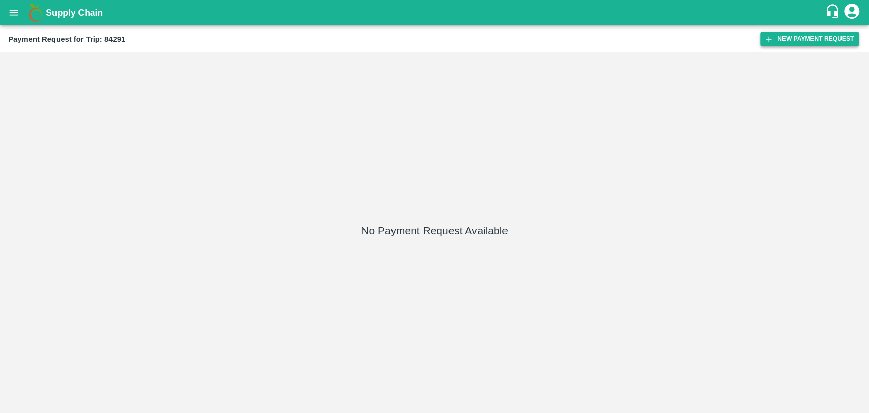
click at [778, 33] on button "New Payment Request" at bounding box center [809, 39] width 99 height 15
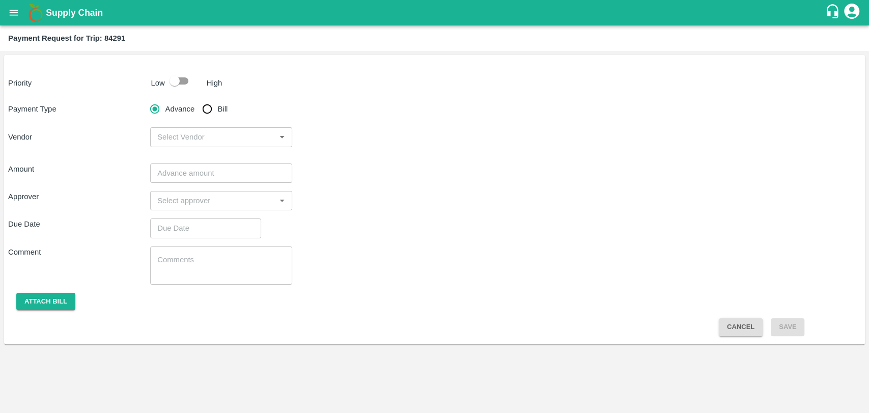
click at [187, 77] on input "checkbox" at bounding box center [175, 80] width 58 height 19
checkbox input "true"
click at [220, 122] on div "Payment Type Advance Bill Vendor ​" at bounding box center [434, 123] width 853 height 48
click at [213, 105] on input "Bill" at bounding box center [207, 109] width 20 height 20
radio input "true"
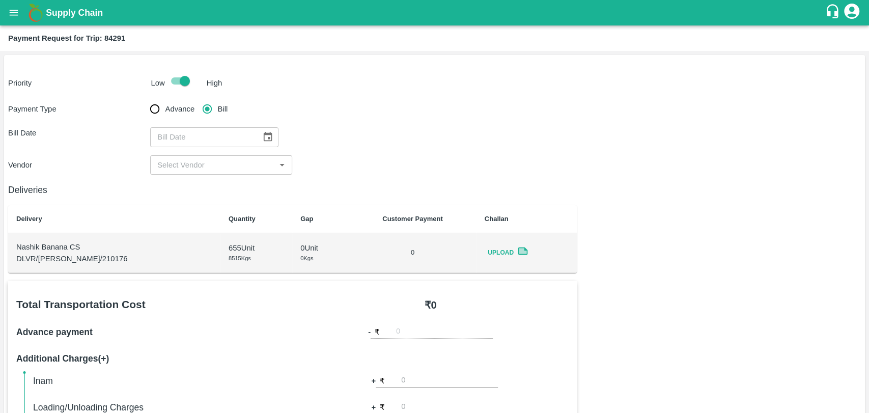
click at [268, 141] on icon "Choose date" at bounding box center [267, 136] width 11 height 11
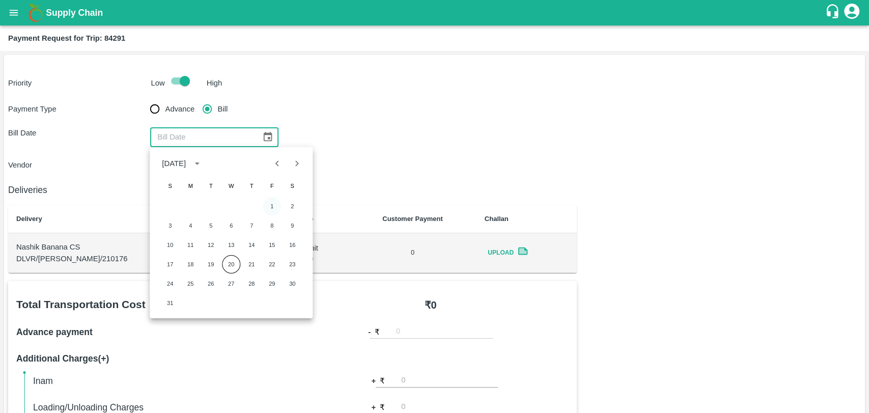
click at [270, 202] on button "1" at bounding box center [272, 206] width 18 height 18
type input "[DATE]"
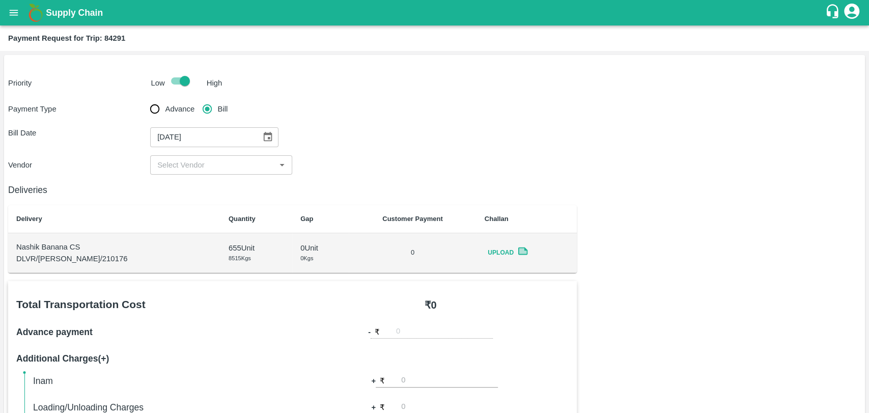
click at [184, 158] on input "input" at bounding box center [212, 164] width 119 height 13
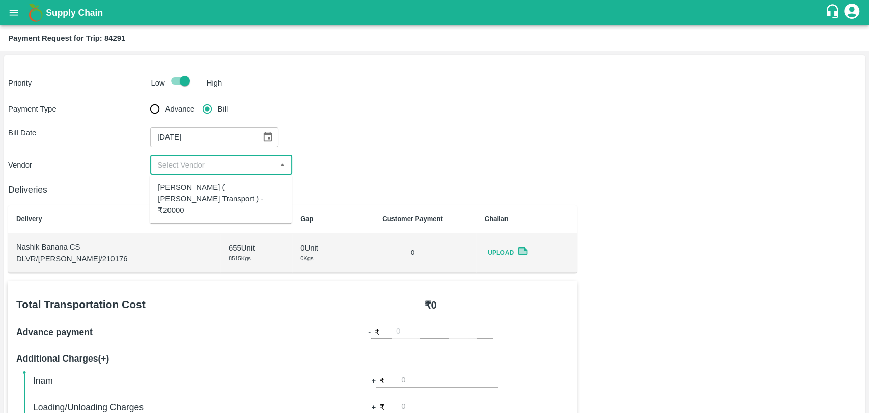
click at [180, 188] on div "[PERSON_NAME] ( [PERSON_NAME] Transport ) - ₹20000" at bounding box center [221, 199] width 126 height 34
type input "[PERSON_NAME] ( [PERSON_NAME] Transport ) - ₹20000"
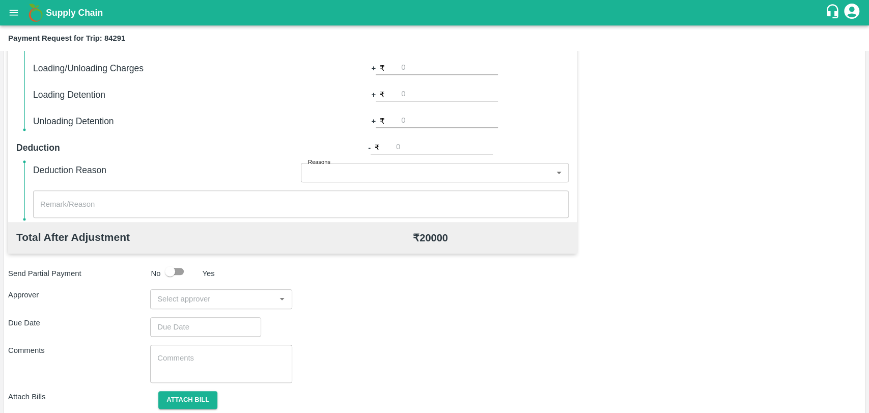
scroll to position [373, 0]
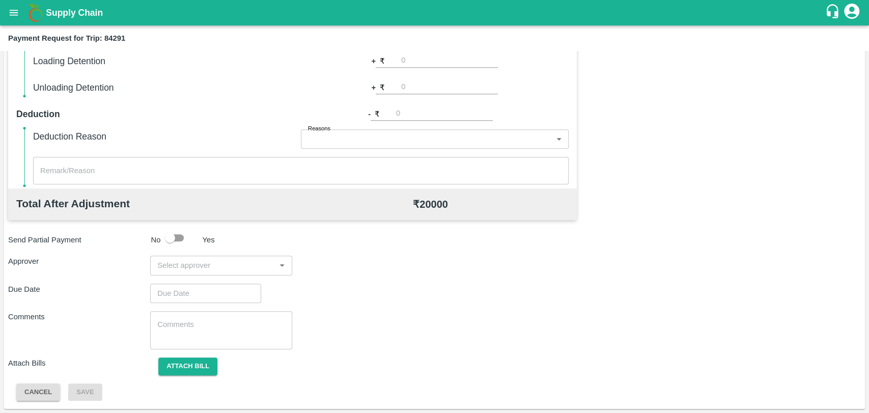
click at [237, 256] on div "​" at bounding box center [221, 265] width 142 height 19
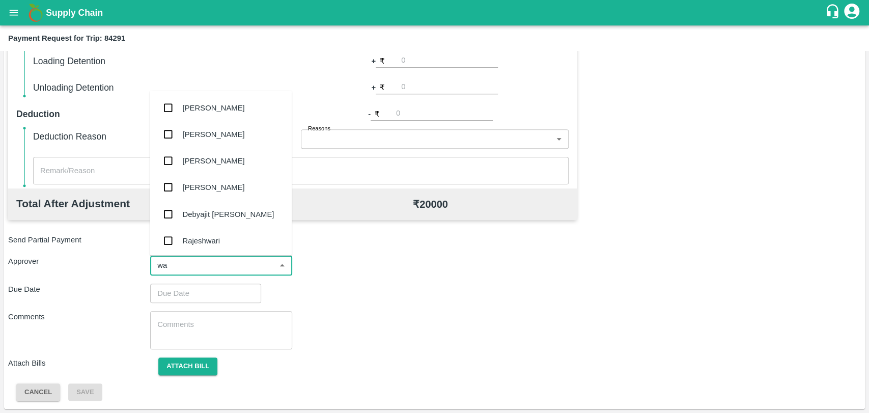
type input "wag"
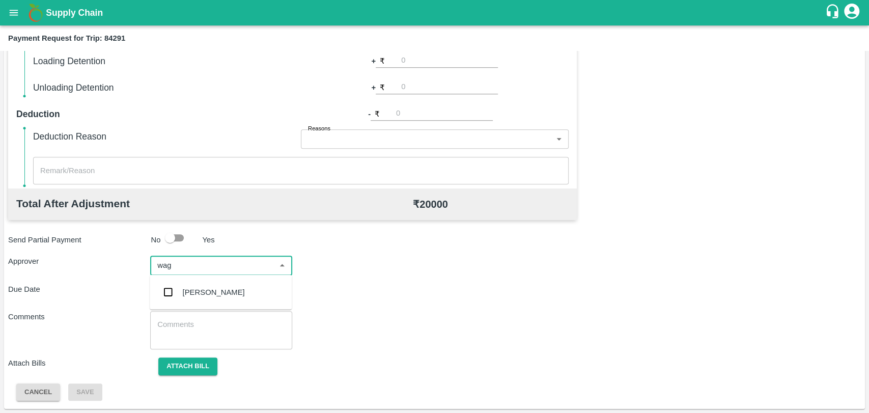
click at [222, 293] on div "[PERSON_NAME]" at bounding box center [214, 292] width 62 height 11
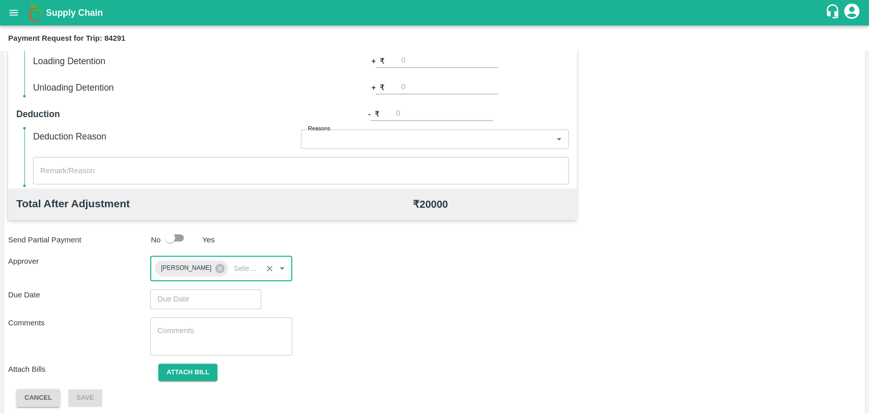
type input "DD/MM/YYYY hh:mm aa"
click at [215, 295] on input "DD/MM/YYYY hh:mm aa" at bounding box center [202, 298] width 104 height 19
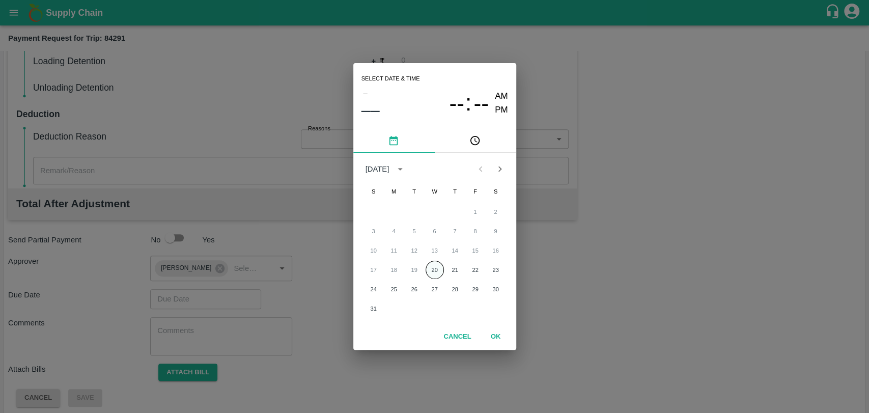
click at [436, 272] on button "20" at bounding box center [435, 270] width 18 height 18
type input "[DATE] 12:00 AM"
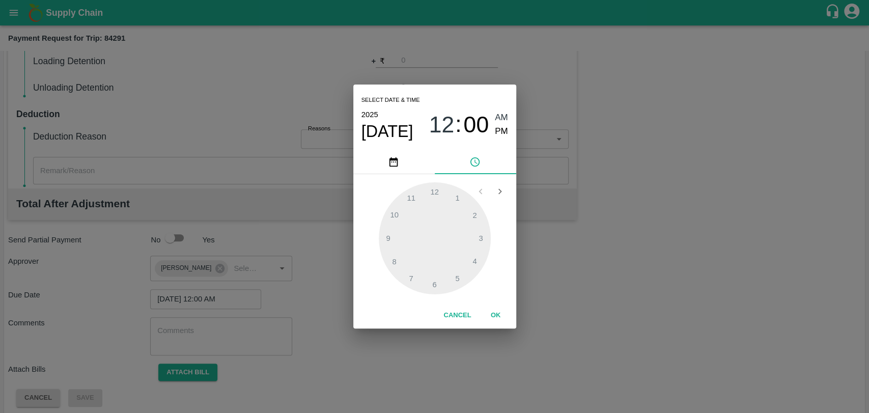
click at [496, 320] on button "OK" at bounding box center [495, 315] width 33 height 18
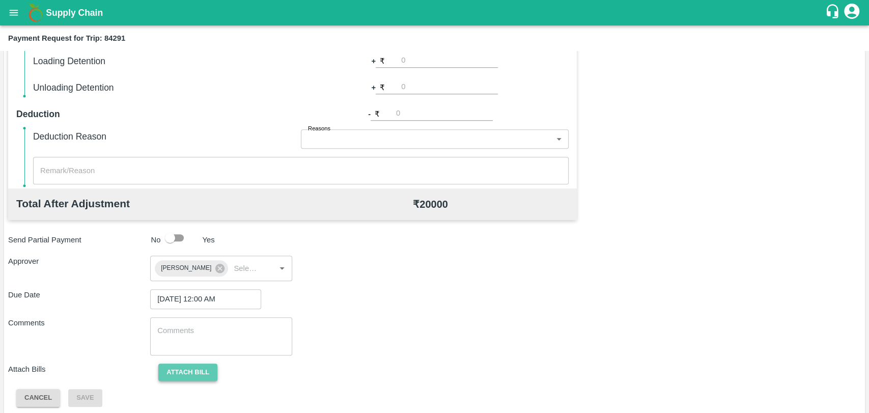
click at [188, 364] on button "Attach bill" at bounding box center [187, 372] width 59 height 18
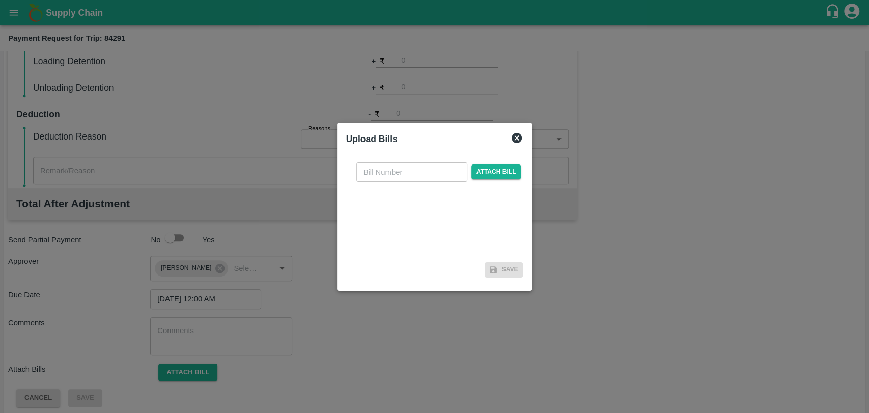
click at [517, 135] on icon at bounding box center [517, 138] width 10 height 10
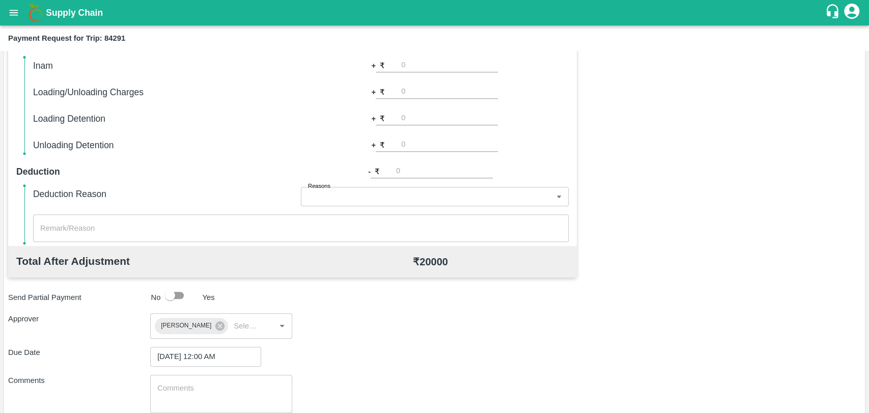
scroll to position [260, 0]
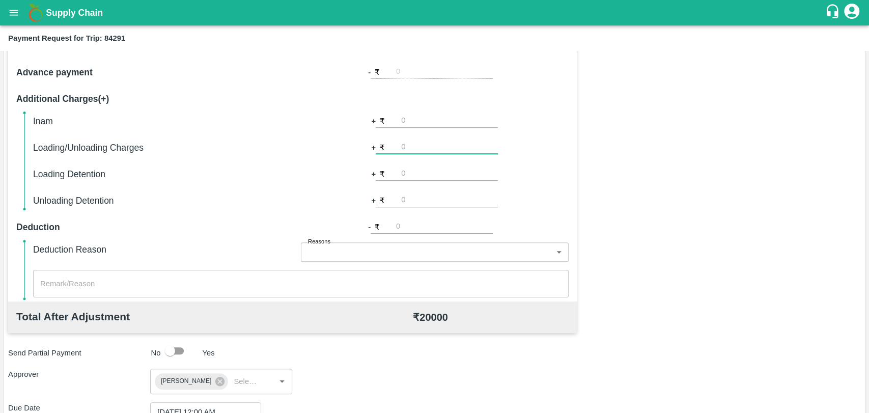
click at [407, 144] on input "number" at bounding box center [449, 147] width 97 height 14
type input "4"
click at [415, 172] on input "number" at bounding box center [449, 174] width 97 height 14
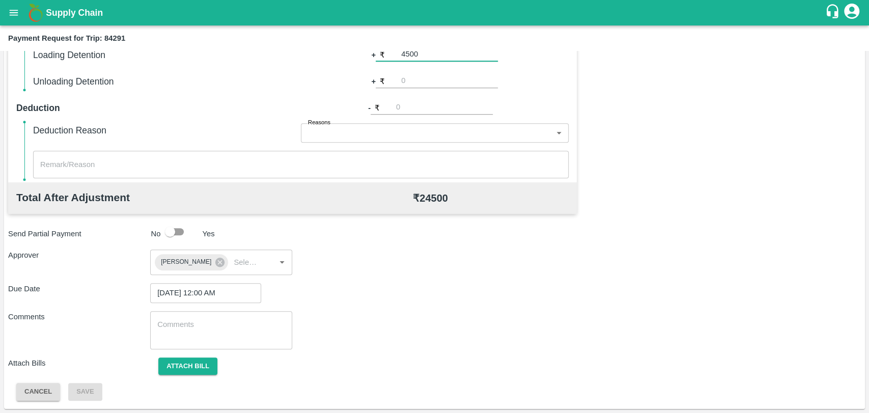
type input "4500"
click at [383, 292] on div "Due Date [DATE] 12:00 AM ​" at bounding box center [434, 292] width 853 height 19
click at [168, 327] on textarea at bounding box center [221, 329] width 128 height 21
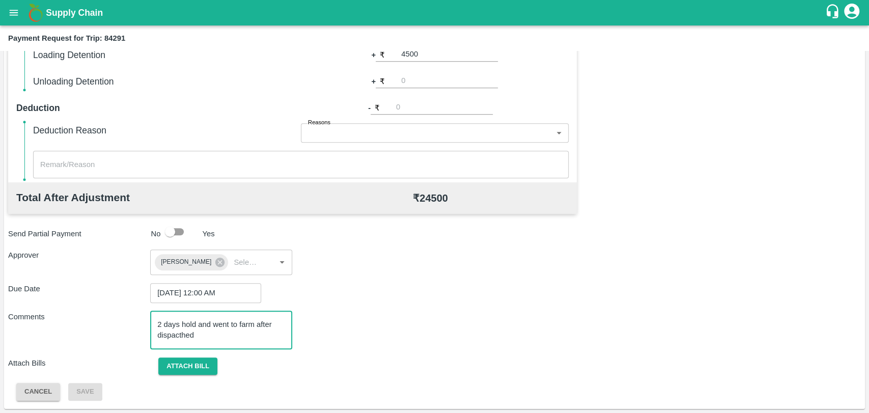
type textarea "2 days hold and went to farm after dispacthed"
click at [183, 361] on button "Attach bill" at bounding box center [187, 366] width 59 height 18
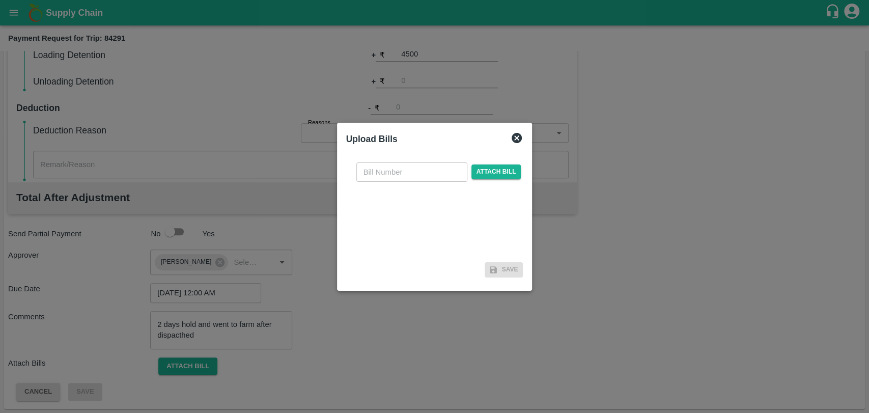
click at [369, 172] on input "text" at bounding box center [411, 171] width 111 height 19
type input "3758"
click at [495, 172] on span "Attach bill" at bounding box center [496, 171] width 50 height 15
click at [0, 0] on input "Attach bill" at bounding box center [0, 0] width 0 height 0
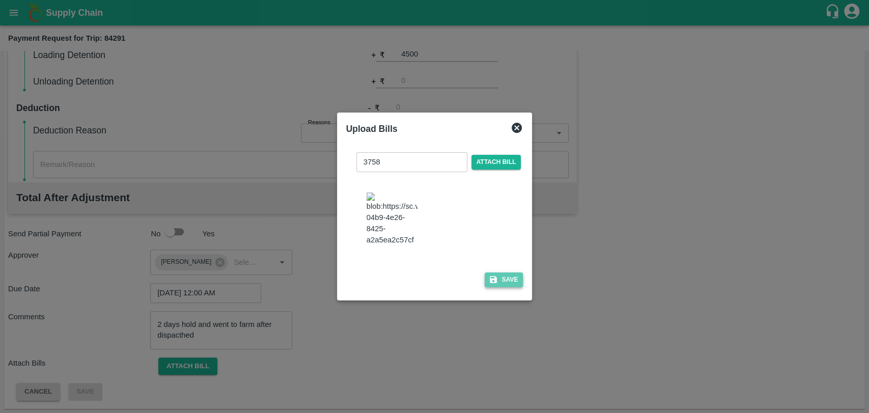
click at [509, 273] on button "Save" at bounding box center [504, 279] width 39 height 15
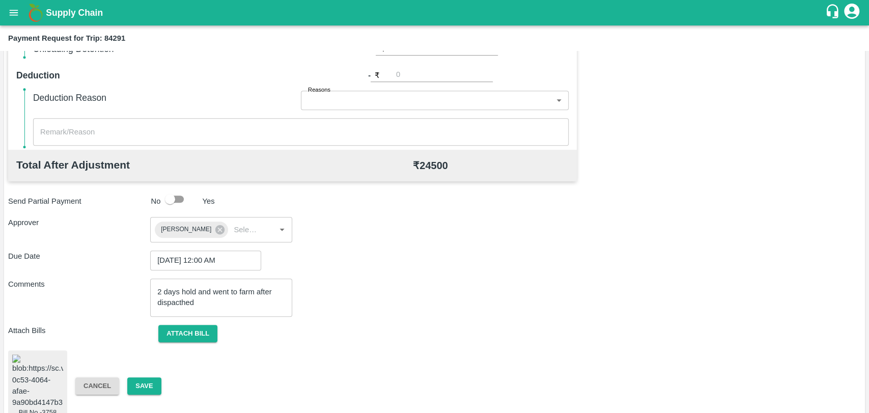
scroll to position [426, 0]
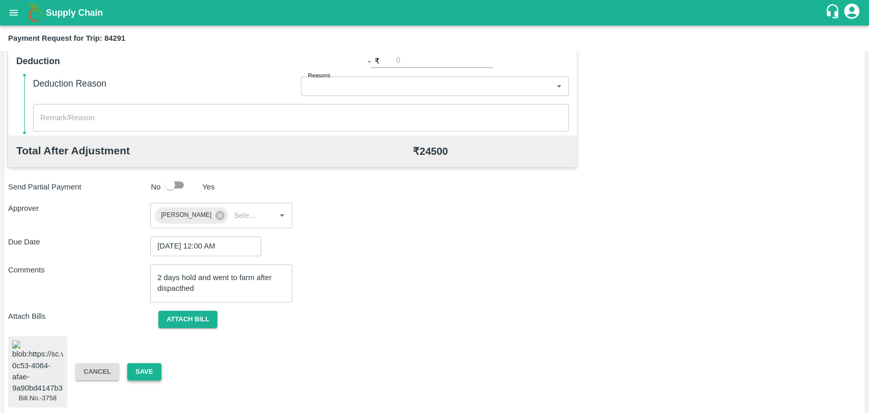
click at [155, 363] on button "Save" at bounding box center [144, 372] width 34 height 18
